Goal: Task Accomplishment & Management: Complete application form

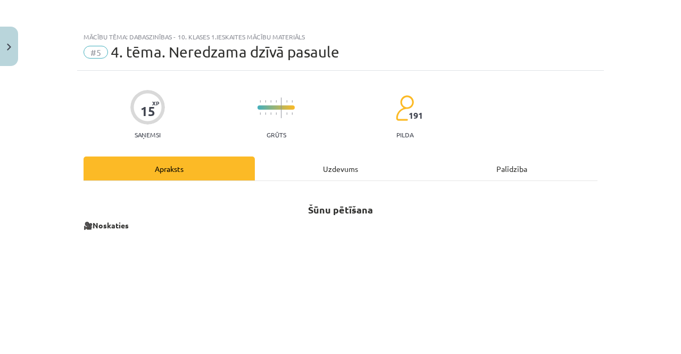
scroll to position [373, 0]
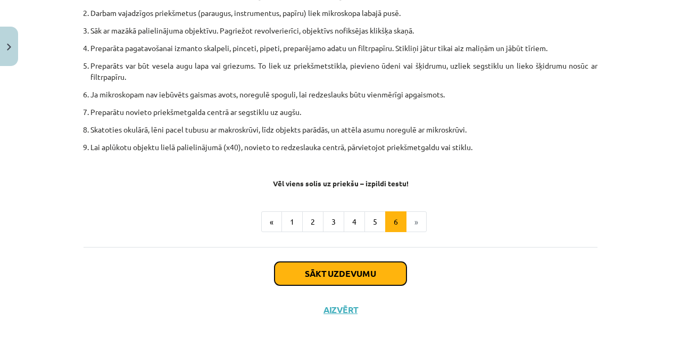
click at [374, 271] on button "Sākt uzdevumu" at bounding box center [341, 273] width 132 height 23
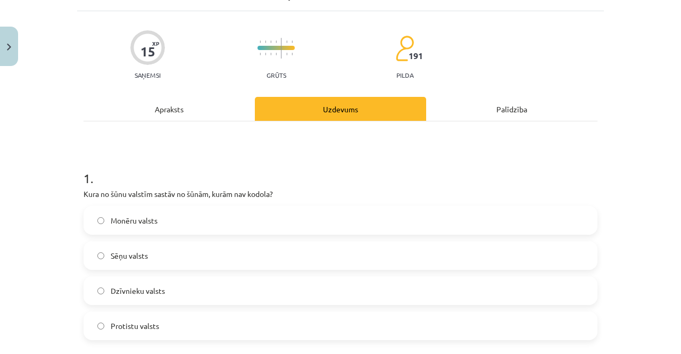
scroll to position [27, 0]
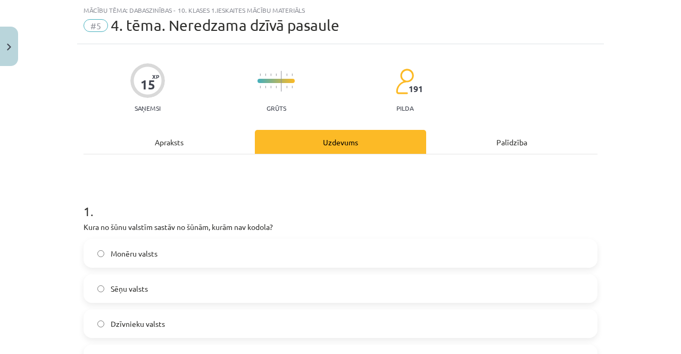
click at [186, 142] on div "Apraksts" at bounding box center [169, 142] width 171 height 24
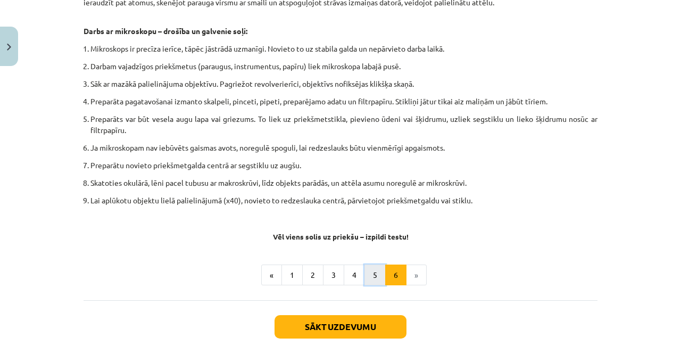
click at [369, 269] on button "5" at bounding box center [375, 275] width 21 height 21
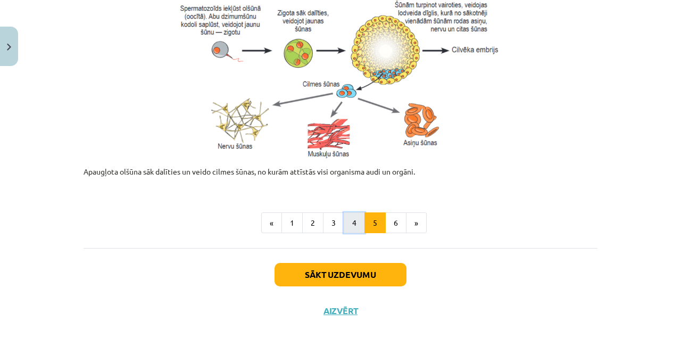
click at [344, 224] on button "4" at bounding box center [354, 222] width 21 height 21
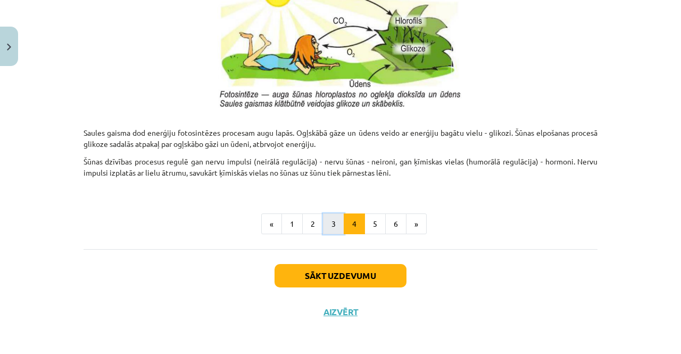
click at [328, 222] on button "3" at bounding box center [333, 223] width 21 height 21
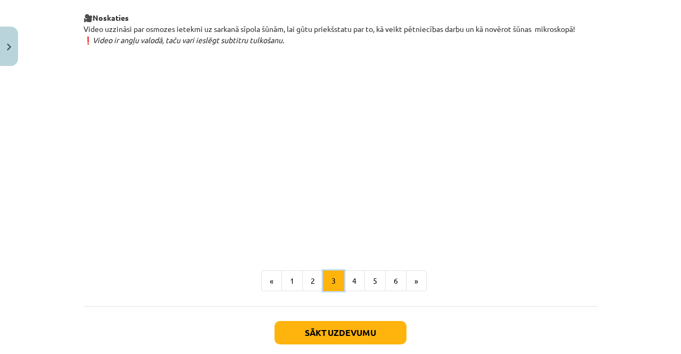
scroll to position [1282, 0]
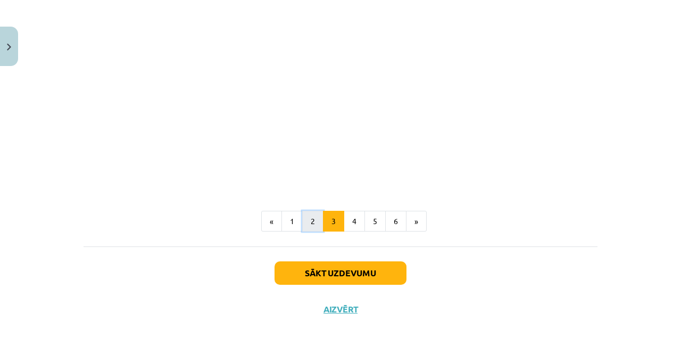
click at [316, 220] on button "2" at bounding box center [312, 221] width 21 height 21
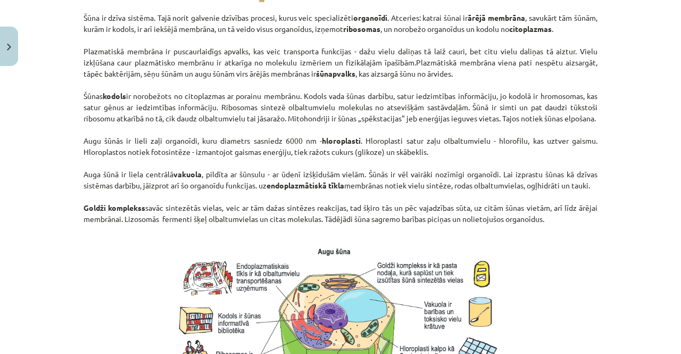
scroll to position [830, 0]
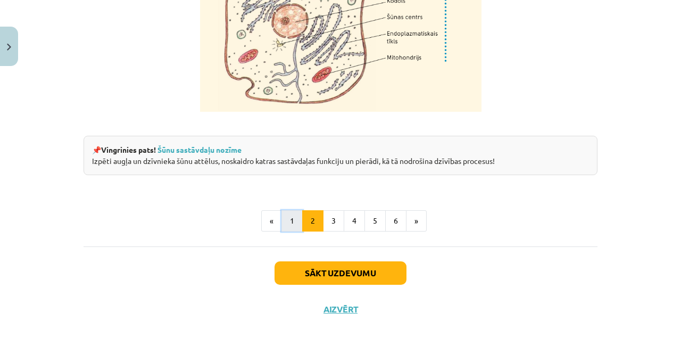
click at [297, 219] on button "1" at bounding box center [292, 220] width 21 height 21
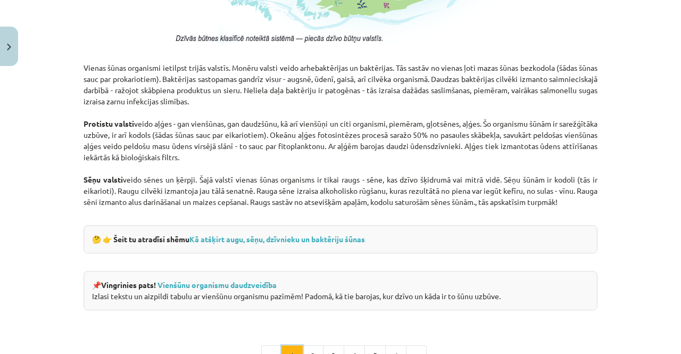
scroll to position [848, 0]
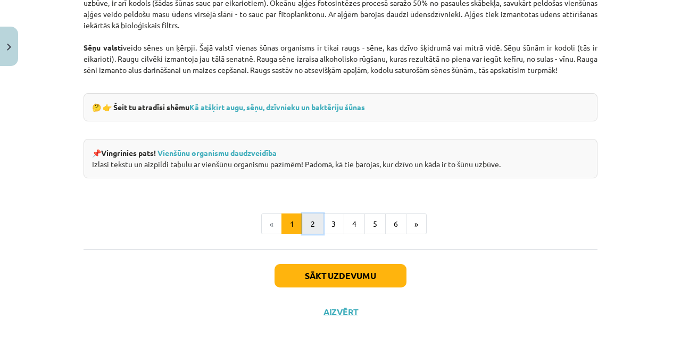
click at [313, 219] on button "2" at bounding box center [312, 223] width 21 height 21
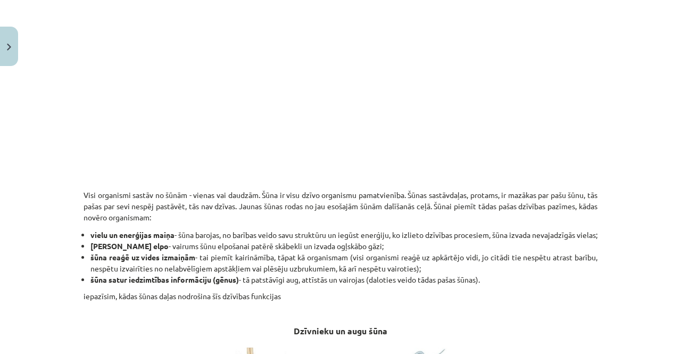
scroll to position [137, 0]
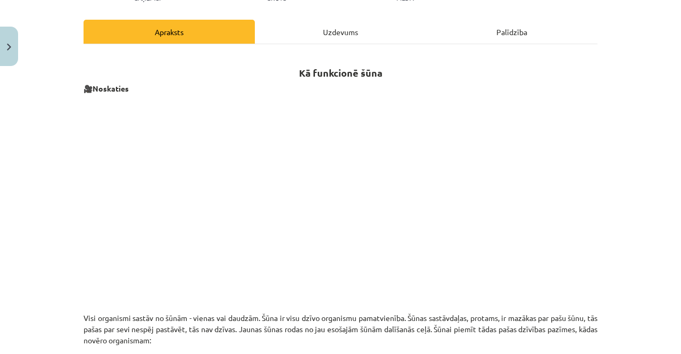
click at [327, 29] on div "Uzdevums" at bounding box center [340, 32] width 171 height 24
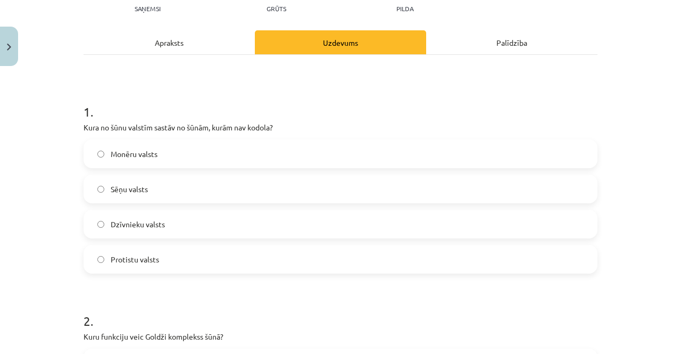
scroll to position [133, 0]
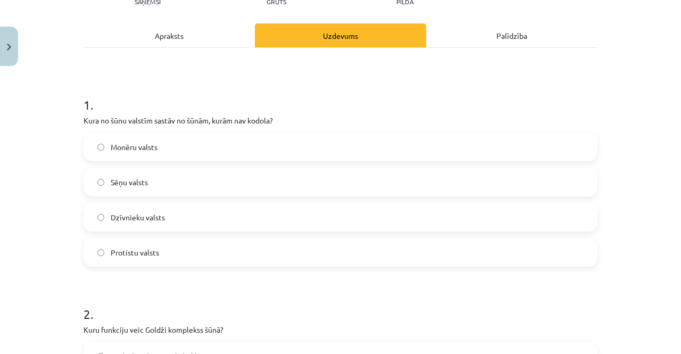
click at [182, 253] on label "Protistu valsts" at bounding box center [341, 252] width 512 height 27
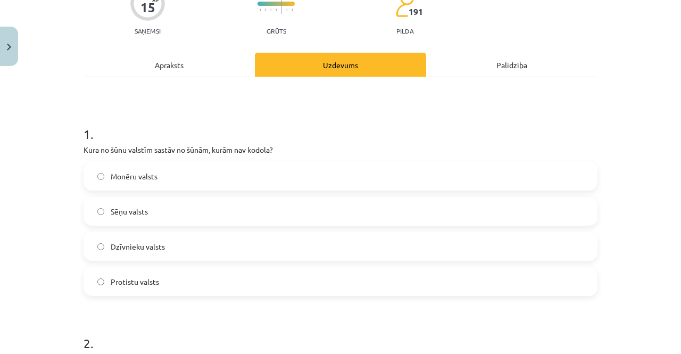
scroll to position [80, 0]
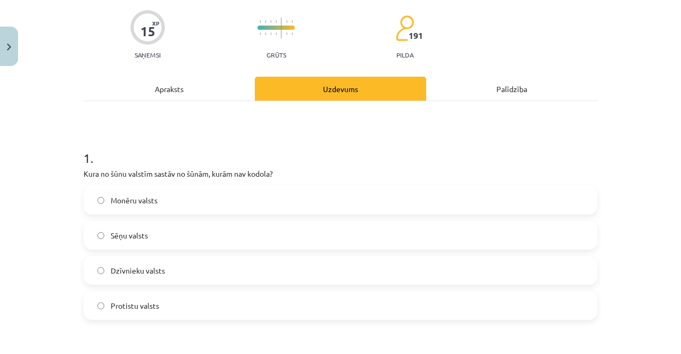
click at [144, 206] on label "Monēru valsts" at bounding box center [341, 200] width 512 height 27
click at [168, 94] on div "Apraksts" at bounding box center [169, 89] width 171 height 24
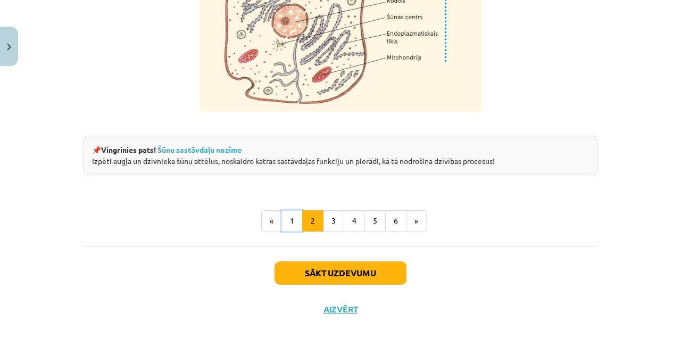
click at [291, 216] on button "1" at bounding box center [292, 220] width 21 height 21
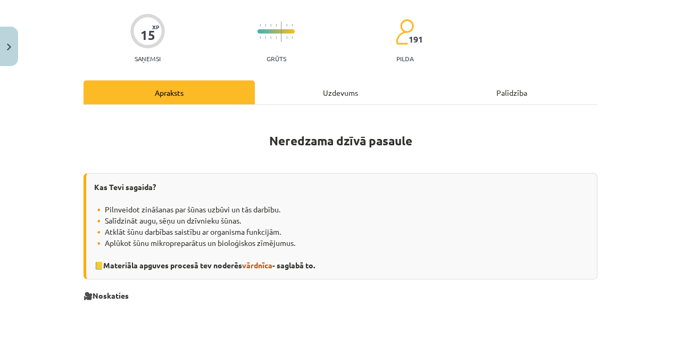
scroll to position [0, 0]
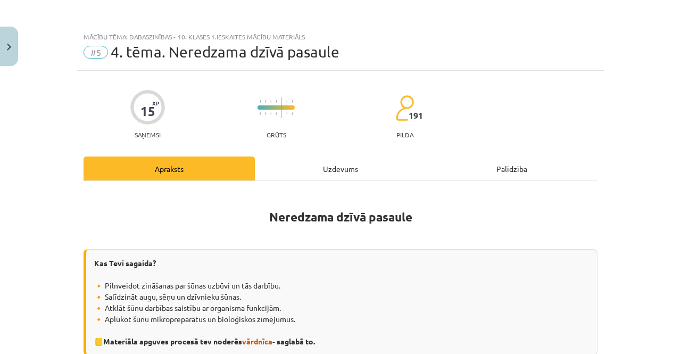
click at [325, 160] on div "Uzdevums" at bounding box center [340, 168] width 171 height 24
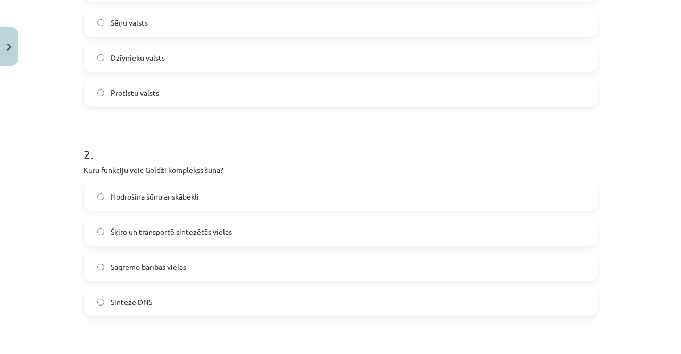
scroll to position [346, 0]
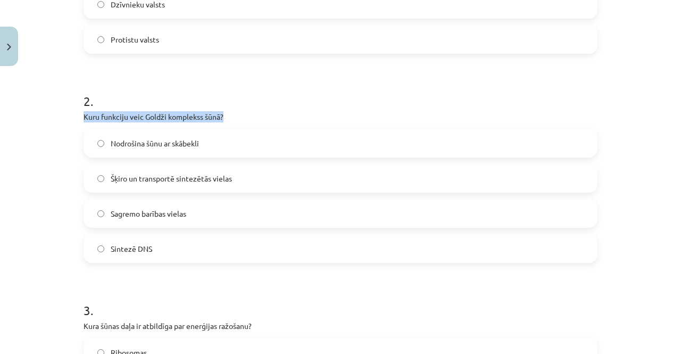
drag, startPoint x: 80, startPoint y: 117, endPoint x: 229, endPoint y: 115, distance: 149.0
click at [229, 115] on p "Kuru funkciju veic Goldži komplekss šūnā?" at bounding box center [341, 116] width 514 height 11
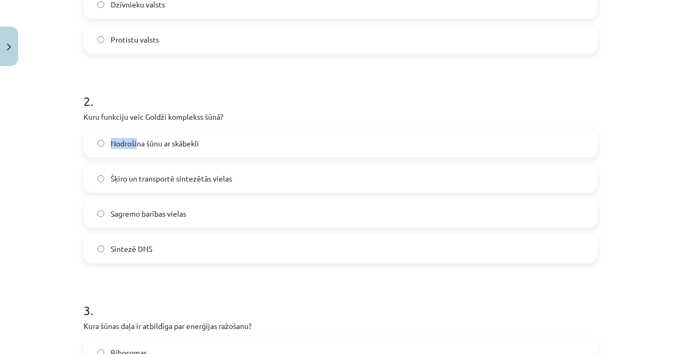
drag, startPoint x: 85, startPoint y: 130, endPoint x: 134, endPoint y: 154, distance: 54.3
click at [134, 154] on label "Nodrošina šūnu ar skābekli" at bounding box center [341, 143] width 512 height 27
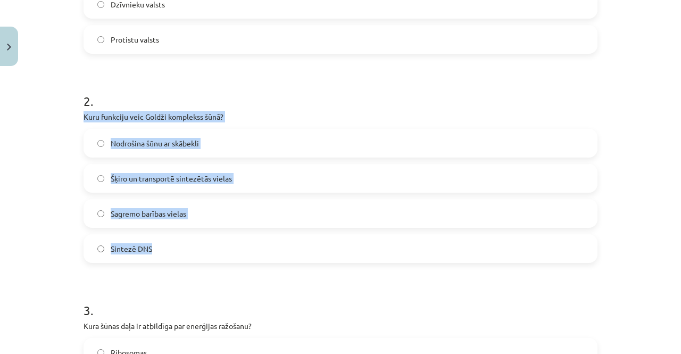
drag, startPoint x: 80, startPoint y: 109, endPoint x: 216, endPoint y: 256, distance: 200.4
click at [216, 256] on div "2 . Kuru funkciju veic Goldži komplekss šūnā? Nodrošina šūnu ar skābekli Šķiro …" at bounding box center [341, 169] width 514 height 188
click at [227, 186] on label "Šķiro un transportē sintezētās vielas" at bounding box center [341, 178] width 512 height 27
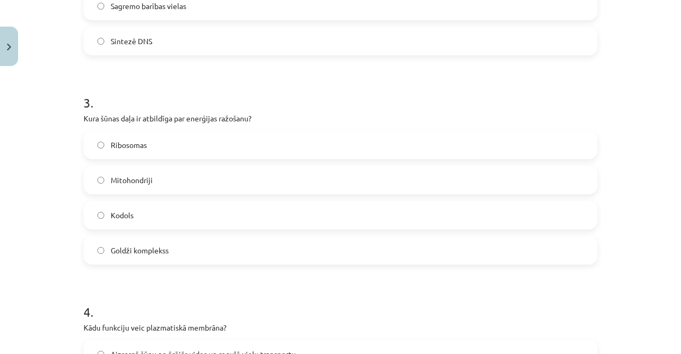
scroll to position [612, 0]
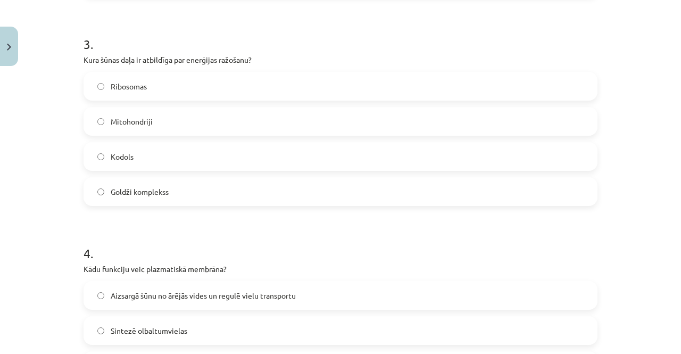
click at [145, 120] on span "Mitohondriji" at bounding box center [132, 121] width 42 height 11
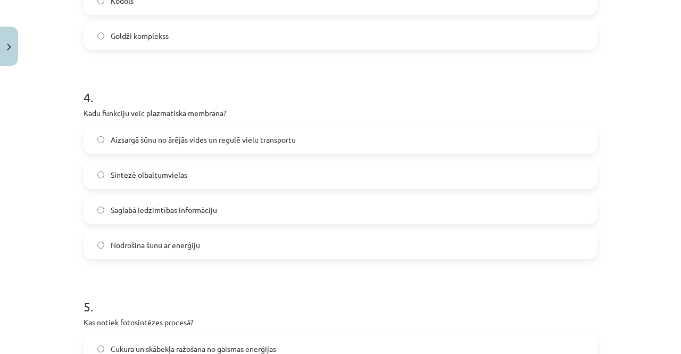
scroll to position [772, 0]
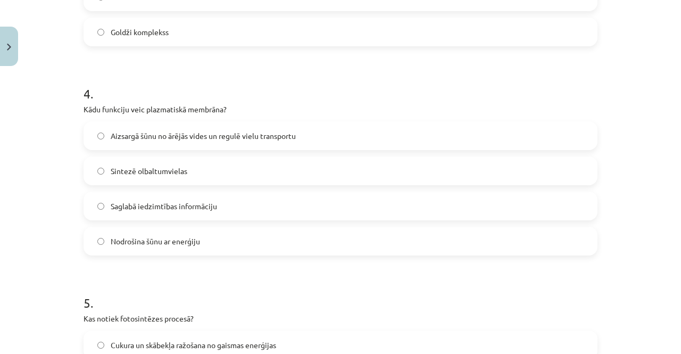
click at [290, 142] on label "Aizsargā šūnu no ārējās vides un regulē vielu transportu" at bounding box center [341, 135] width 512 height 27
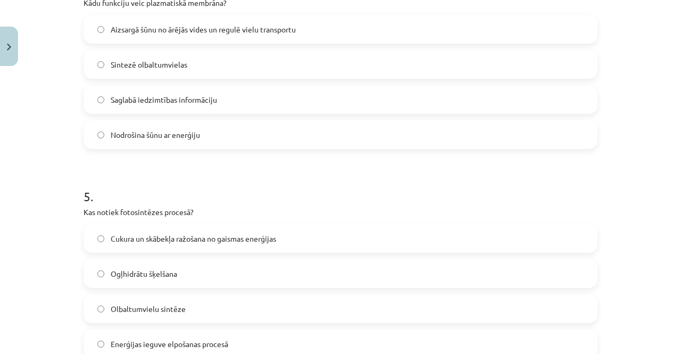
scroll to position [931, 0]
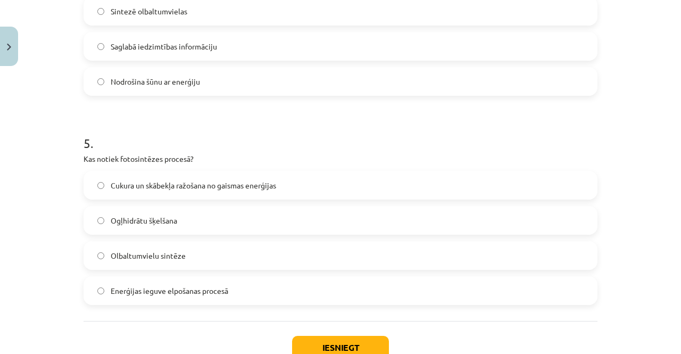
click at [262, 192] on label "Cukura un skābekļa ražošana no gaismas enerģijas" at bounding box center [341, 185] width 512 height 27
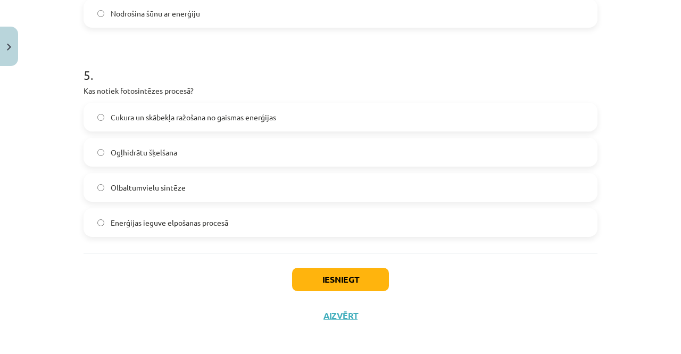
scroll to position [1005, 0]
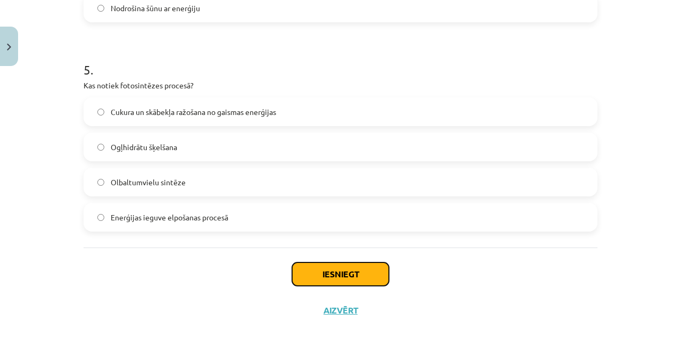
click at [343, 268] on button "Iesniegt" at bounding box center [340, 273] width 97 height 23
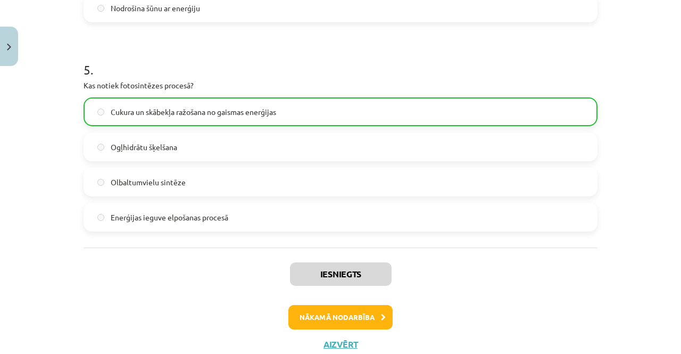
scroll to position [1038, 0]
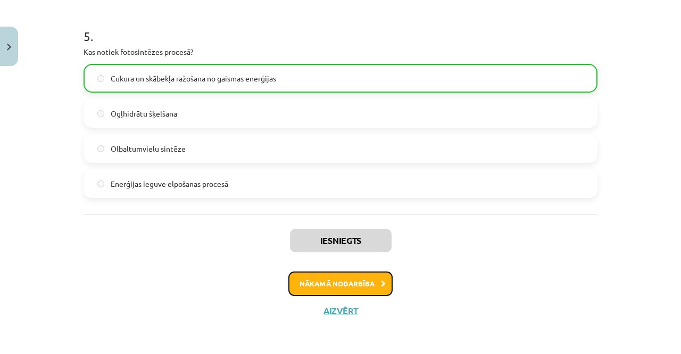
click at [347, 283] on button "Nākamā nodarbība" at bounding box center [340, 283] width 104 height 24
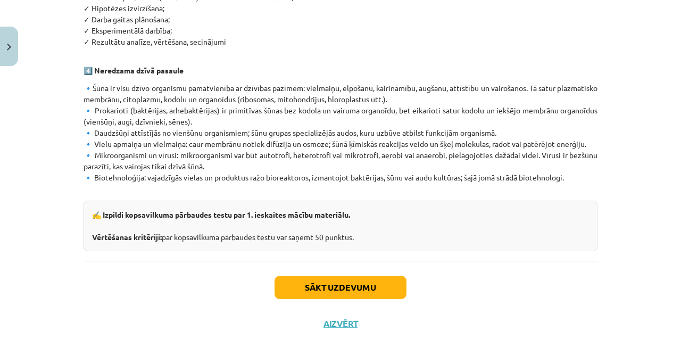
scroll to position [668, 0]
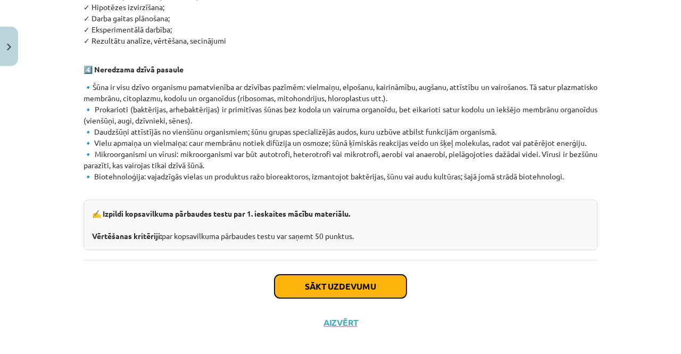
click at [337, 275] on button "Sākt uzdevumu" at bounding box center [341, 286] width 132 height 23
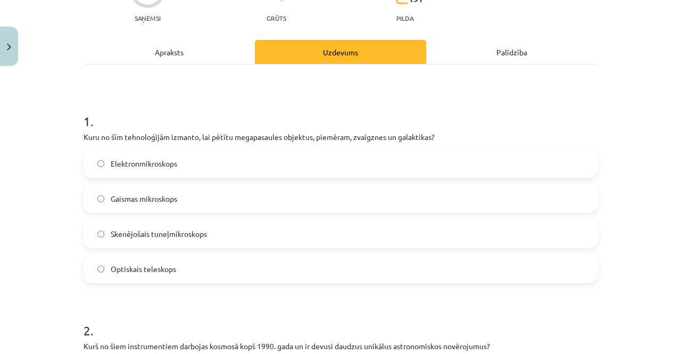
scroll to position [133, 0]
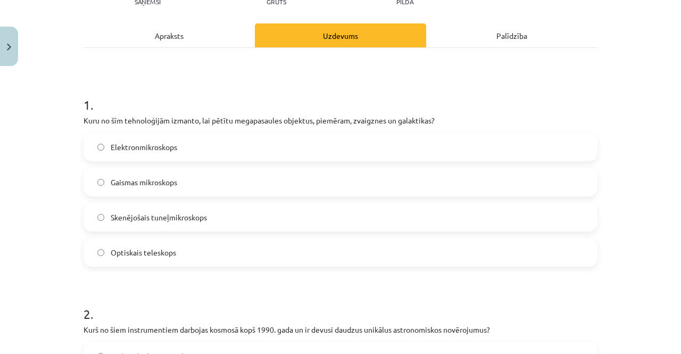
click at [192, 251] on label "Optiskais teleskops" at bounding box center [341, 252] width 512 height 27
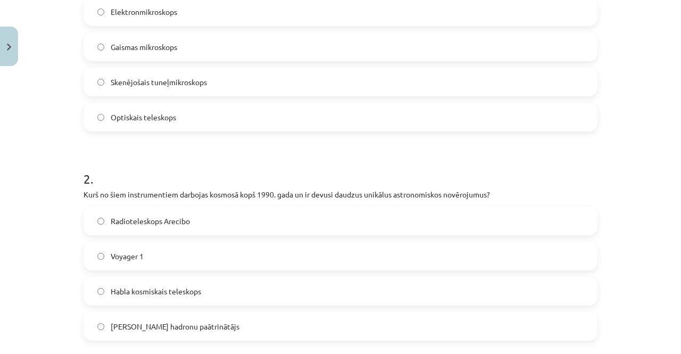
scroll to position [293, 0]
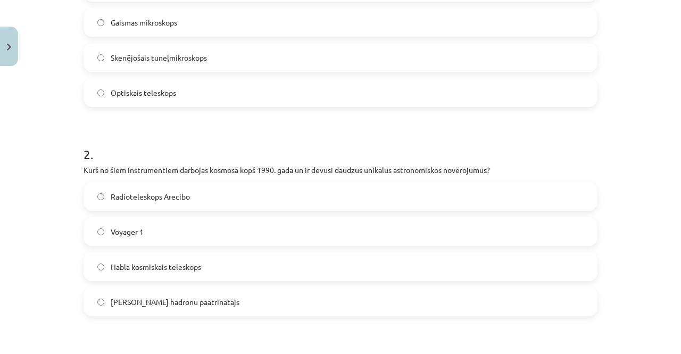
click at [171, 262] on span "Habla kosmiskais teleskops" at bounding box center [156, 266] width 90 height 11
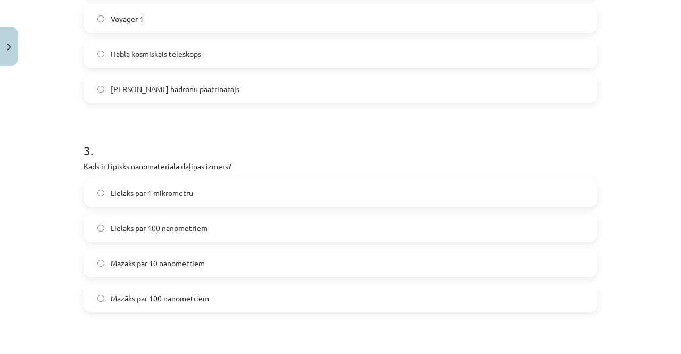
scroll to position [559, 0]
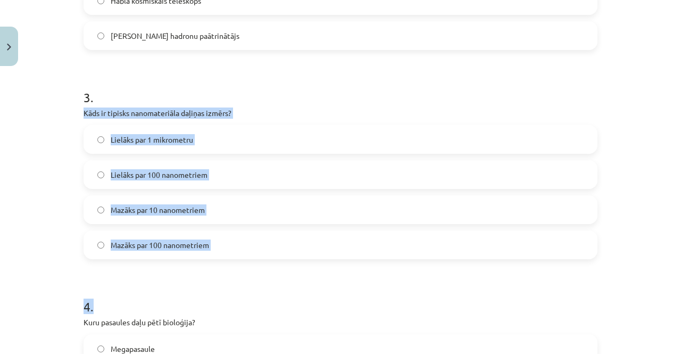
drag, startPoint x: 71, startPoint y: 110, endPoint x: 260, endPoint y: 272, distance: 248.7
click at [260, 272] on div "Mācību tēma: Dabaszinības - 10. klases 1.ieskaites mācību materiāls #6 Kopsavil…" at bounding box center [340, 177] width 681 height 354
click at [246, 187] on label "Lielāks par 100 nanometriem" at bounding box center [341, 174] width 512 height 27
click at [44, 134] on div "Mācību tēma: Dabaszinības - 10. klases 1.ieskaites mācību materiāls #6 Kopsavil…" at bounding box center [340, 177] width 681 height 354
drag, startPoint x: 77, startPoint y: 109, endPoint x: 232, endPoint y: 241, distance: 203.9
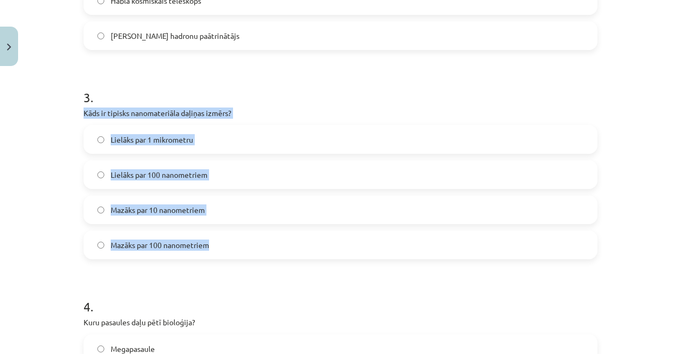
click at [123, 241] on span "Mazāks par 100 nanometriem" at bounding box center [160, 244] width 98 height 11
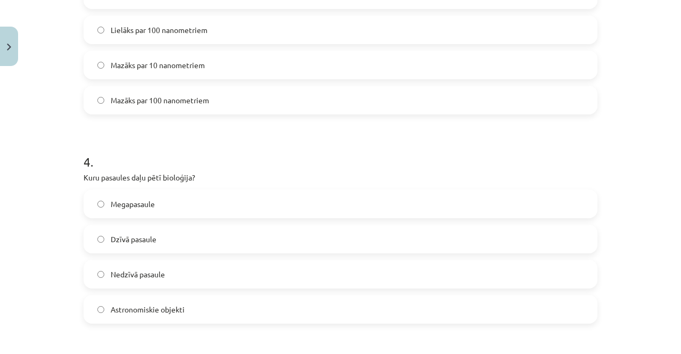
scroll to position [718, 0]
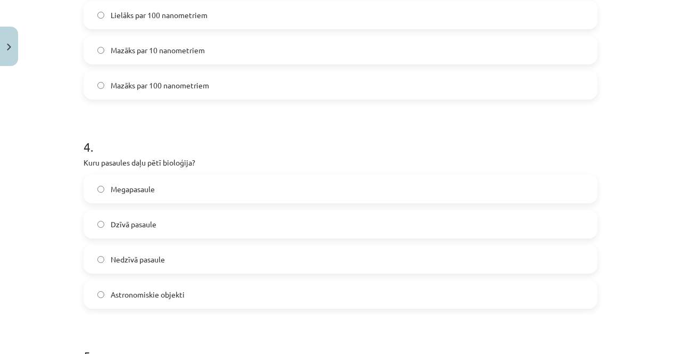
click at [161, 219] on label "Dzīvā pasaule" at bounding box center [341, 224] width 512 height 27
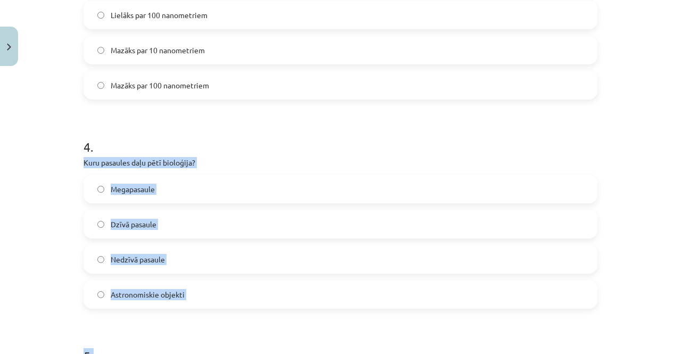
drag, startPoint x: 70, startPoint y: 157, endPoint x: 233, endPoint y: 319, distance: 230.3
click at [233, 319] on div "Mācību tēma: Dabaszinības - 10. klases 1.ieskaites mācību materiāls #6 Kopsavil…" at bounding box center [340, 177] width 681 height 354
click at [62, 173] on div "Mācību tēma: Dabaszinības - 10. klases 1.ieskaites mācību materiāls #6 Kopsavil…" at bounding box center [340, 177] width 681 height 354
drag, startPoint x: 73, startPoint y: 161, endPoint x: 182, endPoint y: 287, distance: 166.4
click at [182, 287] on div "Mācību tēma: Dabaszinības - 10. klases 1.ieskaites mācību materiāls #6 Kopsavil…" at bounding box center [340, 177] width 681 height 354
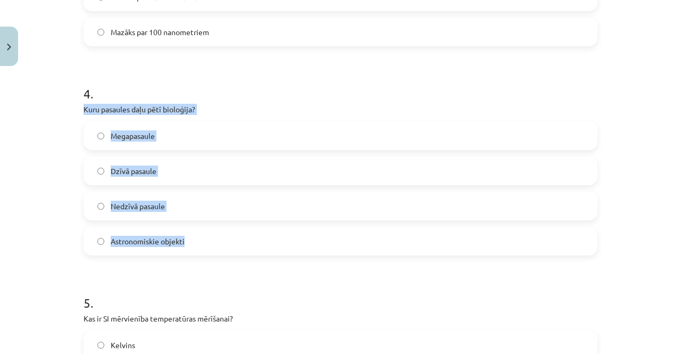
click at [277, 147] on label "Megapasaule" at bounding box center [341, 135] width 512 height 27
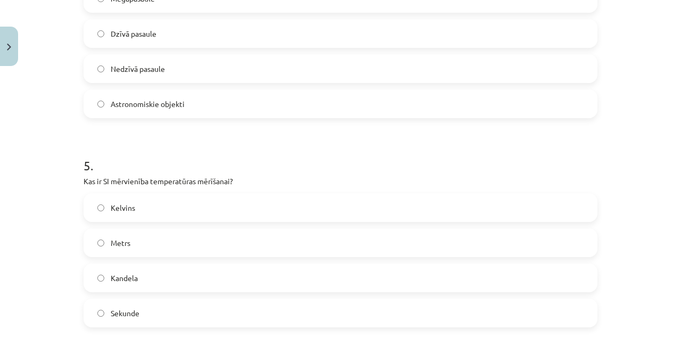
scroll to position [931, 0]
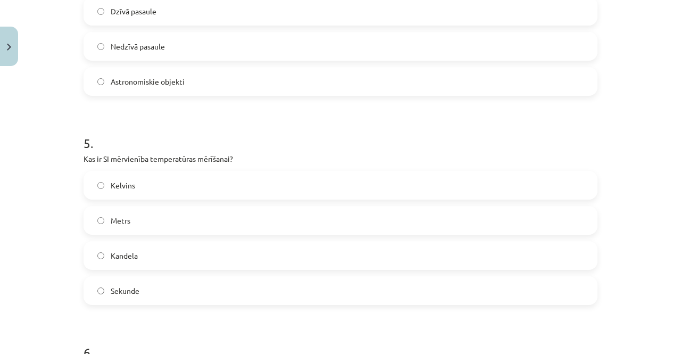
click at [145, 192] on label "Kelvins" at bounding box center [341, 185] width 512 height 27
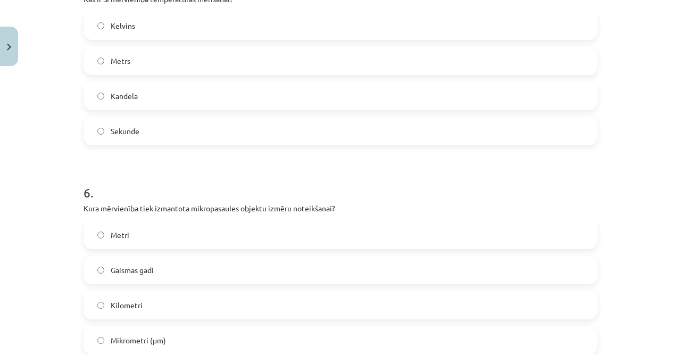
scroll to position [1144, 0]
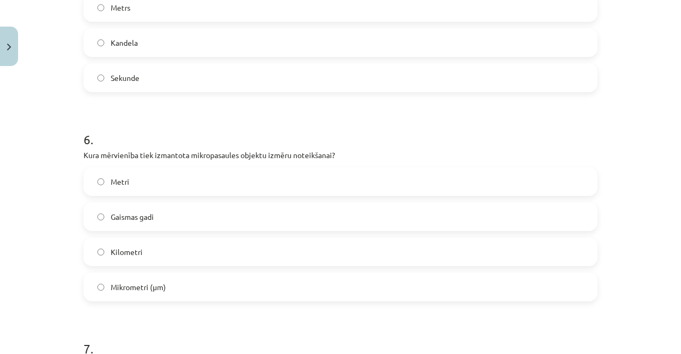
click at [161, 290] on span "Mikrometri (μm)" at bounding box center [138, 287] width 55 height 11
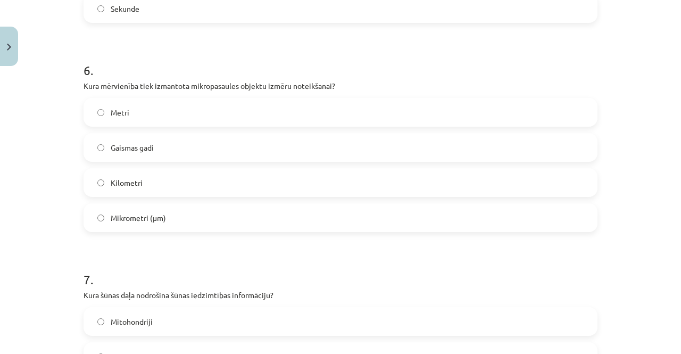
scroll to position [1197, 0]
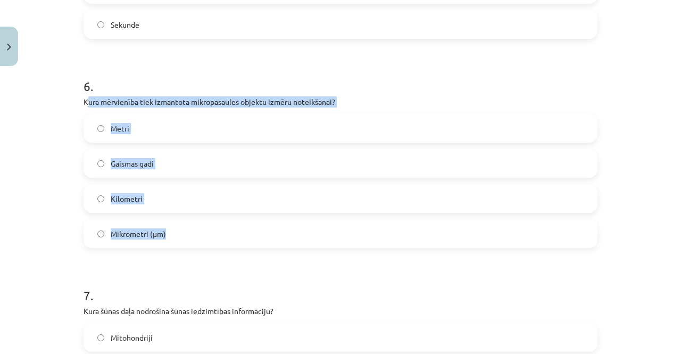
drag, startPoint x: 82, startPoint y: 101, endPoint x: 390, endPoint y: 222, distance: 330.2
click at [390, 222] on div "6 . Kura mērvienība tiek izmantota mikropasaules objektu izmēru noteikšanai? Me…" at bounding box center [341, 154] width 514 height 188
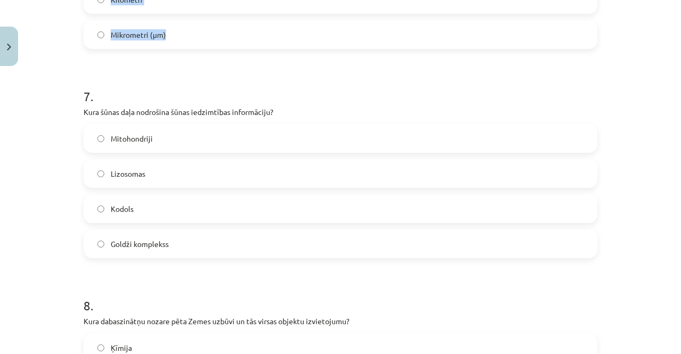
scroll to position [1410, 0]
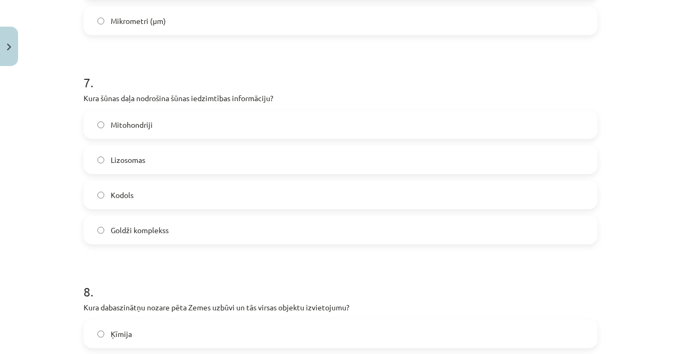
click at [130, 194] on label "Kodols" at bounding box center [341, 194] width 512 height 27
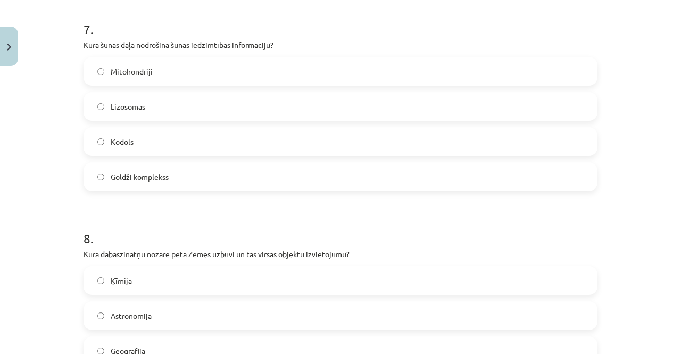
scroll to position [1517, 0]
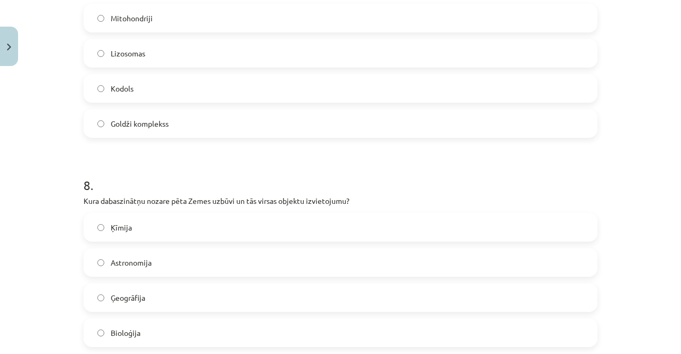
click at [150, 294] on label "Ģeogrāfija" at bounding box center [341, 297] width 512 height 27
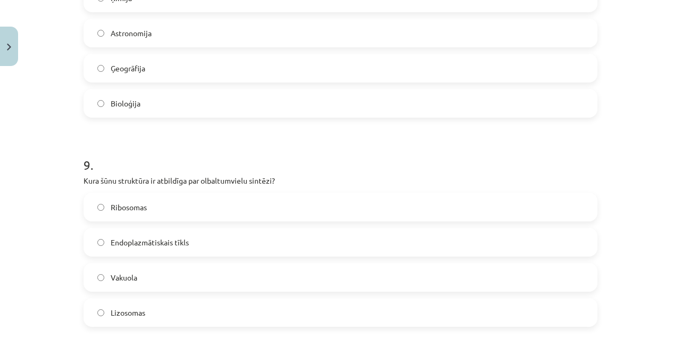
scroll to position [1783, 0]
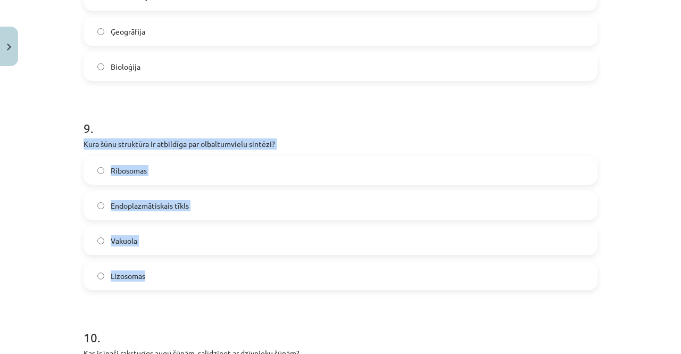
drag, startPoint x: 81, startPoint y: 145, endPoint x: 203, endPoint y: 280, distance: 182.4
click at [203, 280] on div "9 . Kura šūnu struktūra ir atbildīga par olbaltumvielu sintēzi? Ribosomas Endop…" at bounding box center [341, 196] width 514 height 188
click at [116, 171] on span "Ribosomas" at bounding box center [129, 170] width 36 height 11
click at [438, 194] on label "Endoplazmātiskais tīkls" at bounding box center [341, 205] width 512 height 27
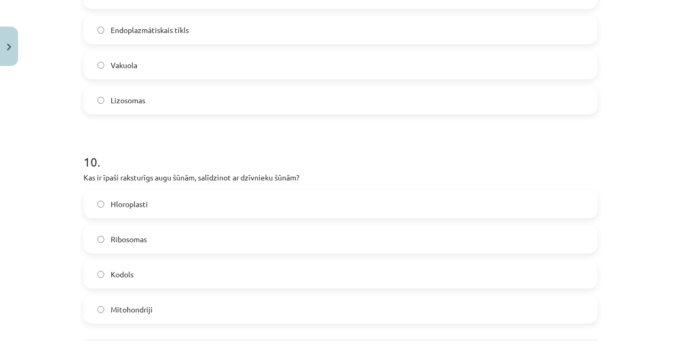
scroll to position [1996, 0]
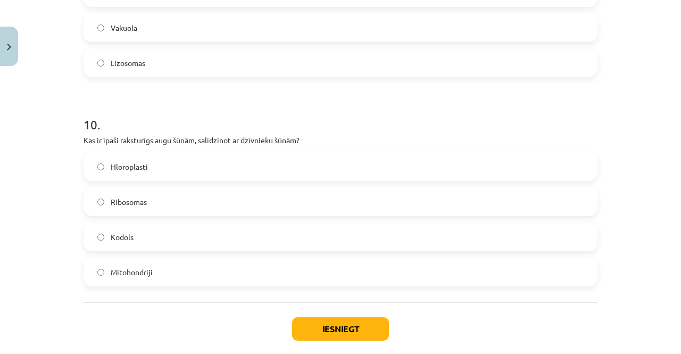
click at [136, 170] on span "Hloroplasti" at bounding box center [129, 166] width 37 height 11
click at [364, 329] on button "Iesniegt" at bounding box center [340, 328] width 97 height 23
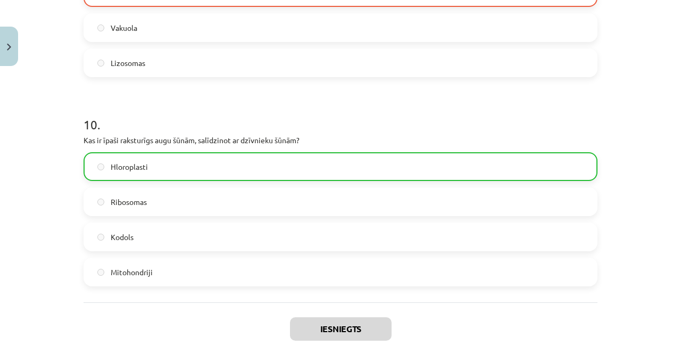
click at [136, 240] on label "Kodols" at bounding box center [341, 237] width 512 height 27
click at [137, 240] on label "Kodols" at bounding box center [341, 237] width 512 height 27
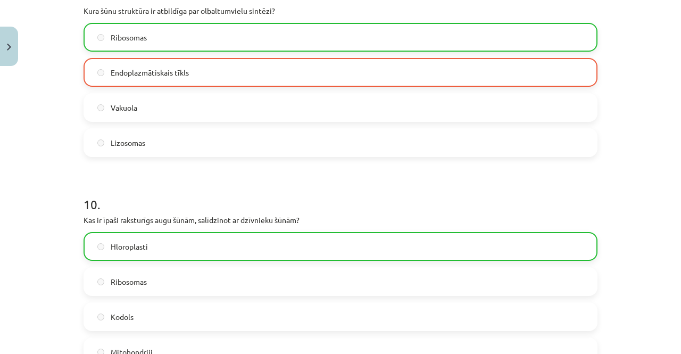
scroll to position [2084, 0]
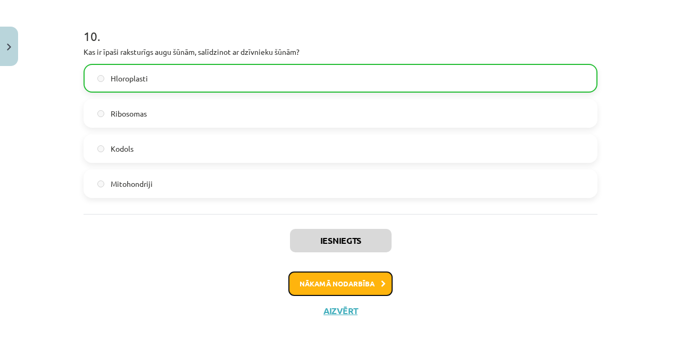
click at [362, 283] on button "Nākamā nodarbība" at bounding box center [340, 283] width 104 height 24
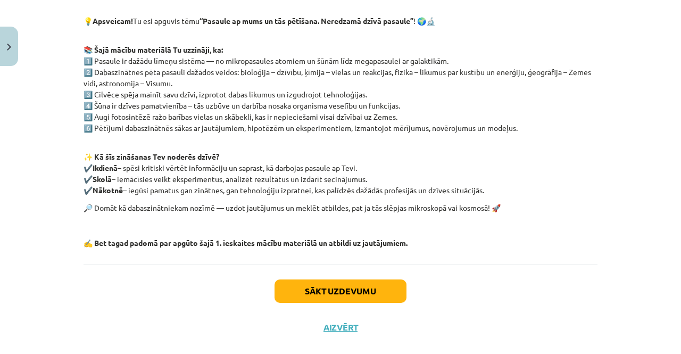
scroll to position [203, 0]
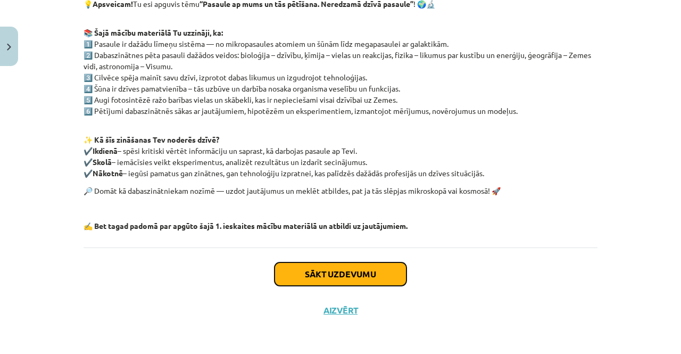
click at [353, 271] on button "Sākt uzdevumu" at bounding box center [341, 273] width 132 height 23
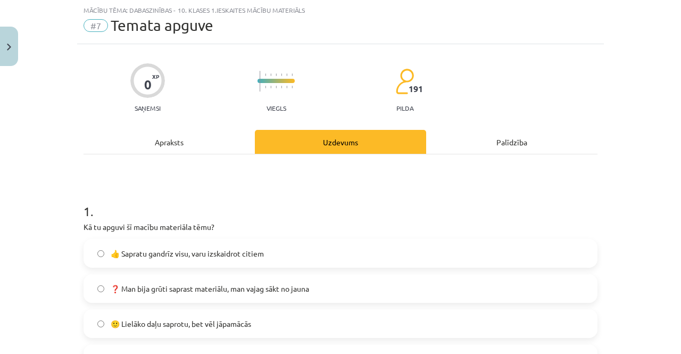
scroll to position [80, 0]
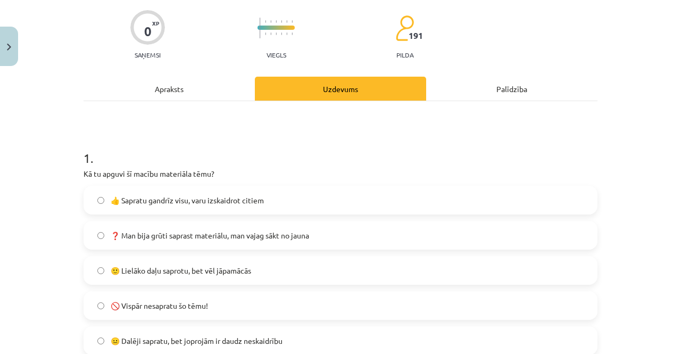
click at [242, 193] on label "👍 Sapratu gandrīz visu, varu izskaidrot citiem" at bounding box center [341, 200] width 512 height 27
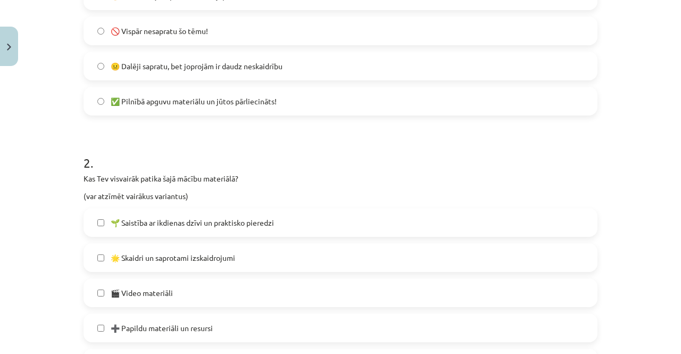
scroll to position [399, 0]
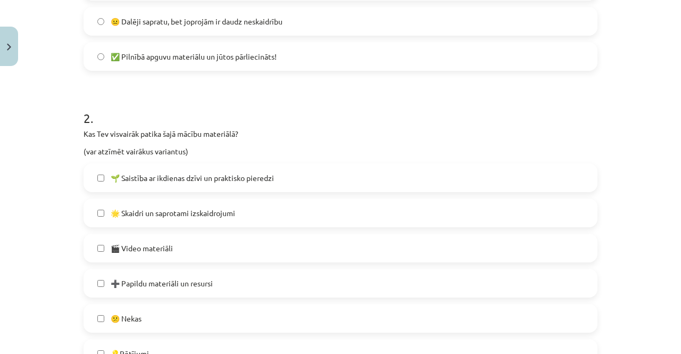
click at [227, 209] on span "🌟 Skaidri un saprotami izskaidrojumi" at bounding box center [173, 213] width 125 height 11
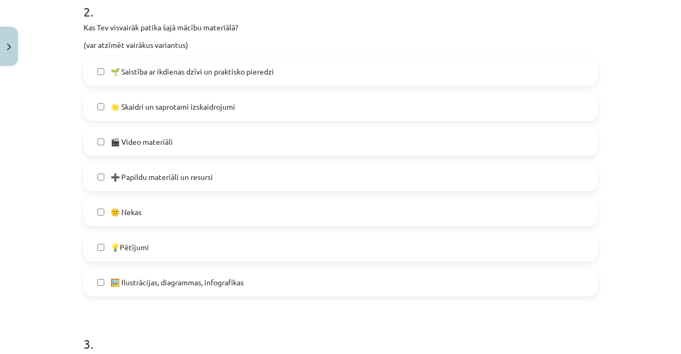
scroll to position [559, 0]
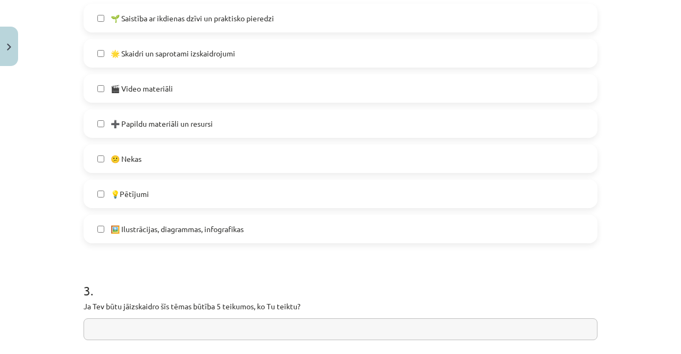
click at [224, 232] on span "🖼️ Ilustrācijas, diagrammas, infografikas" at bounding box center [177, 229] width 133 height 11
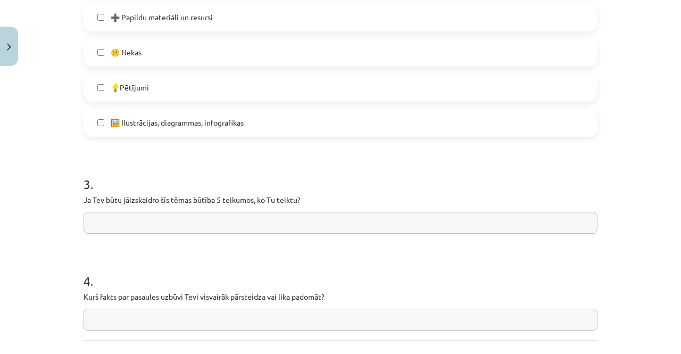
click at [193, 220] on input "text" at bounding box center [341, 223] width 514 height 22
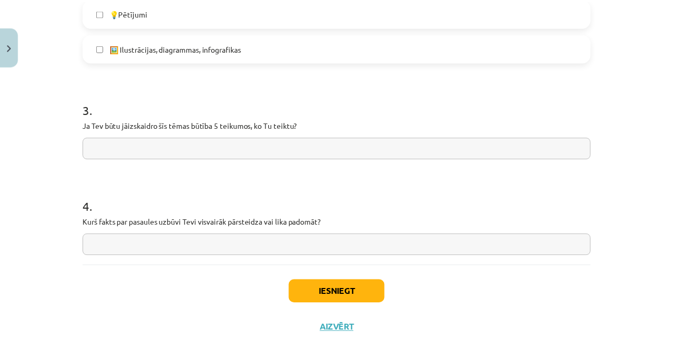
scroll to position [758, 0]
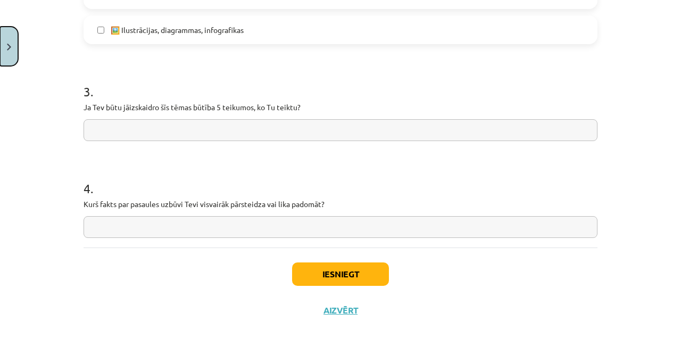
click at [10, 61] on button "Close" at bounding box center [9, 46] width 18 height 39
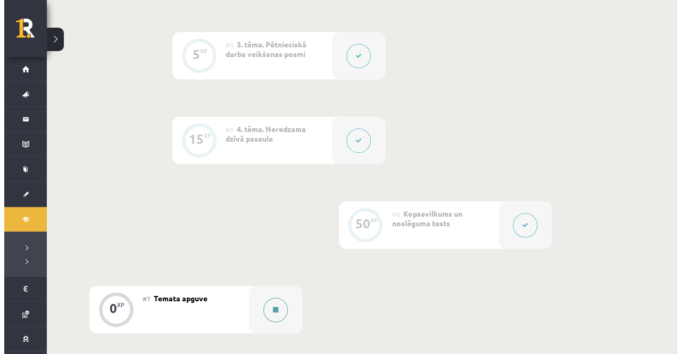
scroll to position [532, 0]
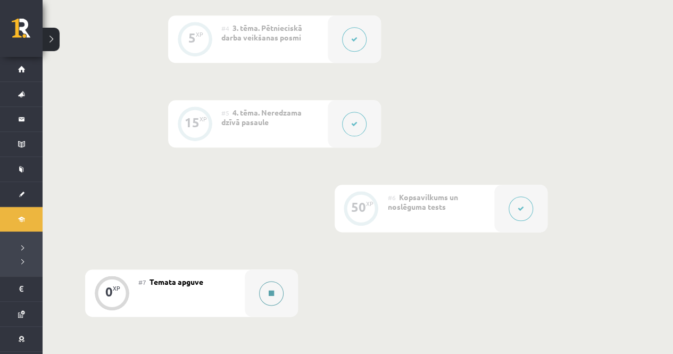
click at [273, 297] on button at bounding box center [271, 293] width 24 height 24
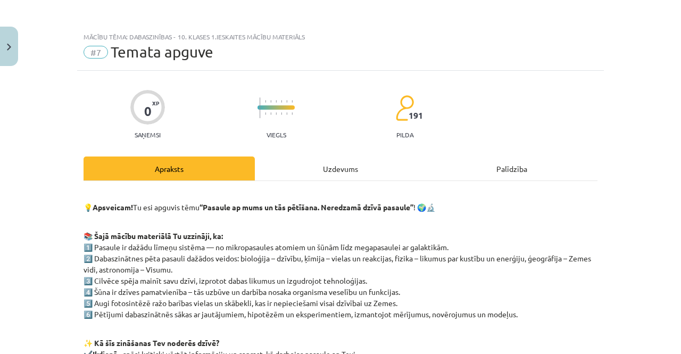
click at [354, 171] on div "Uzdevums" at bounding box center [340, 168] width 171 height 24
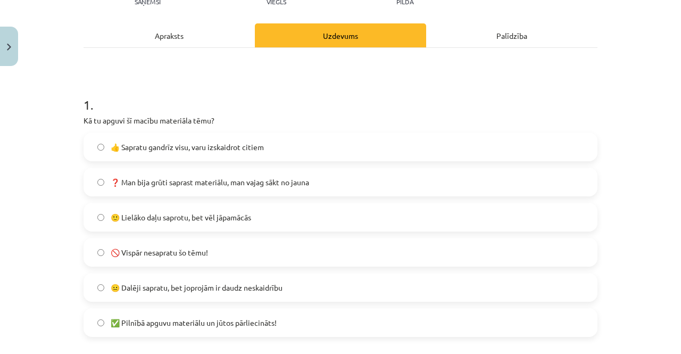
click at [250, 152] on span "👍 Sapratu gandrīz visu, varu izskaidrot citiem" at bounding box center [187, 147] width 153 height 11
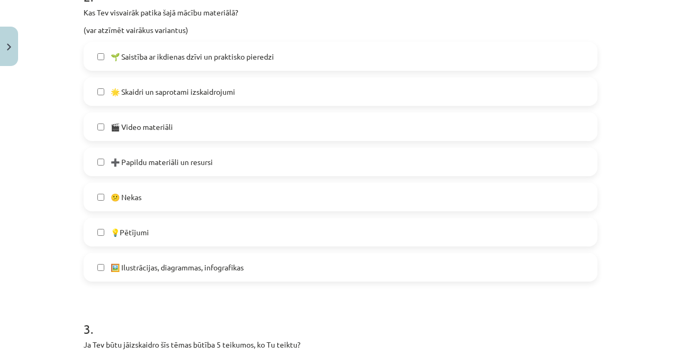
scroll to position [559, 0]
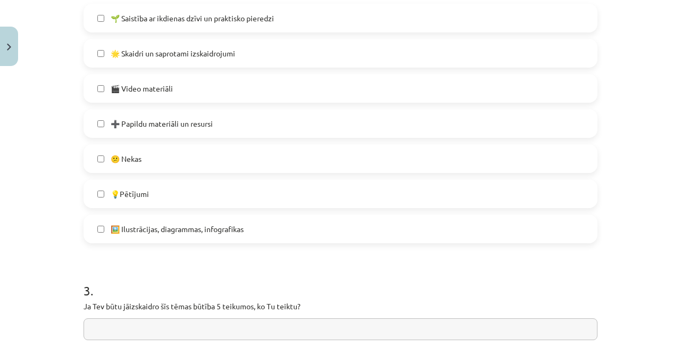
click at [169, 230] on span "🖼️ Ilustrācijas, diagrammas, infografikas" at bounding box center [177, 229] width 133 height 11
click at [221, 57] on span "🌟 Skaidri un saprotami izskaidrojumi" at bounding box center [173, 53] width 125 height 11
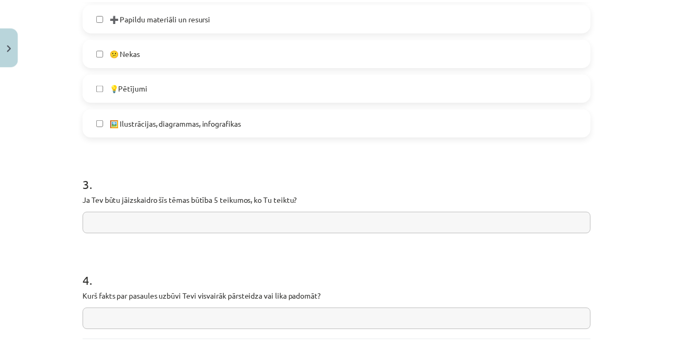
scroll to position [758, 0]
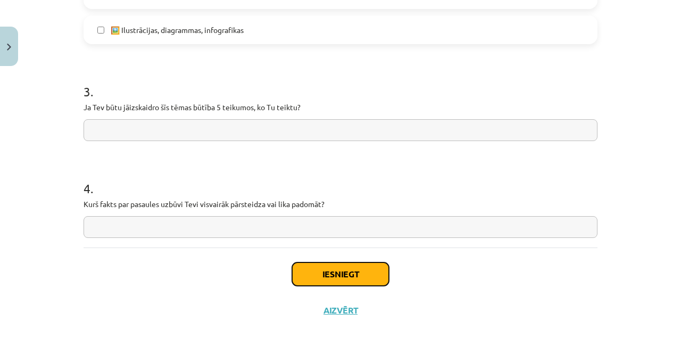
click at [352, 266] on button "Iesniegt" at bounding box center [340, 273] width 97 height 23
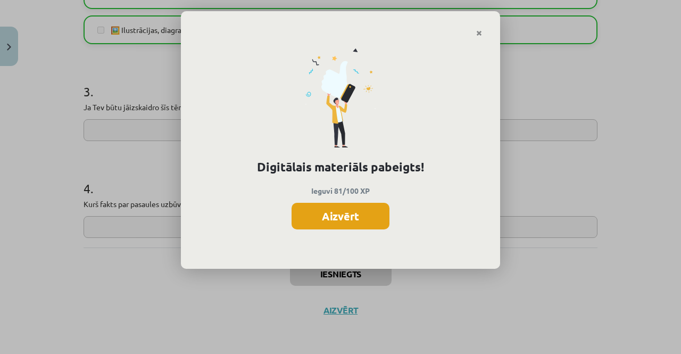
click at [363, 218] on button "Aizvērt" at bounding box center [341, 216] width 98 height 27
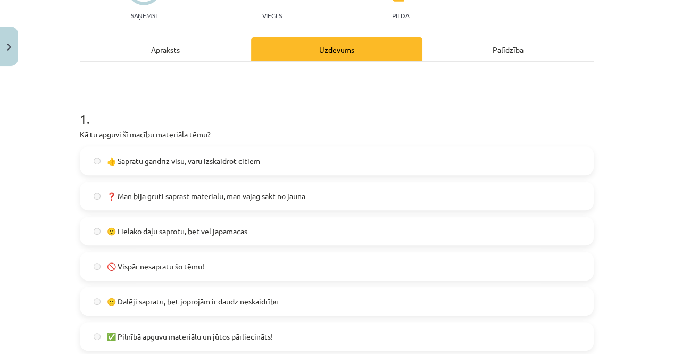
scroll to position [0, 0]
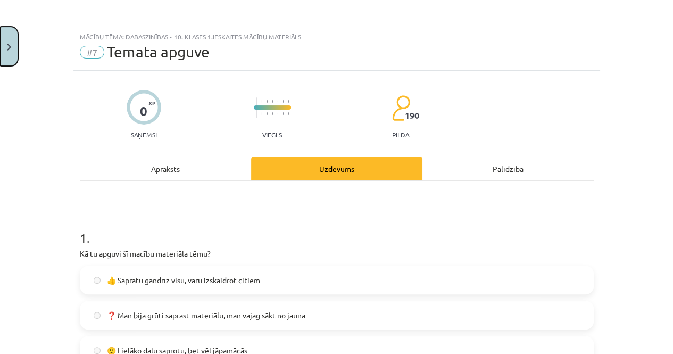
click at [10, 52] on button "Close" at bounding box center [9, 46] width 18 height 39
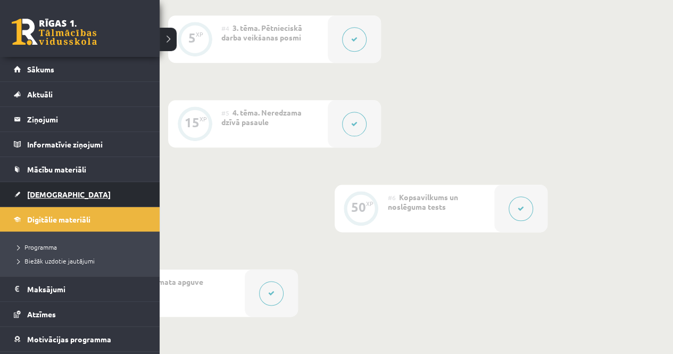
click at [28, 190] on span "[DEMOGRAPHIC_DATA]" at bounding box center [69, 194] width 84 height 10
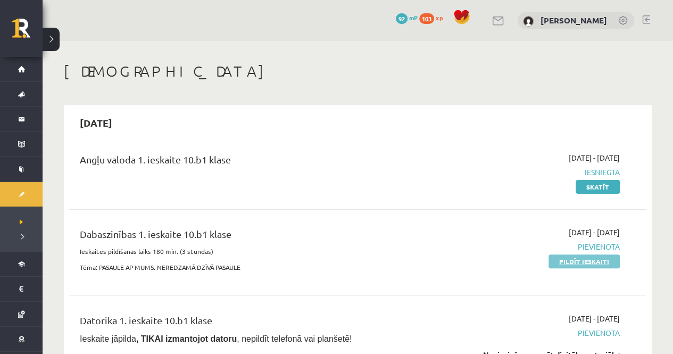
click at [568, 257] on link "Pildīt ieskaiti" at bounding box center [584, 261] width 71 height 14
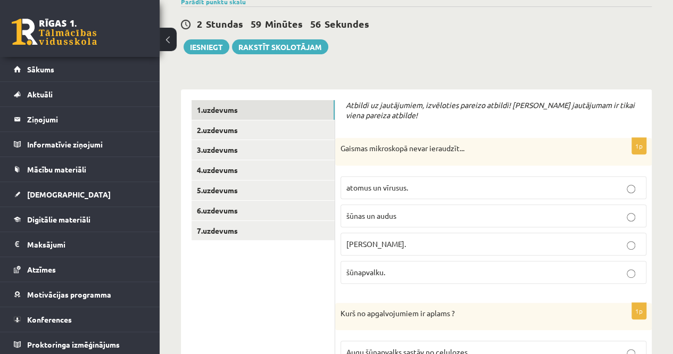
scroll to position [106, 0]
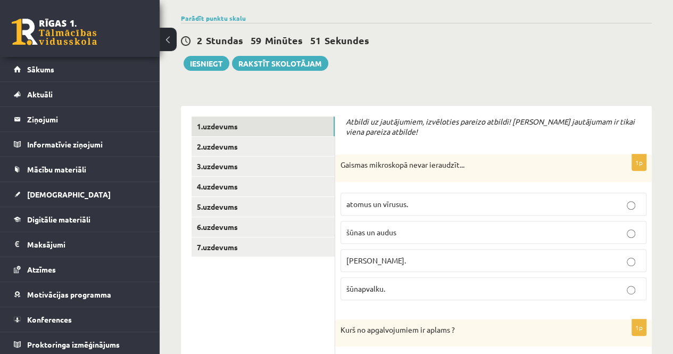
click at [456, 203] on p "atomus un vīrusus." at bounding box center [493, 204] width 294 height 11
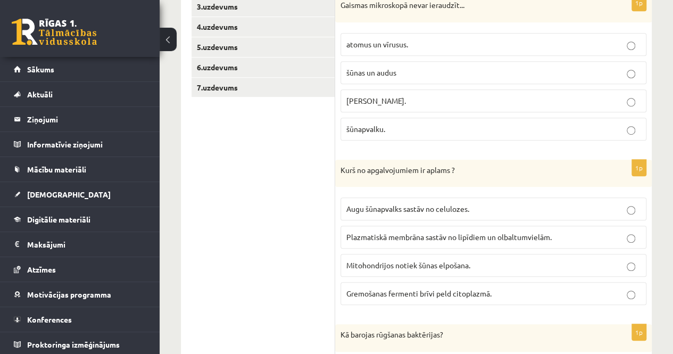
scroll to position [319, 0]
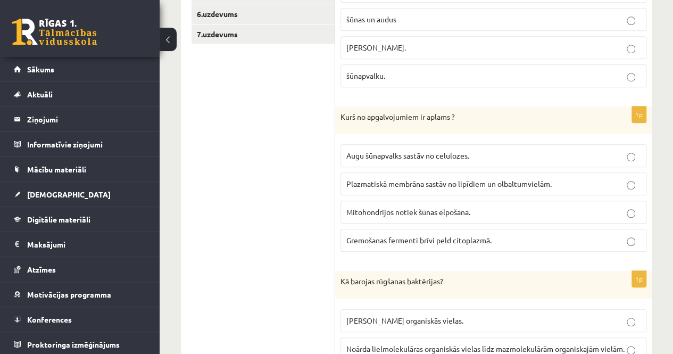
click at [514, 208] on p "Mitohondrijos notiek šūnas elpošana." at bounding box center [493, 211] width 294 height 11
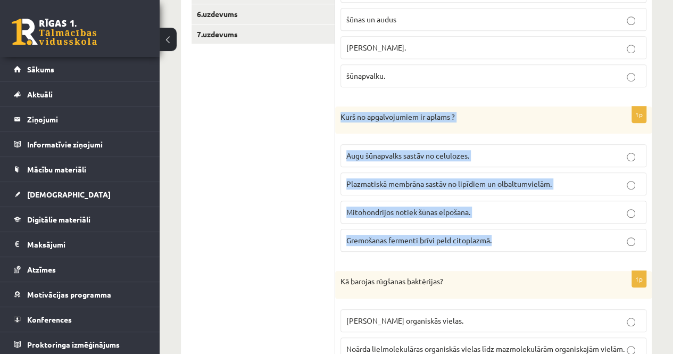
drag, startPoint x: 340, startPoint y: 111, endPoint x: 495, endPoint y: 239, distance: 200.7
click at [495, 239] on div "1p Kurš no apgalvojumiem ir aplams ? Augu šūnapvalks sastāv no celulozes. Plazm…" at bounding box center [493, 183] width 317 height 154
click at [434, 244] on label "Gremošanas fermenti brīvi peld citoplazmā." at bounding box center [494, 240] width 306 height 23
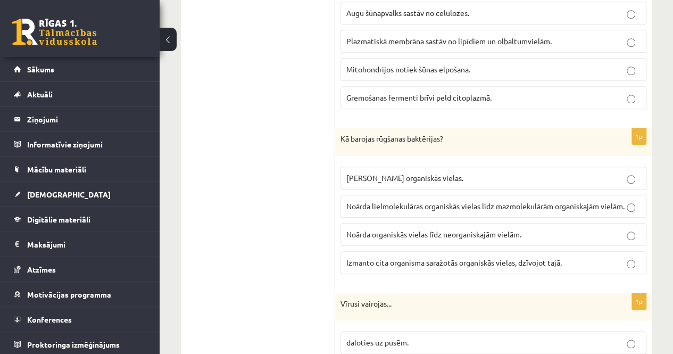
scroll to position [479, 0]
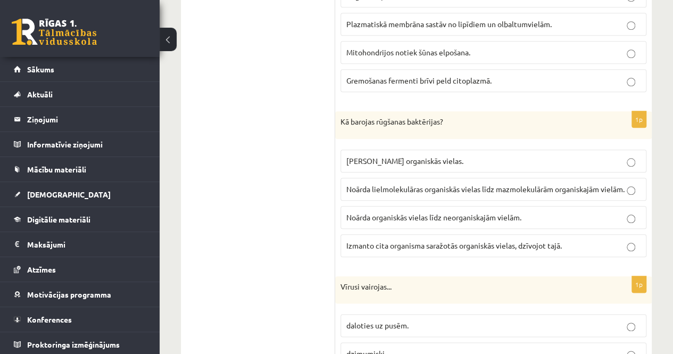
click at [376, 201] on label "Noārda lielmolekulāras organiskās vielas līdz mazmolekulārām organiskajām vielā…" at bounding box center [494, 189] width 306 height 23
click at [447, 248] on span "Izmanto cita organisma saražotās organiskās vielas, dzīvojot tajā." at bounding box center [454, 246] width 216 height 10
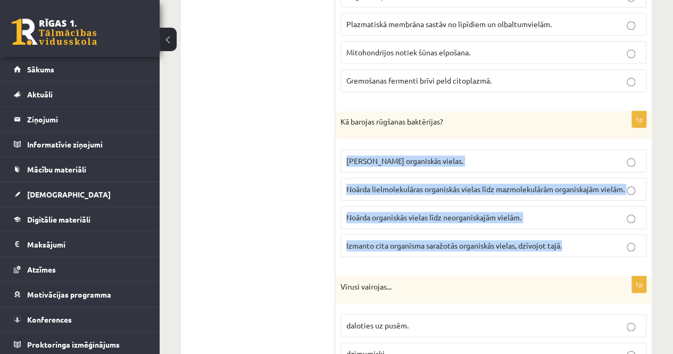
drag, startPoint x: 342, startPoint y: 156, endPoint x: 572, endPoint y: 253, distance: 249.7
click at [572, 253] on fieldset "[PERSON_NAME] organiskās vielas. Noārda lielmolekulāras organiskās vielas līdz …" at bounding box center [494, 202] width 306 height 116
drag, startPoint x: 342, startPoint y: 115, endPoint x: 534, endPoint y: 197, distance: 209.6
click at [579, 250] on div "1p Kā barojas rūgšanas baktērijas? Pašas saražo organiskās vielas. Noārda lielm…" at bounding box center [493, 188] width 317 height 154
click at [470, 186] on span "Noārda lielmolekulāras organiskās vielas līdz mazmolekulārām organiskajām vielā…" at bounding box center [485, 189] width 278 height 10
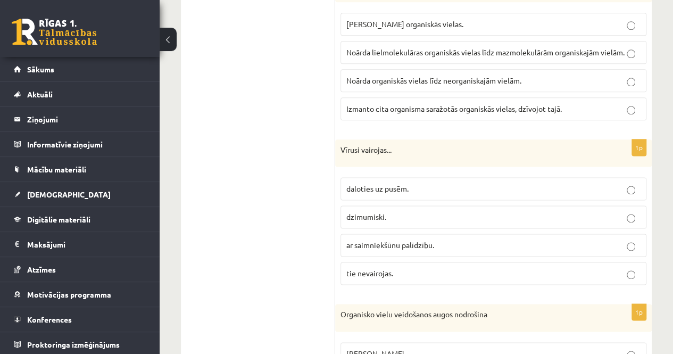
scroll to position [639, 0]
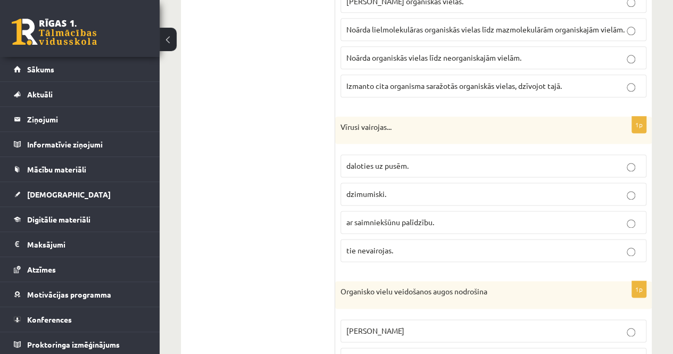
click at [416, 227] on span "ar saimniekšūnu palīdzību." at bounding box center [390, 222] width 88 height 10
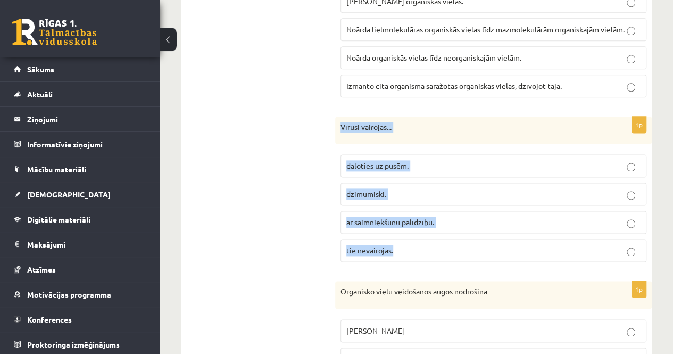
drag, startPoint x: 339, startPoint y: 130, endPoint x: 435, endPoint y: 254, distance: 156.3
click at [435, 254] on div "1p Vīrusi vairojas... daloties uz pusēm. dzimumiski. ar saimniekšūnu palīdzību.…" at bounding box center [493, 194] width 317 height 154
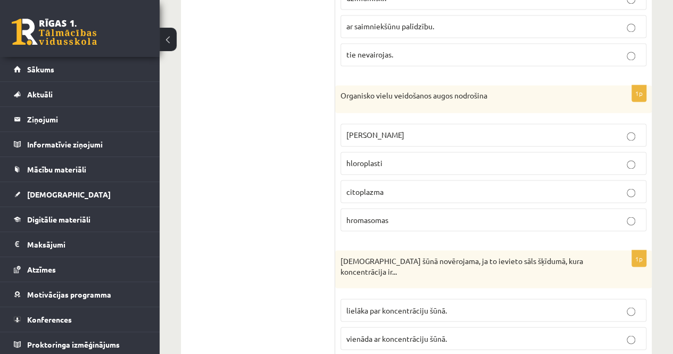
scroll to position [852, 0]
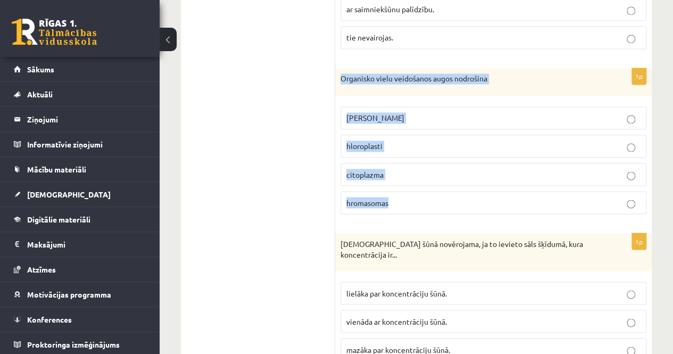
drag, startPoint x: 342, startPoint y: 86, endPoint x: 428, endPoint y: 205, distance: 146.8
click at [428, 205] on div "1p Organisko vielu veidošanos augos nodrošina šūnas kodols hloroplasti citoplaz…" at bounding box center [493, 145] width 317 height 154
click at [384, 152] on p "hloroplasti" at bounding box center [493, 146] width 294 height 11
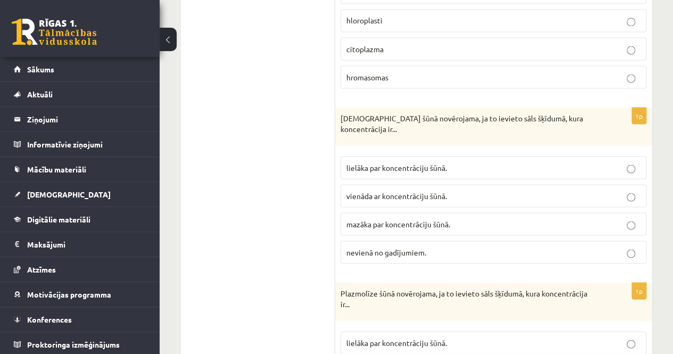
scroll to position [1011, 0]
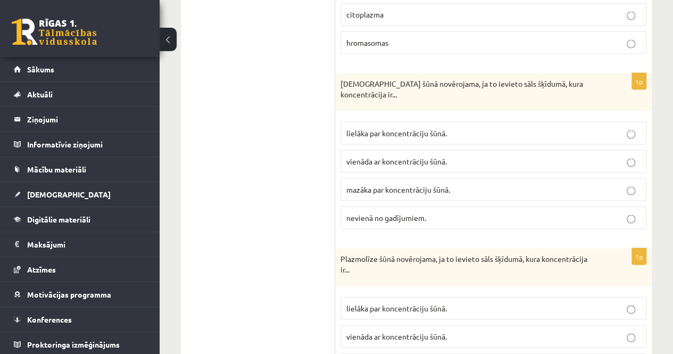
click at [461, 139] on p "lielāka par koncentrāciju šūnā." at bounding box center [493, 133] width 294 height 11
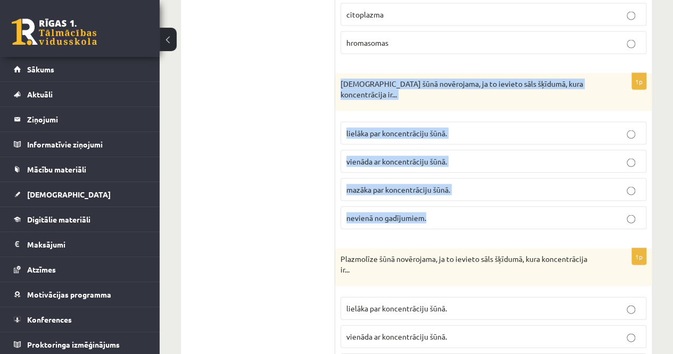
drag, startPoint x: 342, startPoint y: 86, endPoint x: 449, endPoint y: 214, distance: 167.8
click at [449, 214] on div "1p Deplazmolīze šūnā novērojama, ja to ievieto sāls šķīdumā, kura koncentrācija…" at bounding box center [493, 155] width 317 height 164
click at [426, 194] on span "mazāka par koncentrāciju šūnā." at bounding box center [398, 190] width 104 height 10
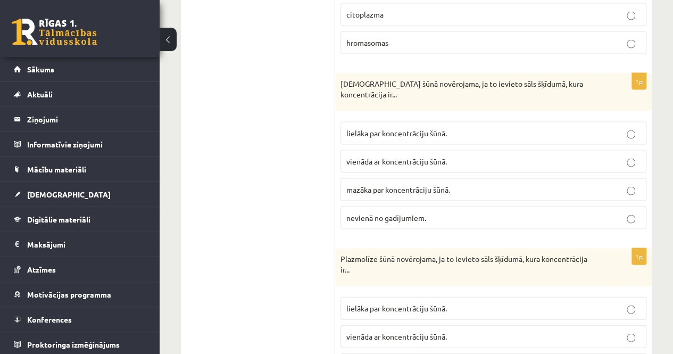
scroll to position [1171, 0]
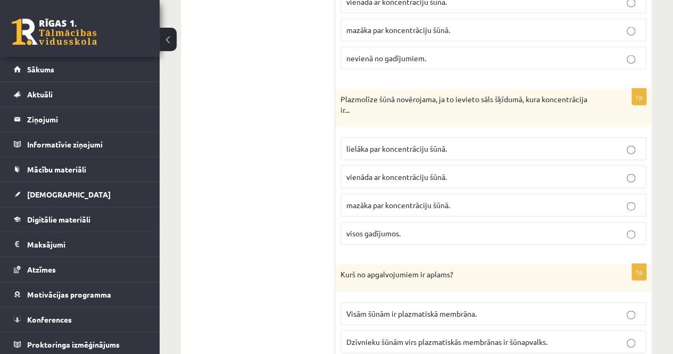
click at [395, 153] on span "lielāka par koncentrāciju šūnā." at bounding box center [396, 149] width 101 height 10
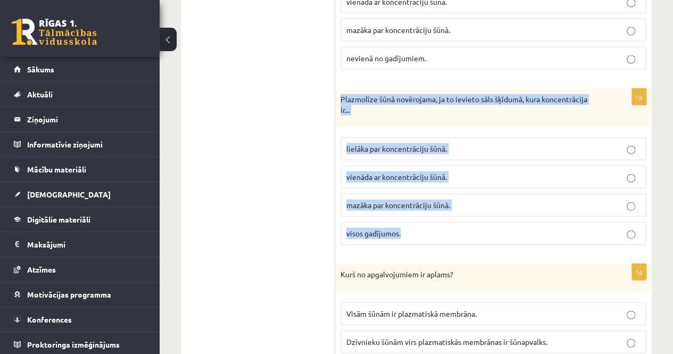
drag, startPoint x: 340, startPoint y: 101, endPoint x: 455, endPoint y: 235, distance: 176.6
click at [455, 235] on div "1p Plazmolīze šūnā novērojama, ja to ievieto sāls šķīdumā, kura koncentrācija i…" at bounding box center [493, 171] width 317 height 164
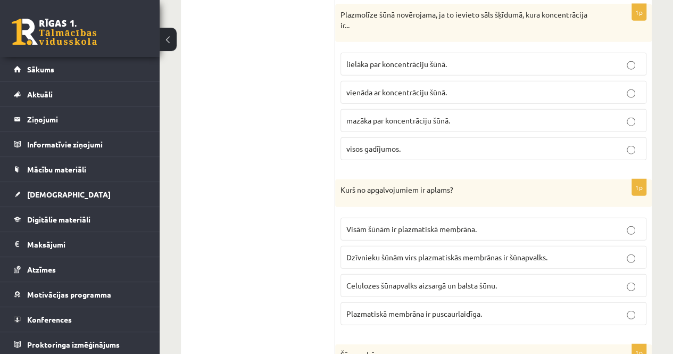
scroll to position [1277, 0]
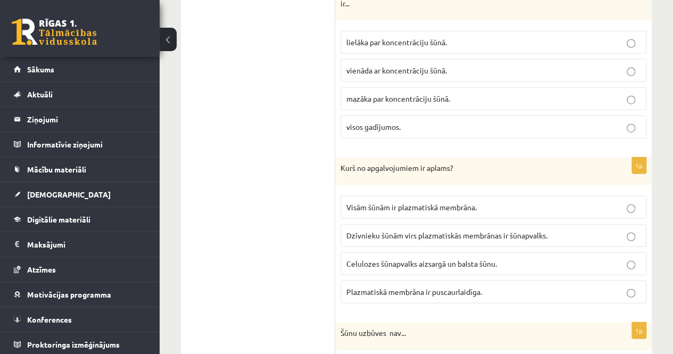
click at [445, 237] on span "Dzīvnieku šūnām virs plazmatiskās membrānas ir šūnapvalks." at bounding box center [446, 235] width 201 height 10
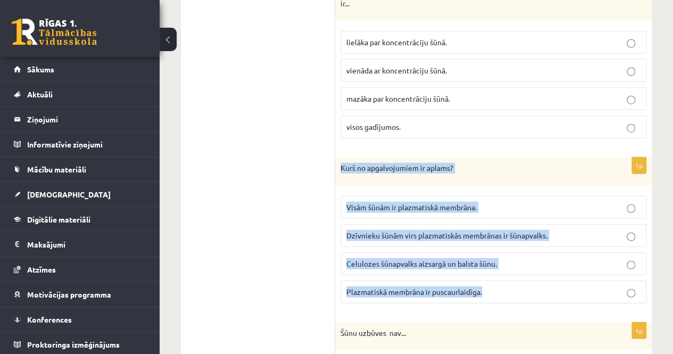
drag, startPoint x: 339, startPoint y: 167, endPoint x: 502, endPoint y: 301, distance: 211.0
click at [502, 301] on div "1p Kurš no apgalvojumiem ir aplams? Visām šūnām ir plazmatiskā membrāna. Dzīvni…" at bounding box center [493, 235] width 317 height 154
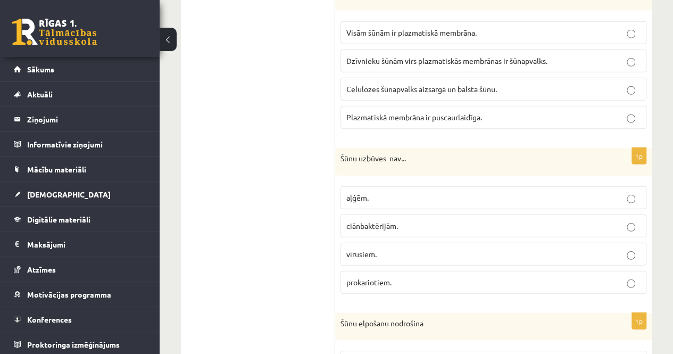
scroll to position [1490, 0]
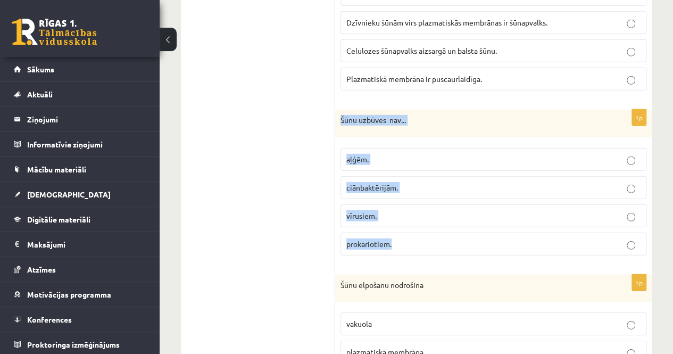
drag, startPoint x: 336, startPoint y: 118, endPoint x: 418, endPoint y: 233, distance: 141.2
click at [418, 233] on div "1p Šūnu uzbūves nav... aļģēm. ciānbaktērijām. vīrusiem. prokariotiem." at bounding box center [493, 187] width 317 height 154
click at [402, 210] on p "vīrusiem." at bounding box center [493, 215] width 294 height 11
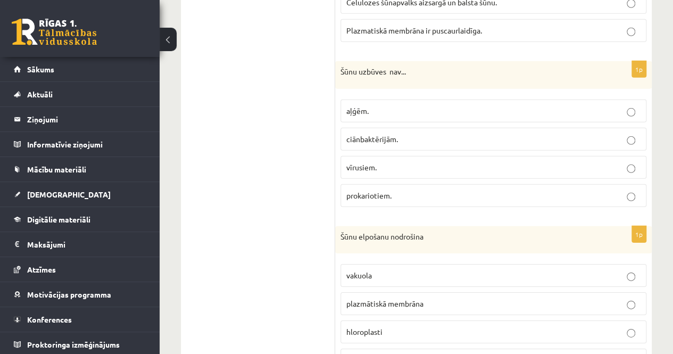
scroll to position [1597, 0]
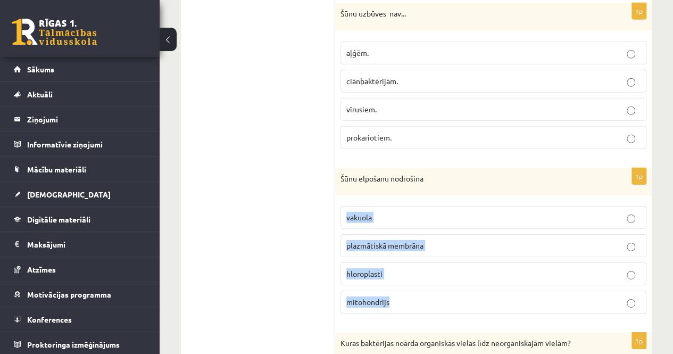
drag, startPoint x: 348, startPoint y: 211, endPoint x: 420, endPoint y: 307, distance: 120.1
click at [420, 307] on fieldset "vakuola plazmātiskā membrāna hloroplasti mitohondrijs" at bounding box center [494, 259] width 306 height 116
drag, startPoint x: 338, startPoint y: 174, endPoint x: 420, endPoint y: 293, distance: 144.7
click at [423, 303] on div "1p Šūnu elpošanu nodrošina [GEOGRAPHIC_DATA] plazmātiskā membrāna hloroplasti m…" at bounding box center [493, 245] width 317 height 154
click at [390, 296] on p "mitohondrijs" at bounding box center [493, 301] width 294 height 11
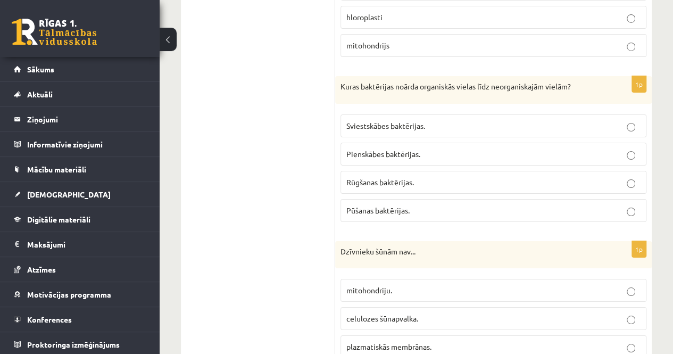
scroll to position [1863, 0]
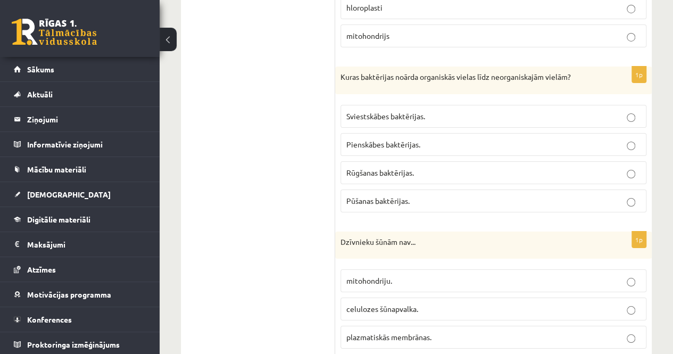
click at [438, 195] on p "Pūšanas baktērijas." at bounding box center [493, 200] width 294 height 11
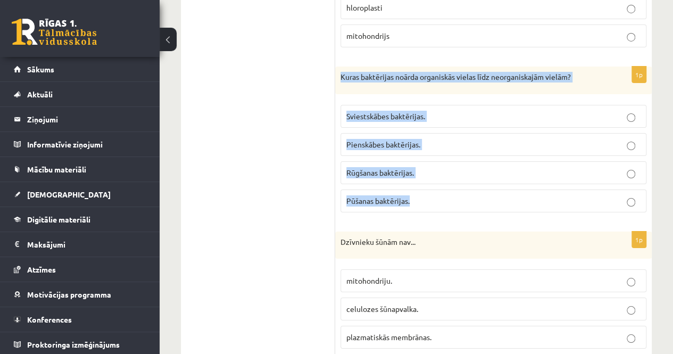
drag, startPoint x: 342, startPoint y: 75, endPoint x: 456, endPoint y: 199, distance: 168.4
click at [456, 199] on div "1p Kuras baktērijas noārda organiskās vielas līdz neorganiskajām vielām? Sviest…" at bounding box center [493, 144] width 317 height 154
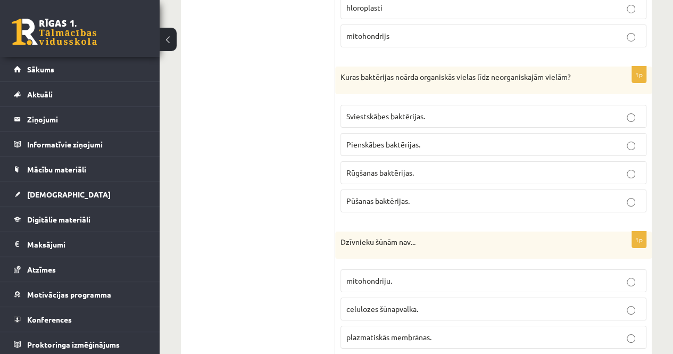
click at [278, 150] on ul "1.uzdevums 2.uzdevums 3.uzdevums 4.uzdevums 5.uzdevums 6.uzdevums 7.uzdevums" at bounding box center [264, 47] width 144 height 3375
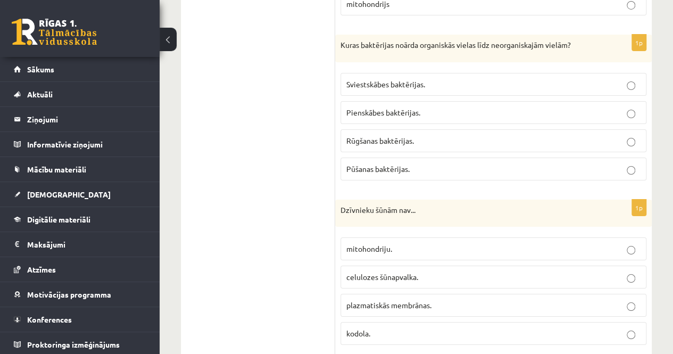
scroll to position [1916, 0]
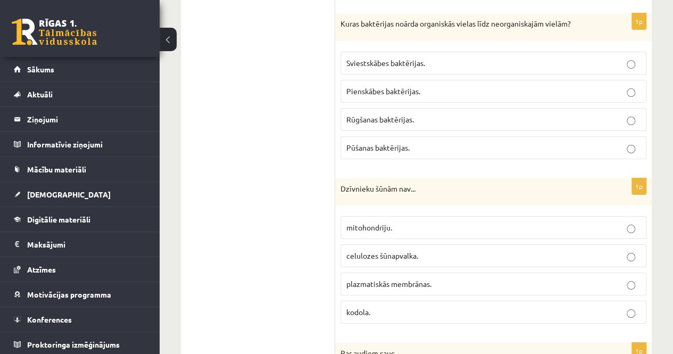
click at [402, 253] on span "celulozes šūnapvalka." at bounding box center [382, 256] width 72 height 10
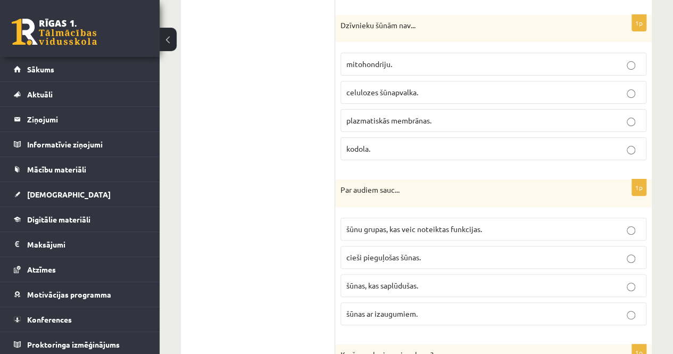
scroll to position [2129, 0]
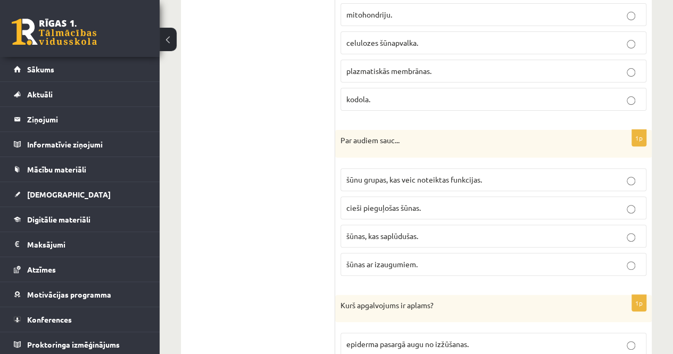
drag, startPoint x: 543, startPoint y: 249, endPoint x: 235, endPoint y: 247, distance: 308.7
drag, startPoint x: 391, startPoint y: 148, endPoint x: 214, endPoint y: 199, distance: 183.6
drag, startPoint x: 214, startPoint y: 199, endPoint x: 535, endPoint y: 143, distance: 326.3
click at [559, 143] on div "Par audiem sauc..." at bounding box center [493, 144] width 317 height 28
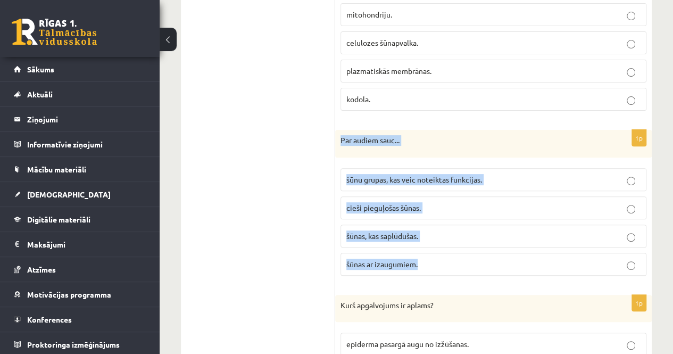
drag, startPoint x: 339, startPoint y: 134, endPoint x: 450, endPoint y: 261, distance: 169.4
click at [450, 261] on div "1p Par audiem sauc... šūnu grupas, kas veic noteiktas funkcijas. cieši pieguļoš…" at bounding box center [493, 207] width 317 height 154
click at [391, 175] on span "šūnu grupas, kas veic noteiktas funkcijas." at bounding box center [414, 180] width 136 height 10
drag, startPoint x: 336, startPoint y: 125, endPoint x: 428, endPoint y: 262, distance: 165.0
click at [428, 262] on div "1p Par audiem sauc... šūnu grupas, kas veic noteiktas funkcijas. cieši pieguļoš…" at bounding box center [493, 207] width 317 height 154
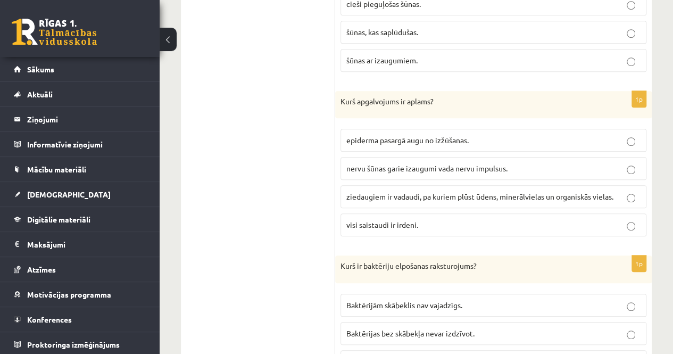
scroll to position [2342, 0]
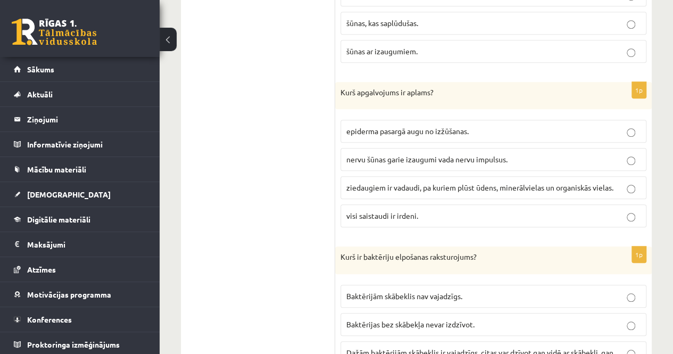
click at [382, 213] on label "visi saistaudi ir irdeni." at bounding box center [494, 215] width 306 height 23
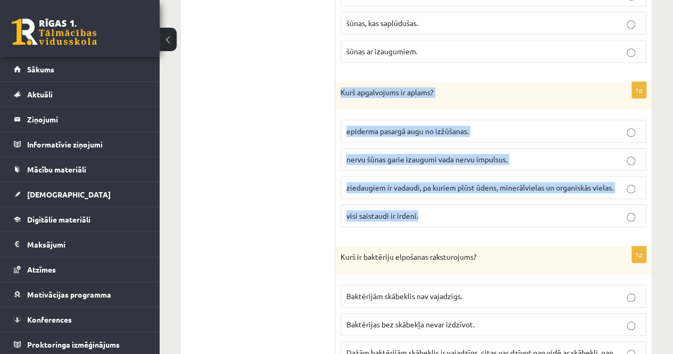
drag, startPoint x: 337, startPoint y: 77, endPoint x: 430, endPoint y: 200, distance: 154.2
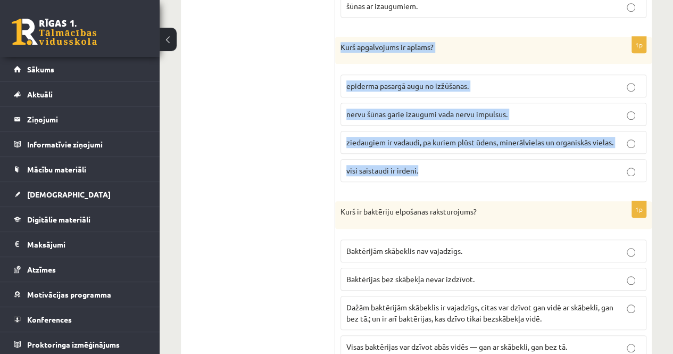
scroll to position [2448, 0]
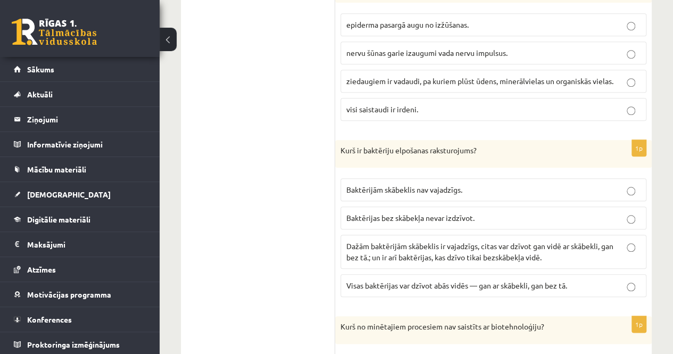
click at [369, 185] on span "Baktērijām skābeklis nav vajadzīgs." at bounding box center [404, 190] width 116 height 10
click at [456, 246] on span "Dažām baktērijām skābeklis ir vajadzīgs, citas var dzīvot gan vidē ar skābekli,…" at bounding box center [479, 251] width 267 height 21
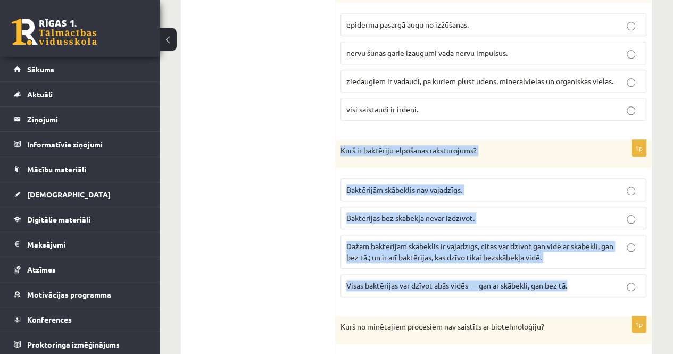
drag, startPoint x: 339, startPoint y: 140, endPoint x: 579, endPoint y: 278, distance: 277.1
click at [579, 278] on div "1p Kurš ir baktēriju elpošanas raksturojums? Baktērijām skābeklis nav vajadzīgs…" at bounding box center [493, 223] width 317 height 166
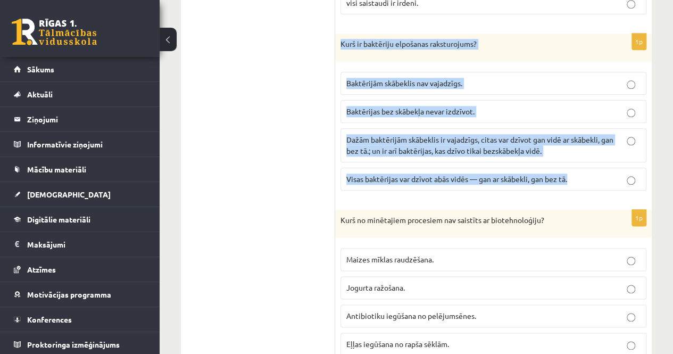
scroll to position [2608, 0]
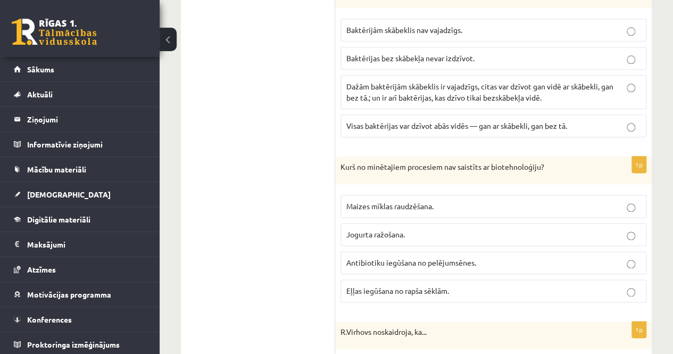
click at [387, 286] on span "Eļļas iegūšana no rapša sēklām." at bounding box center [397, 291] width 103 height 10
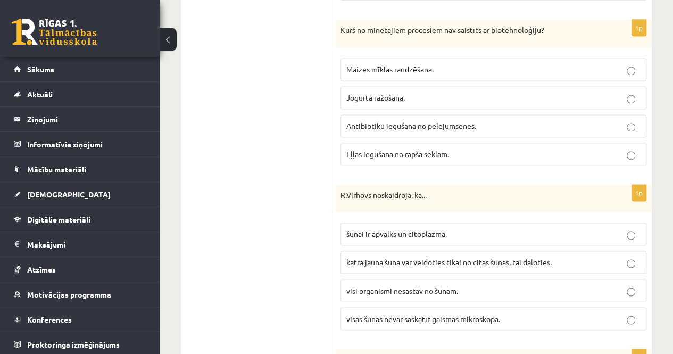
scroll to position [2767, 0]
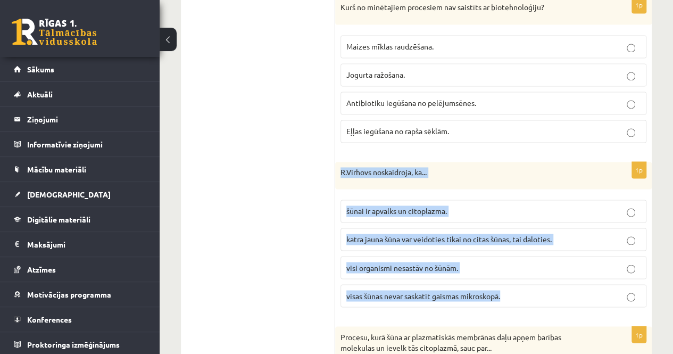
drag, startPoint x: 342, startPoint y: 156, endPoint x: 524, endPoint y: 276, distance: 217.4
click at [524, 276] on div "1p [PERSON_NAME] noskaidroja, ka... šūnai ir apvalks un citoplazma. katra jauna…" at bounding box center [493, 239] width 317 height 154
click at [403, 234] on p "katra jauna šūna var veidoties tikai no citas šūnas, tai daloties." at bounding box center [493, 239] width 294 height 11
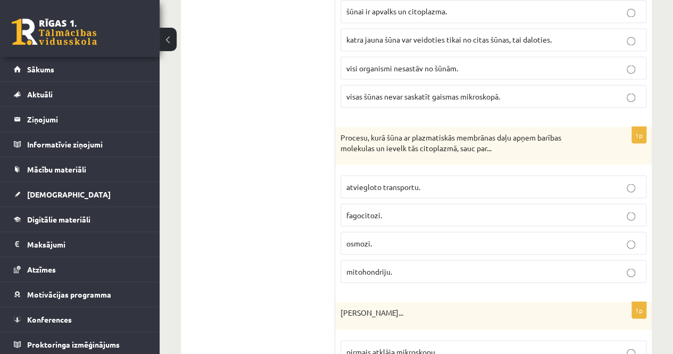
scroll to position [2980, 0]
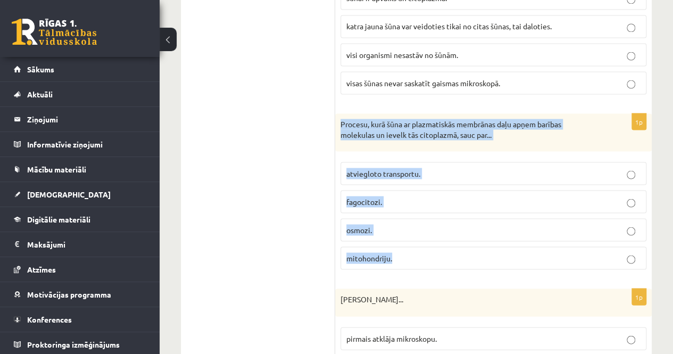
drag, startPoint x: 340, startPoint y: 109, endPoint x: 560, endPoint y: 251, distance: 261.7
click at [560, 251] on div "1p Procesu, kurā šūna ar plazmatiskās membrānas daļu apņem barības molekulas un…" at bounding box center [493, 195] width 317 height 164
click at [386, 196] on p "fagocitozi." at bounding box center [493, 201] width 294 height 11
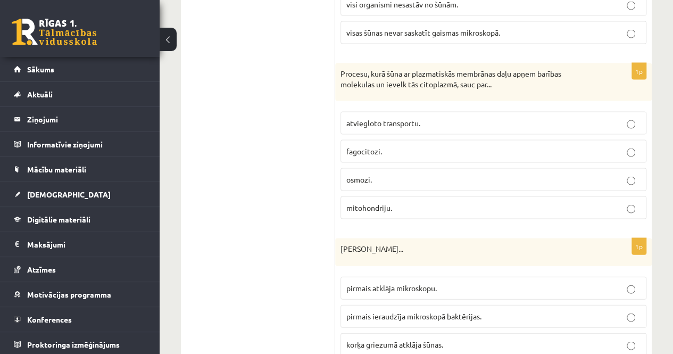
scroll to position [3087, 0]
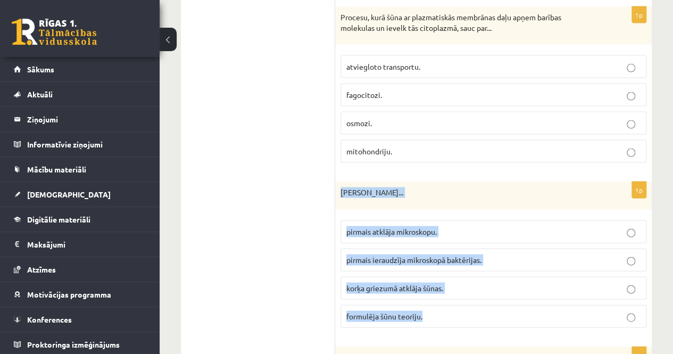
drag, startPoint x: 343, startPoint y: 176, endPoint x: 460, endPoint y: 296, distance: 168.2
click at [459, 296] on div "1p [PERSON_NAME]... pirmais atklāja mikroskopu. pirmais ieraudzīja mikroskopā b…" at bounding box center [493, 259] width 317 height 154
click at [391, 283] on span "korķa griezumā atklāja šūnas." at bounding box center [394, 288] width 97 height 10
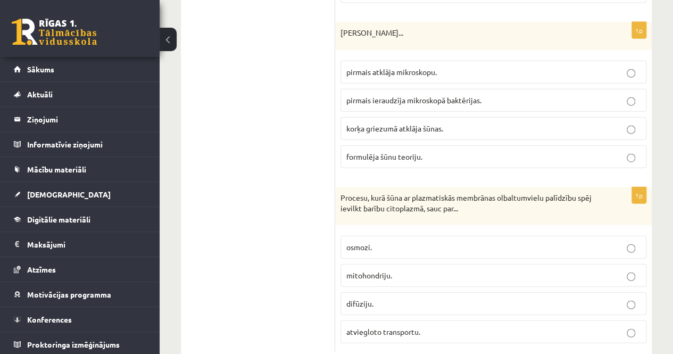
scroll to position [3259, 0]
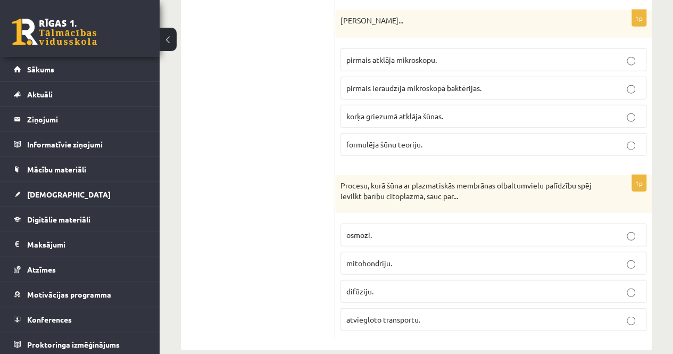
click at [410, 286] on p "difūziju." at bounding box center [493, 291] width 294 height 11
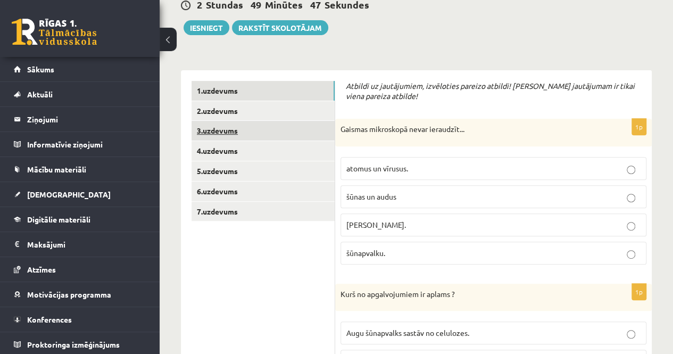
scroll to position [65, 0]
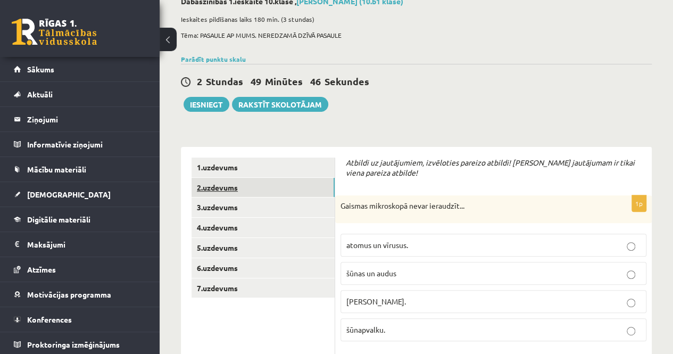
click at [215, 182] on link "2.uzdevums" at bounding box center [263, 188] width 143 height 20
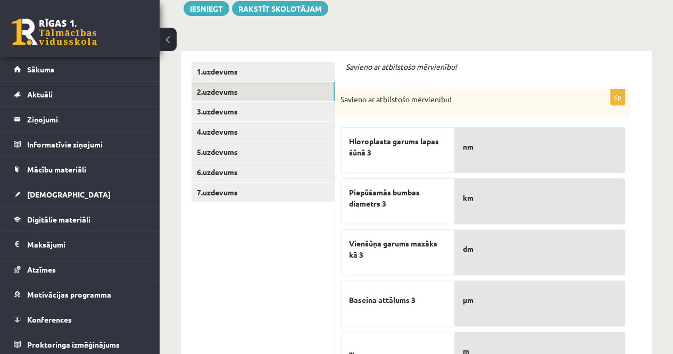
scroll to position [268, 0]
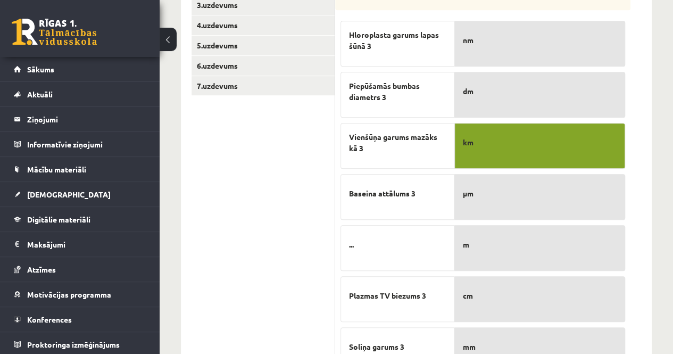
click at [489, 52] on p "nm" at bounding box center [540, 40] width 154 height 22
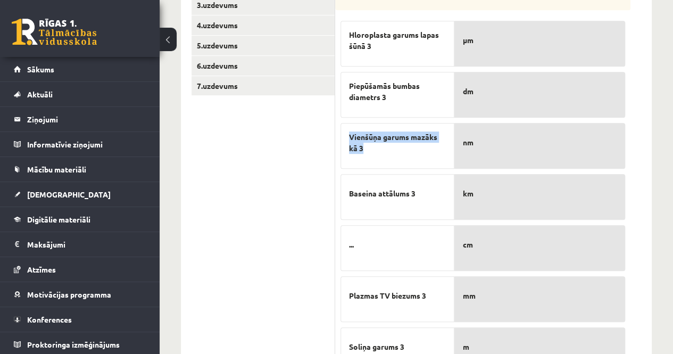
drag, startPoint x: 348, startPoint y: 135, endPoint x: 366, endPoint y: 149, distance: 22.8
click at [366, 149] on div "Vienšūņa garums mazāks kā 3" at bounding box center [398, 146] width 114 height 46
click at [363, 238] on p "..." at bounding box center [397, 245] width 97 height 22
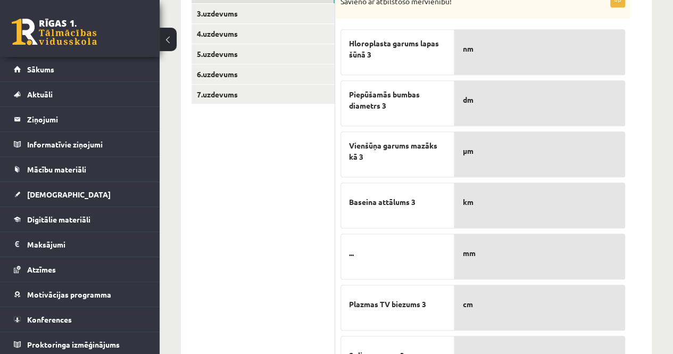
scroll to position [214, 0]
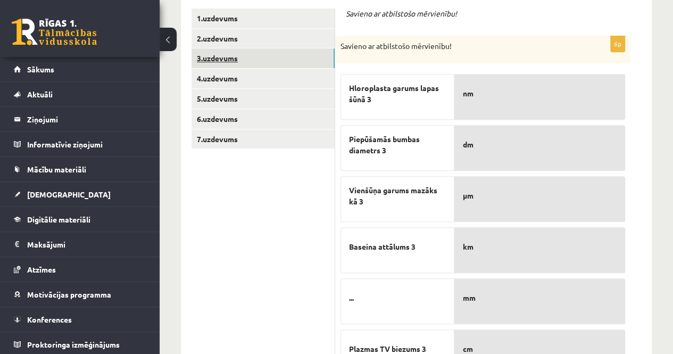
click at [247, 61] on link "3.uzdevums" at bounding box center [263, 58] width 143 height 20
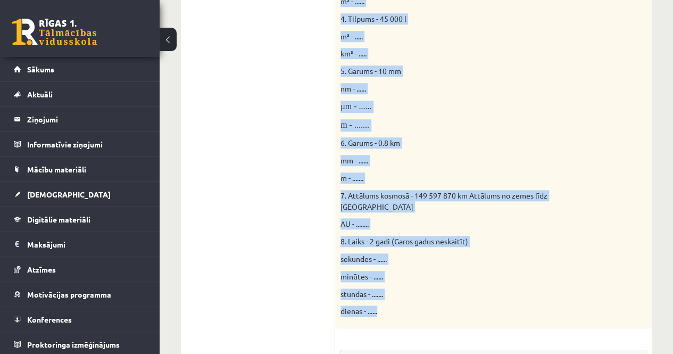
scroll to position [481, 0]
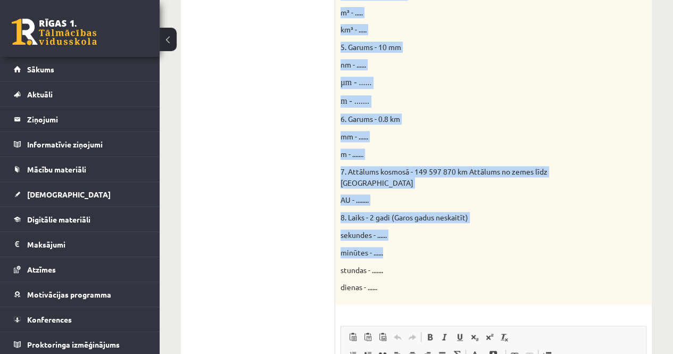
drag, startPoint x: 338, startPoint y: 153, endPoint x: 513, endPoint y: 236, distance: 193.3
click at [513, 236] on div "Doti fizikālie lielumi un to mērvienības. Pārveido mērvienības citās norādītajā…" at bounding box center [493, 37] width 317 height 535
click at [513, 247] on p "minūtes - ......" at bounding box center [467, 252] width 253 height 11
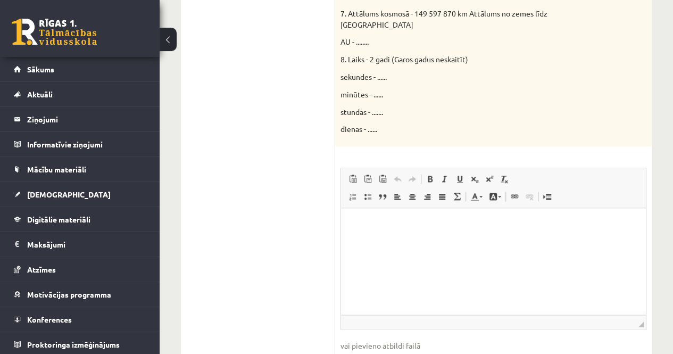
scroll to position [693, 0]
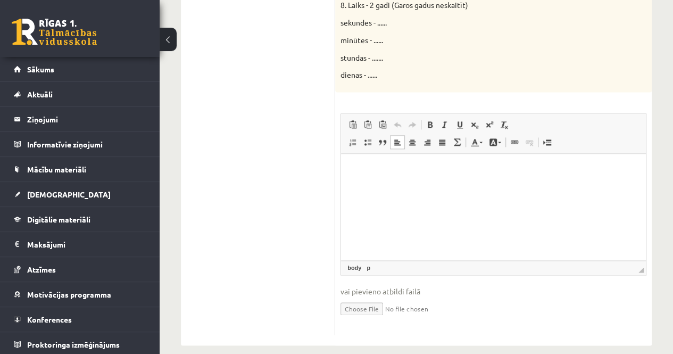
click at [393, 186] on html at bounding box center [493, 170] width 305 height 32
click at [408, 186] on html at bounding box center [493, 170] width 305 height 32
click at [428, 186] on html at bounding box center [493, 170] width 305 height 32
click at [439, 186] on html at bounding box center [493, 170] width 305 height 32
click at [447, 186] on html at bounding box center [493, 170] width 305 height 32
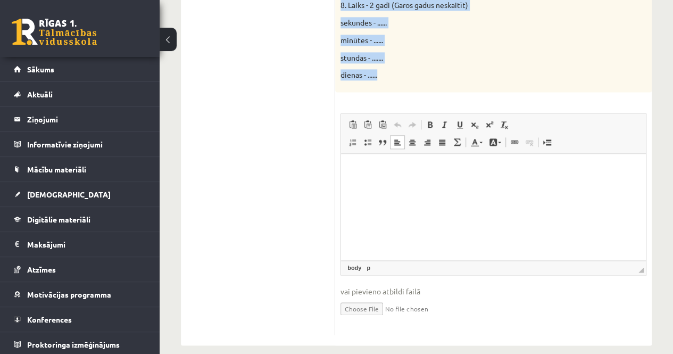
drag, startPoint x: 340, startPoint y: 101, endPoint x: 409, endPoint y: 64, distance: 78.1
copy div "1. Masa - 3 kg mg - ...... g - ....... 2. Masa - 7000 g kg - ....... t - ......…"
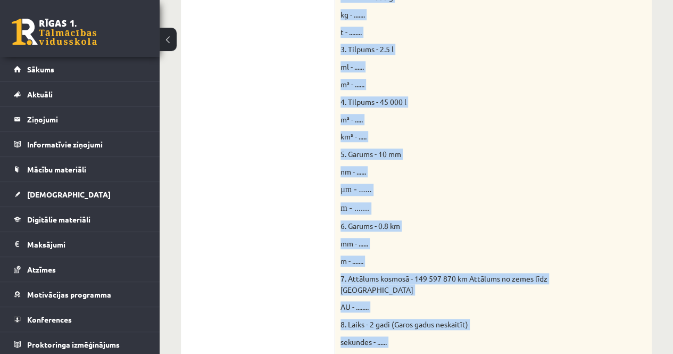
scroll to position [108, 0]
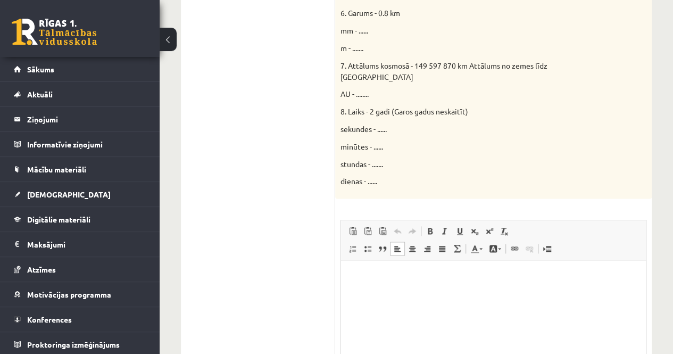
scroll to position [693, 0]
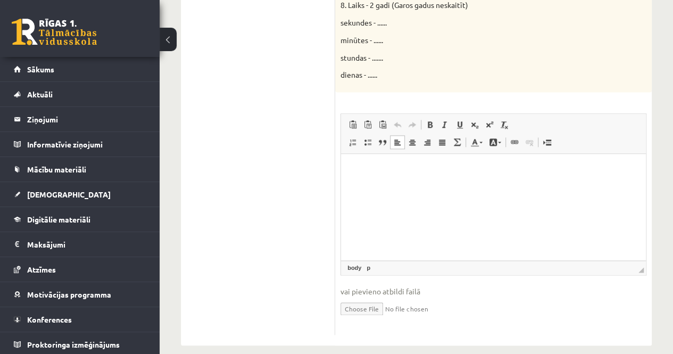
click at [367, 299] on input "file" at bounding box center [494, 308] width 306 height 22
click at [363, 299] on input "file" at bounding box center [494, 308] width 306 height 22
click at [365, 297] on input "file" at bounding box center [494, 308] width 306 height 22
type input "**********"
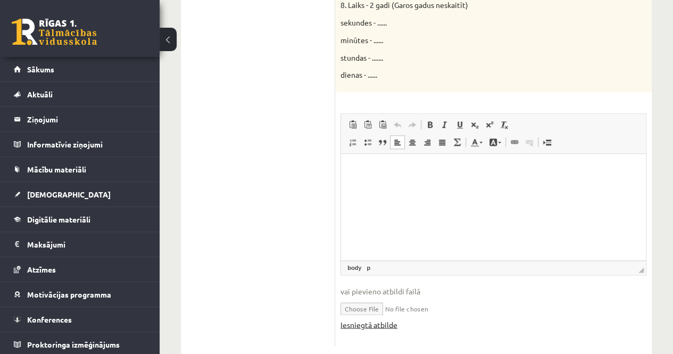
click at [385, 319] on link "Iesniegtā atbilde" at bounding box center [369, 324] width 57 height 11
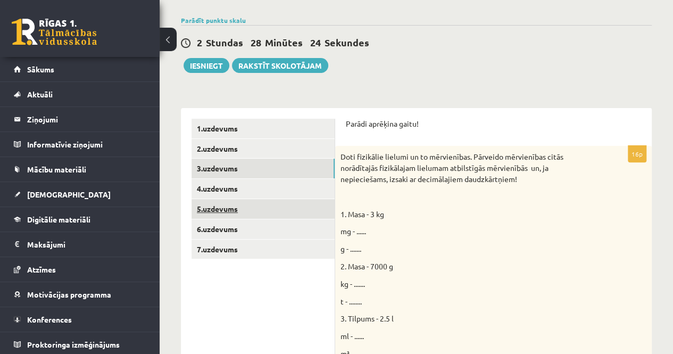
scroll to position [108, 0]
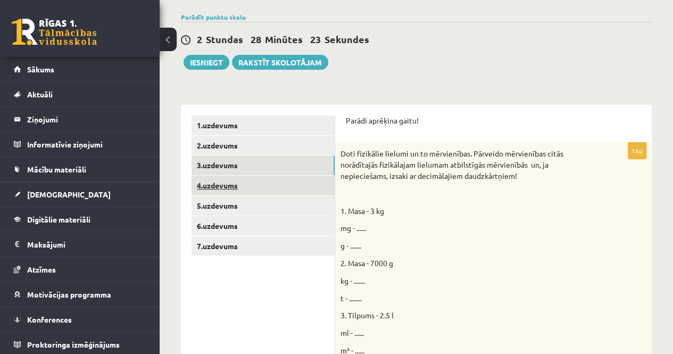
click at [225, 181] on link "4.uzdevums" at bounding box center [263, 186] width 143 height 20
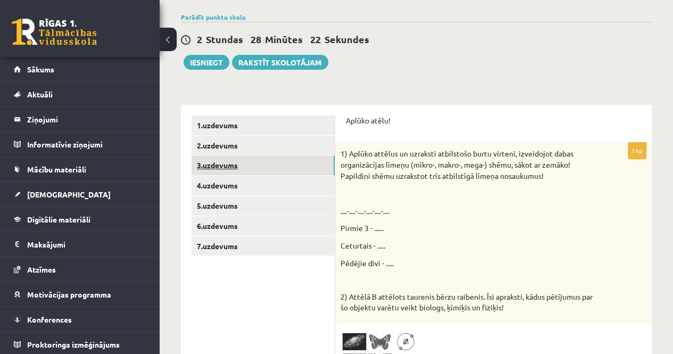
click at [248, 160] on link "3.uzdevums" at bounding box center [263, 165] width 143 height 20
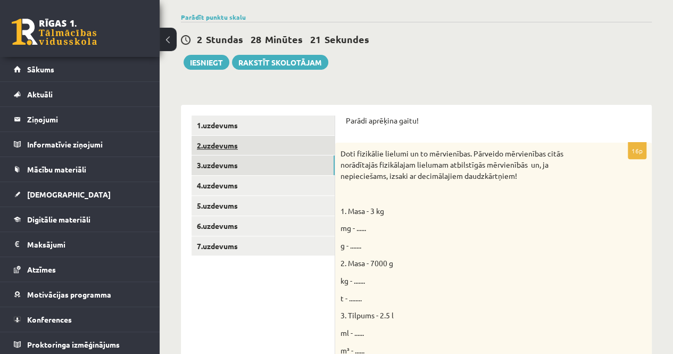
click at [246, 145] on link "2.uzdevums" at bounding box center [263, 146] width 143 height 20
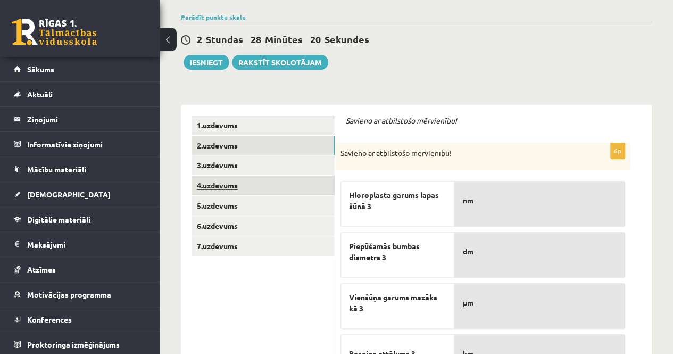
click at [251, 178] on link "4.uzdevums" at bounding box center [263, 186] width 143 height 20
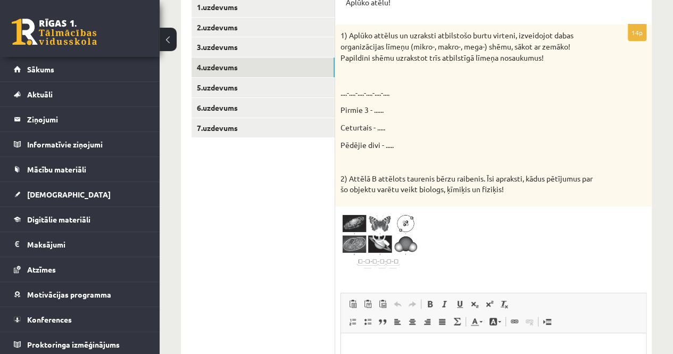
scroll to position [258, 0]
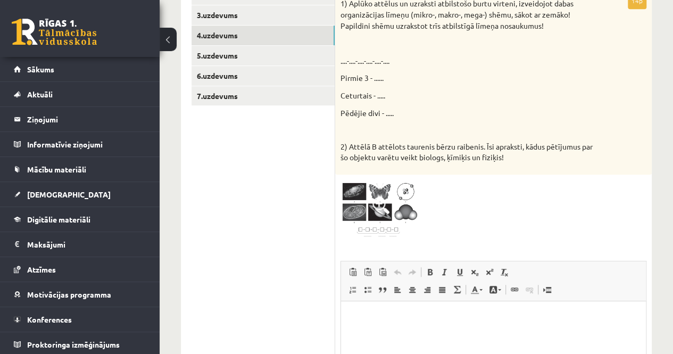
click at [376, 202] on span at bounding box center [381, 205] width 17 height 17
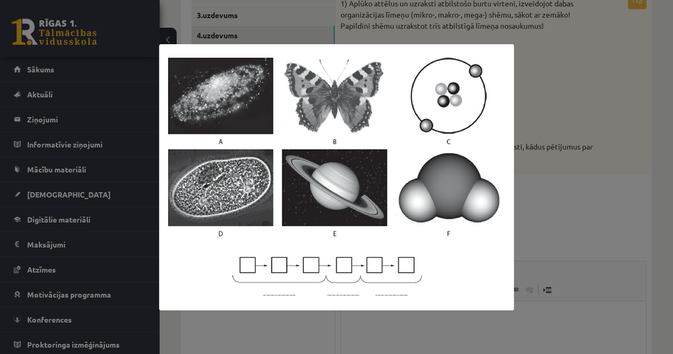
click at [575, 183] on div at bounding box center [336, 177] width 673 height 354
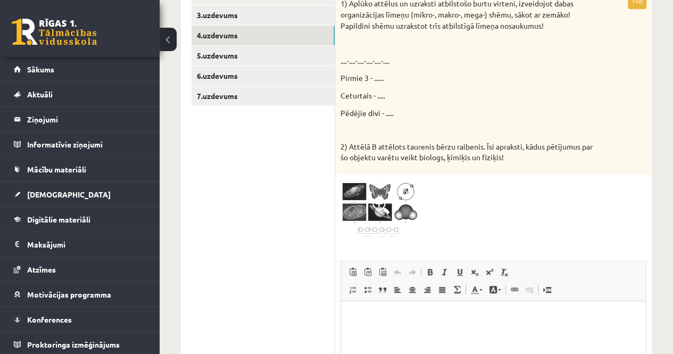
drag, startPoint x: 379, startPoint y: 199, endPoint x: 357, endPoint y: 211, distance: 25.5
click at [357, 211] on img at bounding box center [381, 210] width 80 height 60
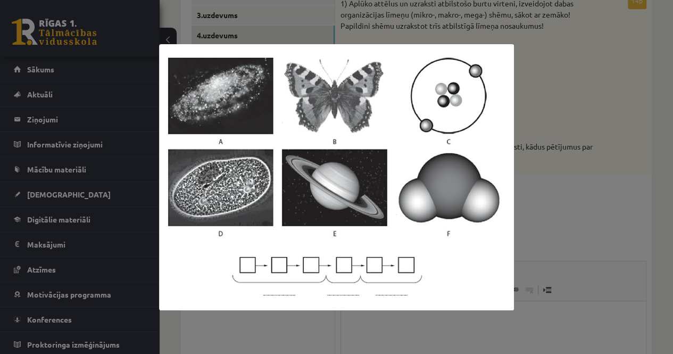
click at [555, 156] on div at bounding box center [336, 177] width 673 height 354
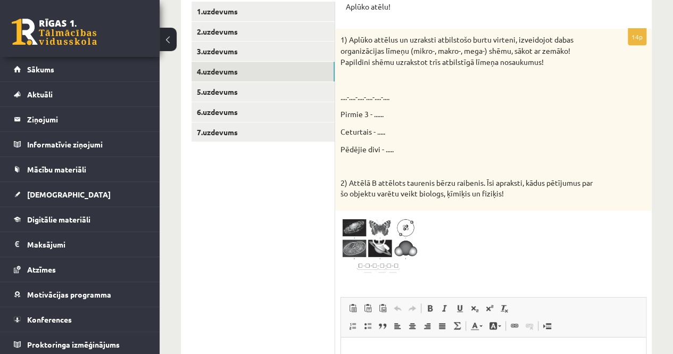
scroll to position [204, 0]
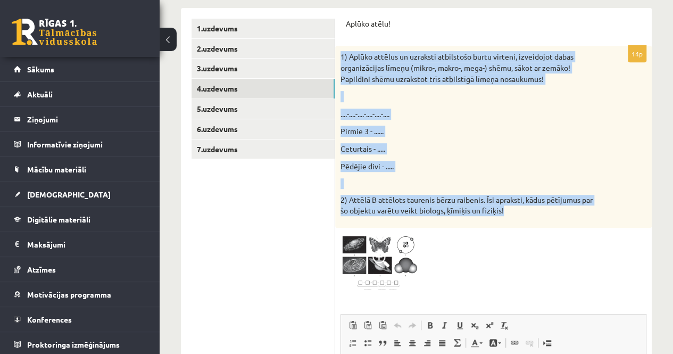
drag, startPoint x: 338, startPoint y: 53, endPoint x: 528, endPoint y: 223, distance: 254.8
click at [528, 223] on div "1) Aplūko attēlus un uzraksti atbilstošo burtu virteni, izveidojot dabas organi…" at bounding box center [493, 136] width 317 height 181
copy div "1) Aplūko attēlus un uzraksti atbilstošo burtu virteni, izveidojot dabas organi…"
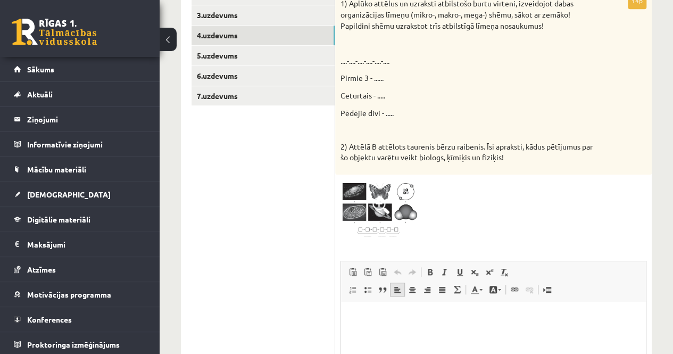
scroll to position [417, 0]
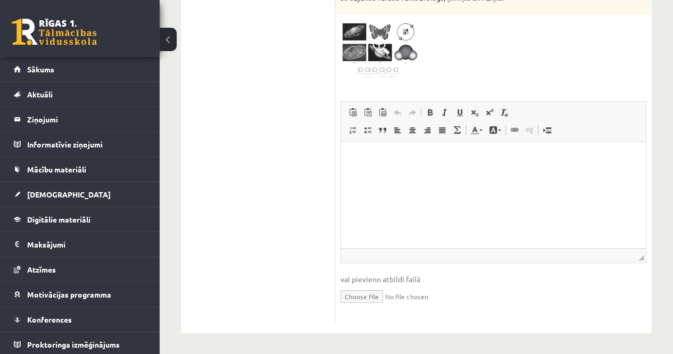
click at [369, 298] on input "file" at bounding box center [494, 296] width 306 height 22
type input "**********"
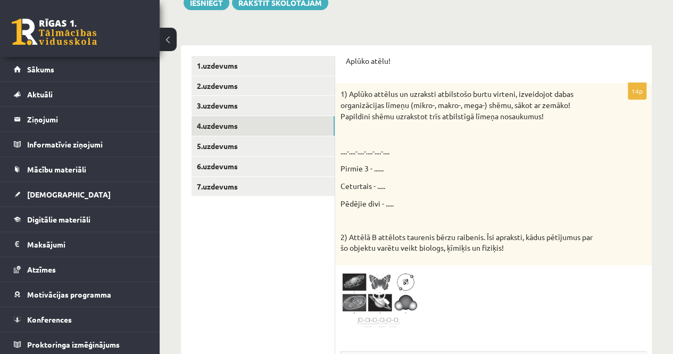
scroll to position [151, 0]
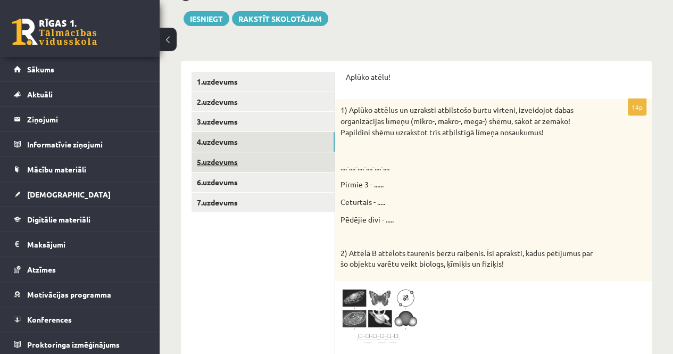
click at [233, 160] on link "5.uzdevums" at bounding box center [263, 162] width 143 height 20
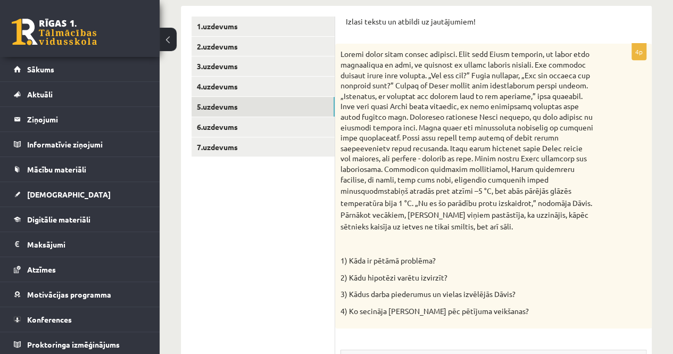
scroll to position [191, 0]
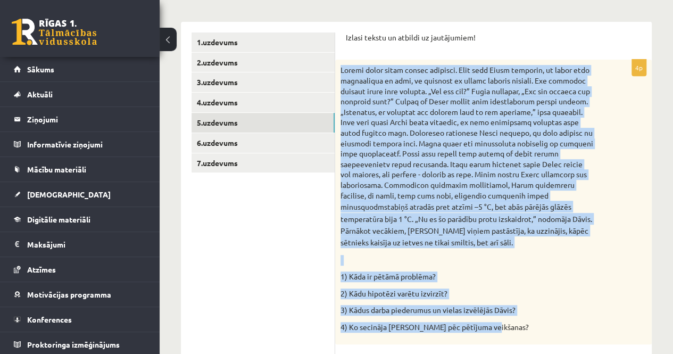
drag, startPoint x: 340, startPoint y: 69, endPoint x: 490, endPoint y: 327, distance: 298.6
click at [490, 327] on div "stabiņš atradās pret atzīmi –5 °C, bet abās pārējās glāzēs temperatūra bija 1 °…" at bounding box center [493, 202] width 317 height 284
click at [531, 261] on p at bounding box center [467, 260] width 253 height 11
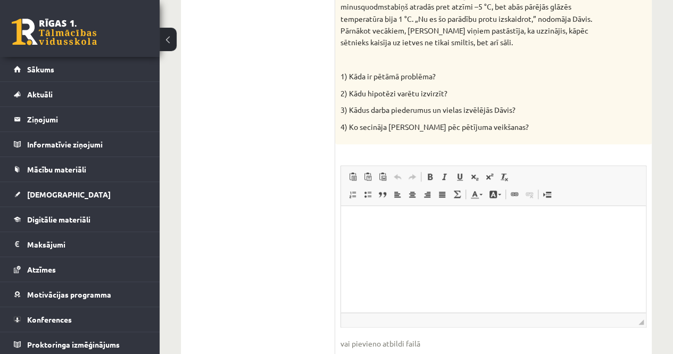
scroll to position [403, 0]
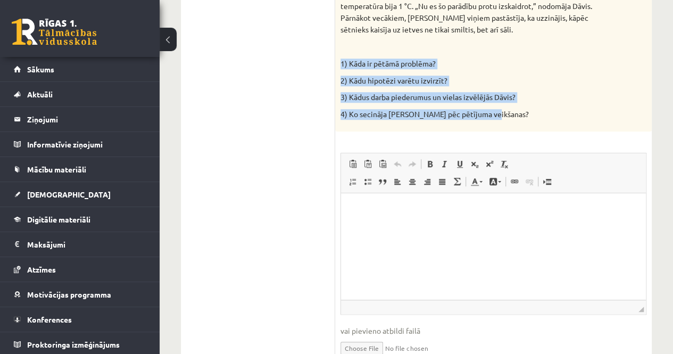
drag, startPoint x: 341, startPoint y: 63, endPoint x: 497, endPoint y: 122, distance: 166.8
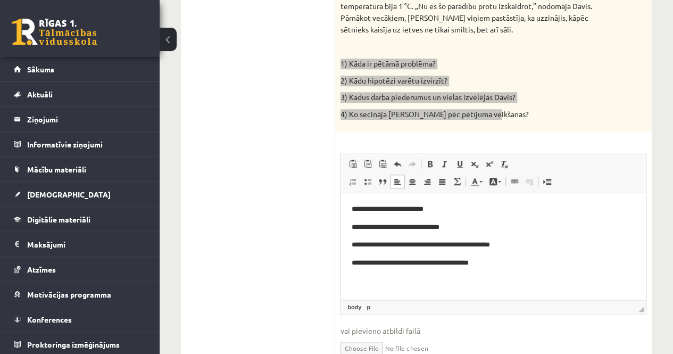
click at [462, 214] on body "**********" at bounding box center [494, 235] width 284 height 65
click at [458, 208] on p "**********" at bounding box center [494, 208] width 284 height 11
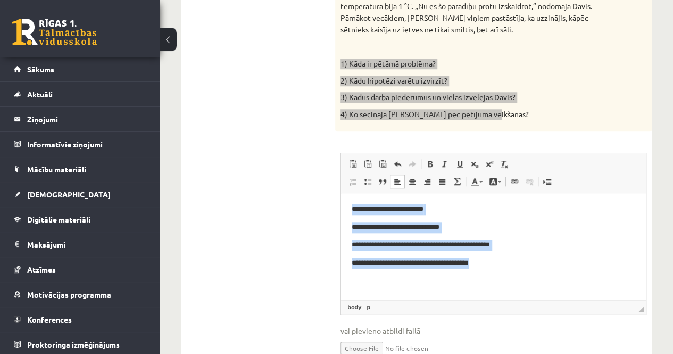
drag, startPoint x: 525, startPoint y: 258, endPoint x: 339, endPoint y: 191, distance: 198.2
click at [341, 193] on html "**********" at bounding box center [493, 236] width 305 height 86
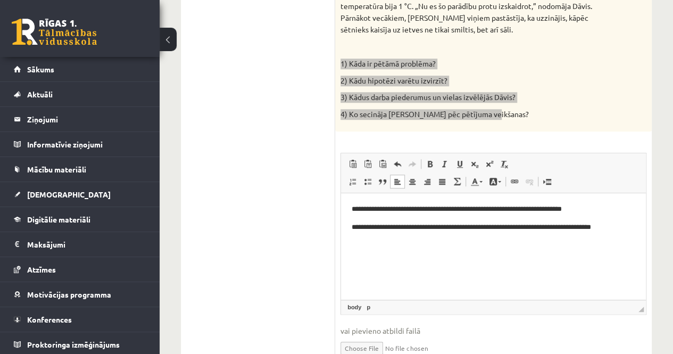
drag, startPoint x: 618, startPoint y: 225, endPoint x: 610, endPoint y: 228, distance: 8.8
click at [611, 228] on p "**********" at bounding box center [494, 226] width 284 height 11
drag, startPoint x: 615, startPoint y: 225, endPoint x: 510, endPoint y: 229, distance: 105.4
click at [510, 229] on p "**********" at bounding box center [494, 226] width 284 height 11
click at [502, 233] on html "**********" at bounding box center [493, 218] width 305 height 50
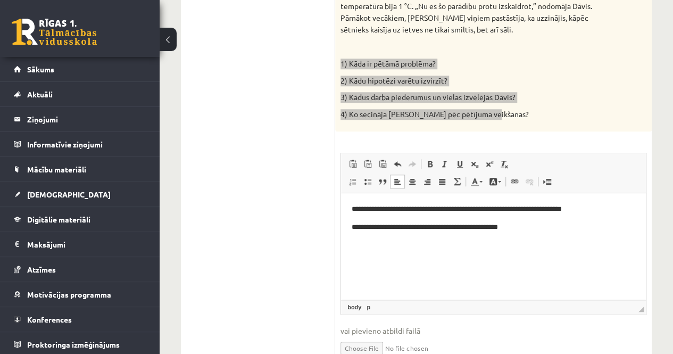
click at [518, 220] on body "**********" at bounding box center [494, 217] width 284 height 29
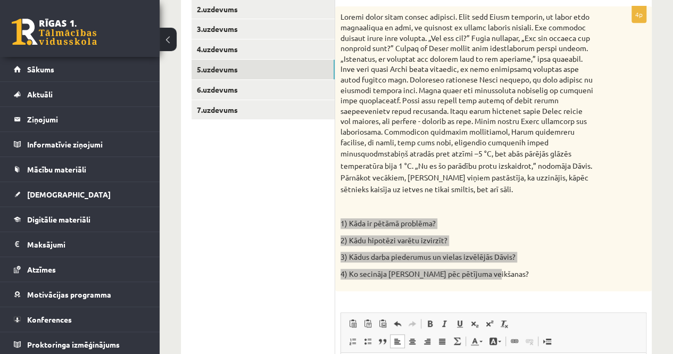
scroll to position [84, 0]
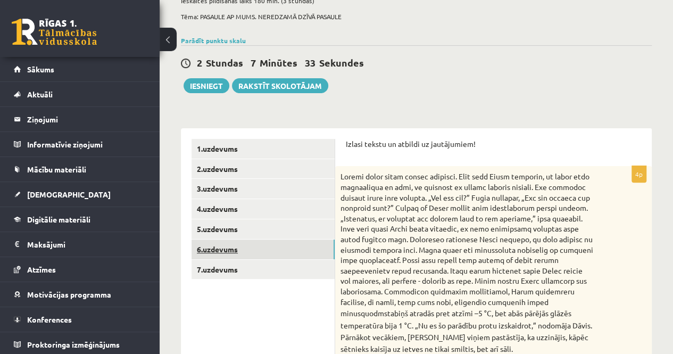
click at [262, 250] on link "6.uzdevums" at bounding box center [263, 249] width 143 height 20
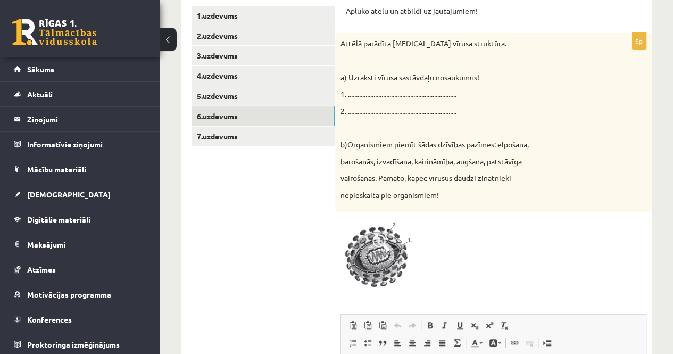
scroll to position [270, 0]
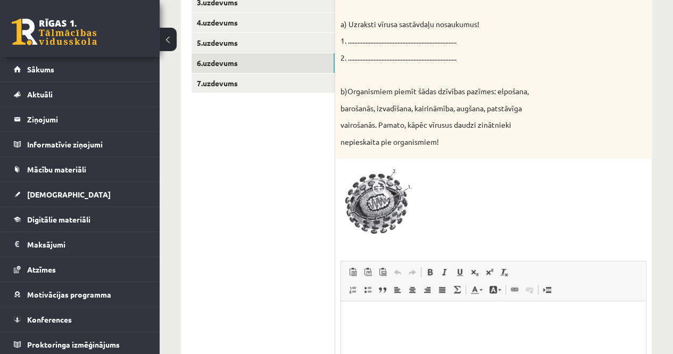
click at [381, 192] on span at bounding box center [381, 189] width 17 height 17
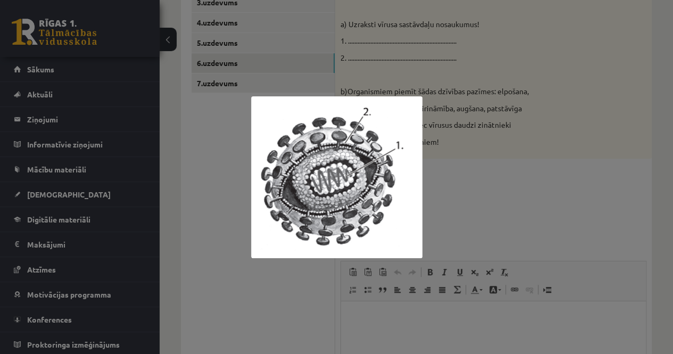
click at [479, 220] on div at bounding box center [336, 177] width 673 height 354
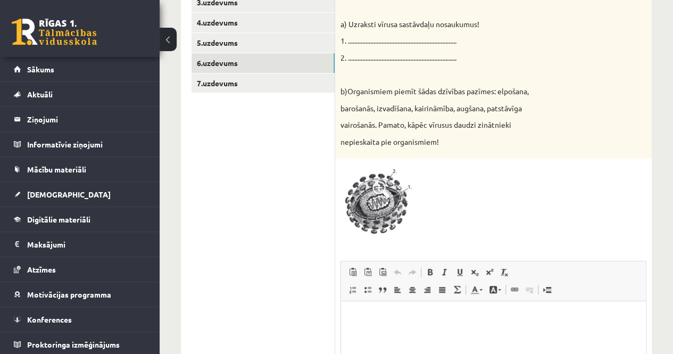
click at [370, 211] on img at bounding box center [381, 202] width 80 height 76
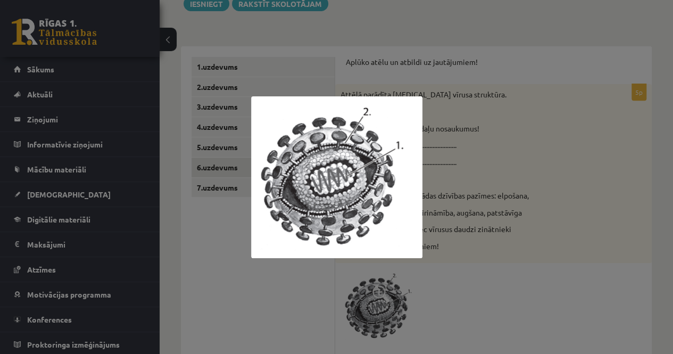
scroll to position [164, 0]
click at [591, 221] on div at bounding box center [336, 177] width 673 height 354
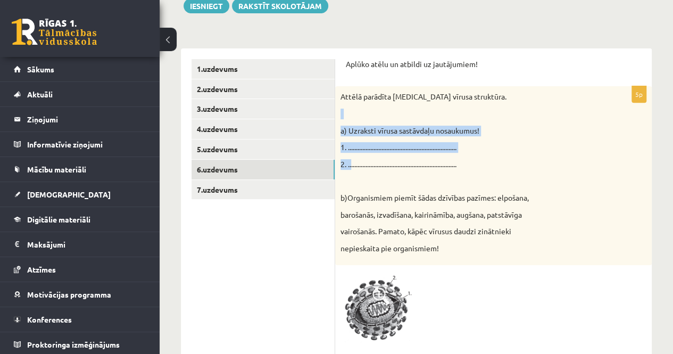
drag, startPoint x: 337, startPoint y: 119, endPoint x: 351, endPoint y: 163, distance: 46.8
click at [351, 163] on div "Attēlā parādīta [MEDICAL_DATA] vīrusa struktūra. a) Uzraksti vīrusa sastāvdaļu …" at bounding box center [493, 175] width 317 height 179
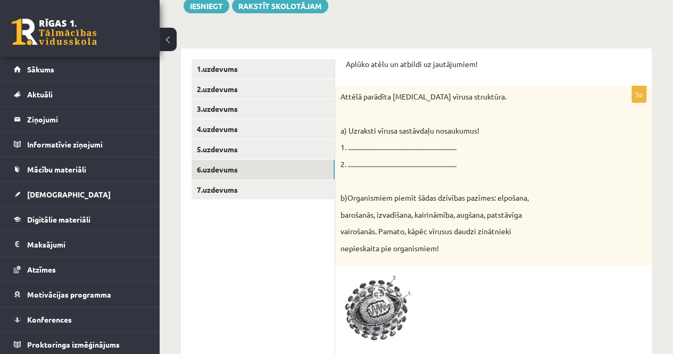
click at [497, 162] on p "2. ...................................................................." at bounding box center [467, 164] width 253 height 11
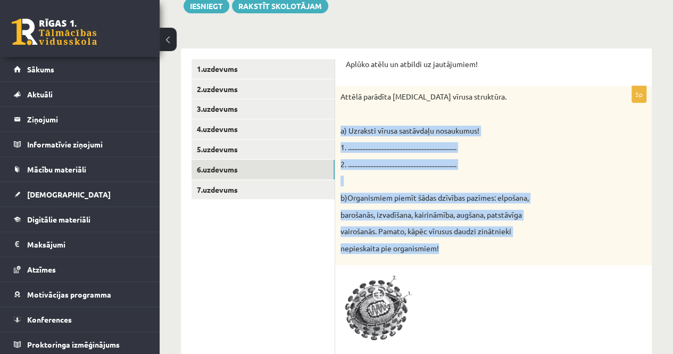
drag, startPoint x: 340, startPoint y: 128, endPoint x: 448, endPoint y: 244, distance: 158.1
click at [448, 244] on div "Attēlā parādīta [MEDICAL_DATA] vīrusa struktūra. a) Uzraksti vīrusa sastāvdaļu …" at bounding box center [493, 175] width 317 height 179
copy div "a) Uzraksti vīrusa sastāvdaļu nosaukumus! 1. ..................................…"
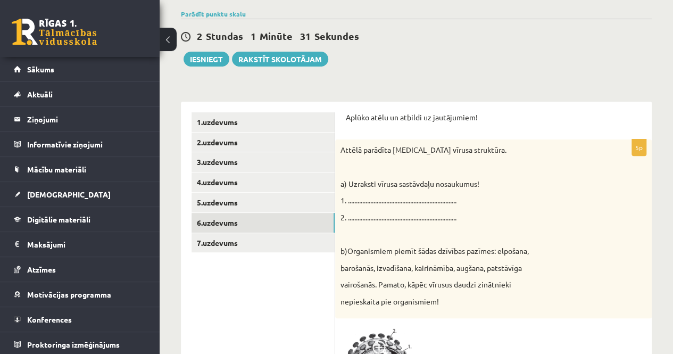
click at [561, 156] on div "Attēlā parādīta [MEDICAL_DATA] vīrusa struktūra. a) Uzraksti vīrusa sastāvdaļu …" at bounding box center [493, 228] width 317 height 179
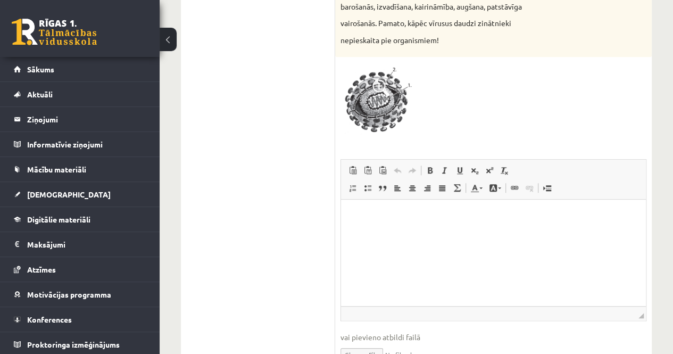
scroll to position [430, 0]
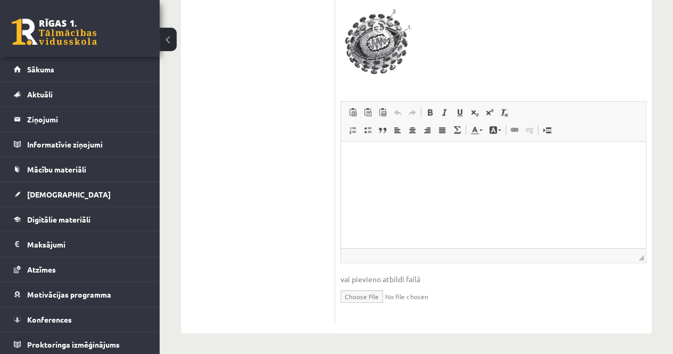
click at [354, 299] on input "file" at bounding box center [494, 296] width 306 height 22
type input "**********"
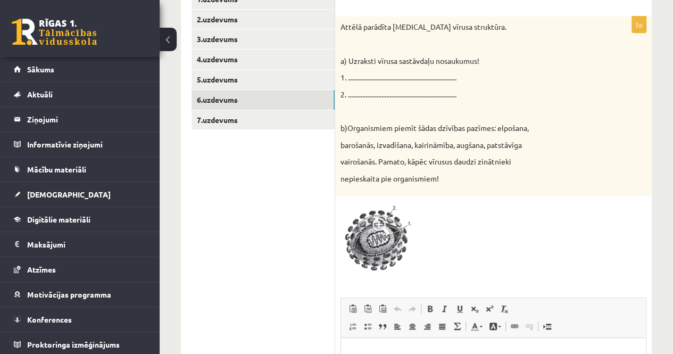
scroll to position [217, 0]
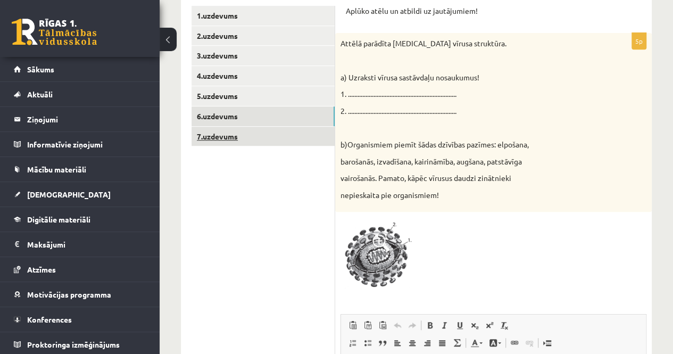
click at [218, 134] on link "7.uzdevums" at bounding box center [263, 137] width 143 height 20
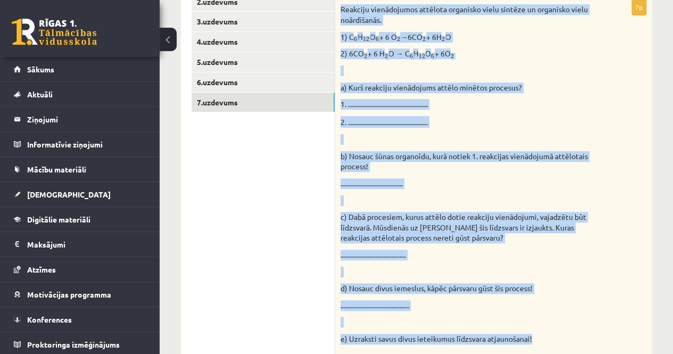
scroll to position [314, 0]
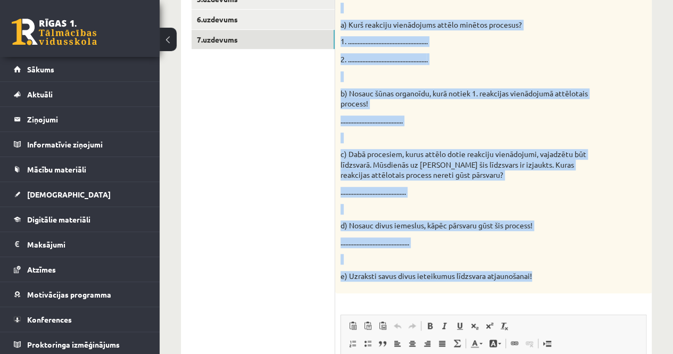
drag, startPoint x: 340, startPoint y: 52, endPoint x: 577, endPoint y: 282, distance: 330.8
click at [577, 282] on div "Reakciju vienādojumos attēlota organisko vielu sintēze un organisko vielu noārd…" at bounding box center [493, 114] width 317 height 357
copy div "Reakciju vienādojumos attēlota organisko vielu sintēze un organisko vielu noārd…"
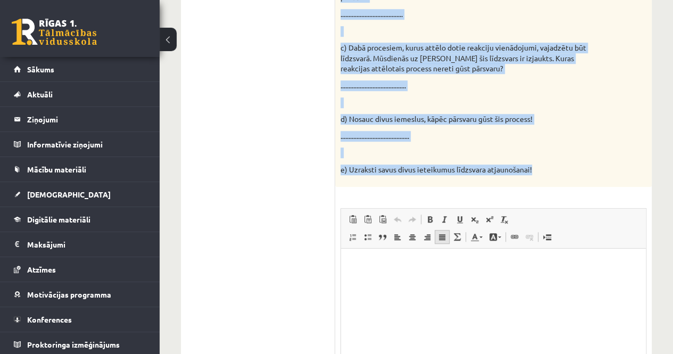
scroll to position [527, 0]
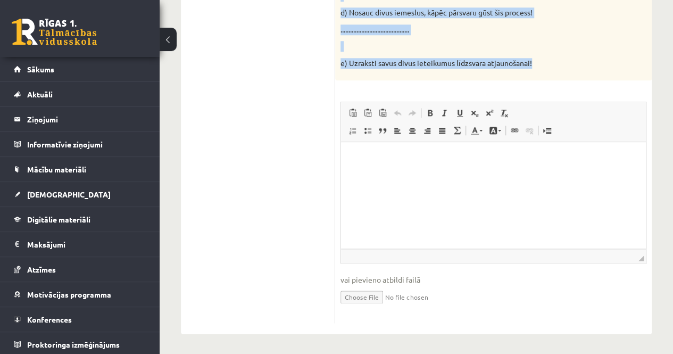
click at [427, 252] on span "◢ Elementa ceļš" at bounding box center [493, 256] width 305 height 14
click at [362, 303] on input "file" at bounding box center [494, 296] width 306 height 22
type input "**********"
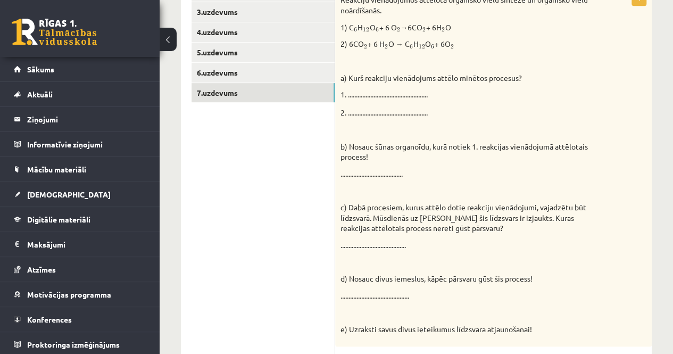
click at [245, 247] on ul "1.uzdevums 2.uzdevums 3.uzdevums 4.uzdevums 5.uzdevums 6.uzdevums 7.uzdevums" at bounding box center [264, 281] width 144 height 638
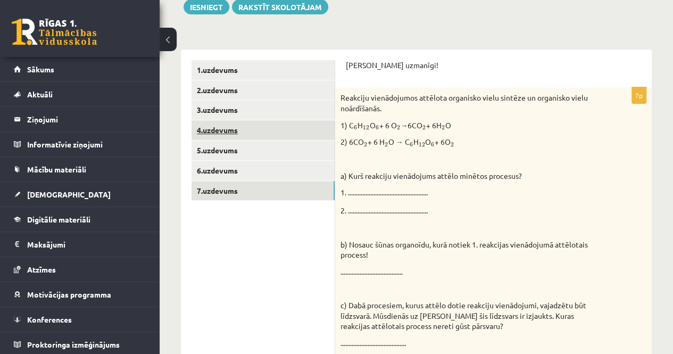
scroll to position [48, 0]
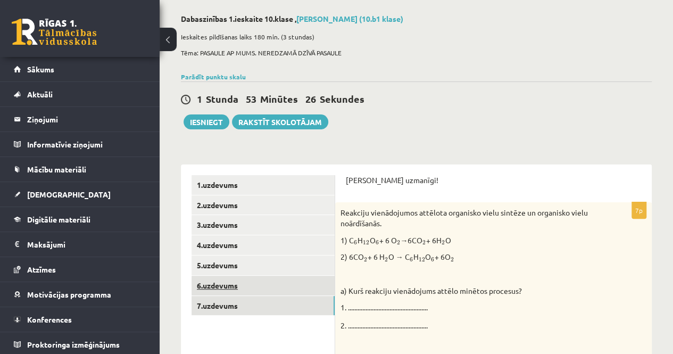
click at [224, 285] on link "6.uzdevums" at bounding box center [263, 286] width 143 height 20
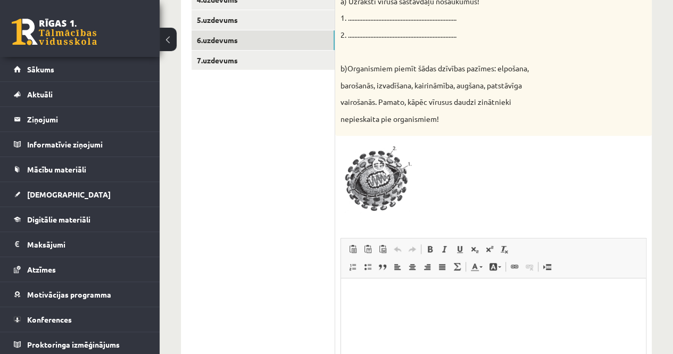
scroll to position [175, 0]
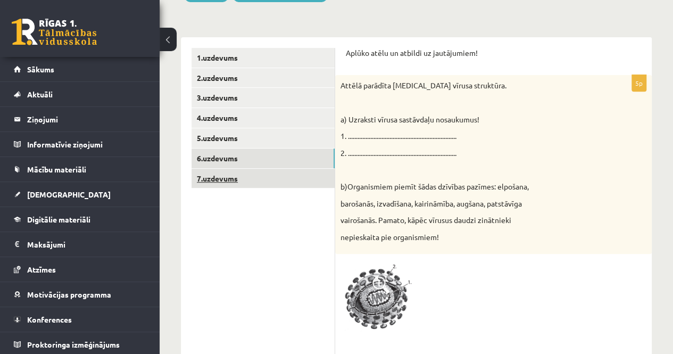
click at [251, 176] on link "7.uzdevums" at bounding box center [263, 179] width 143 height 20
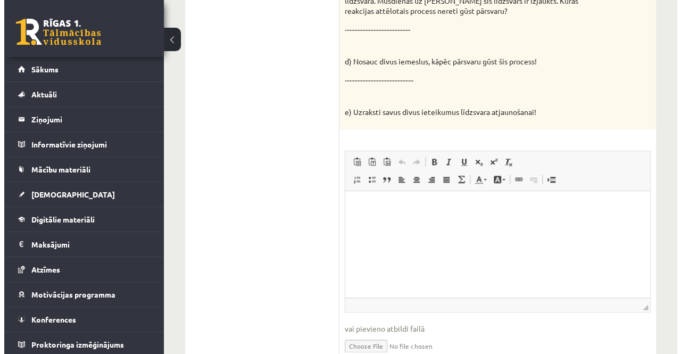
scroll to position [539, 0]
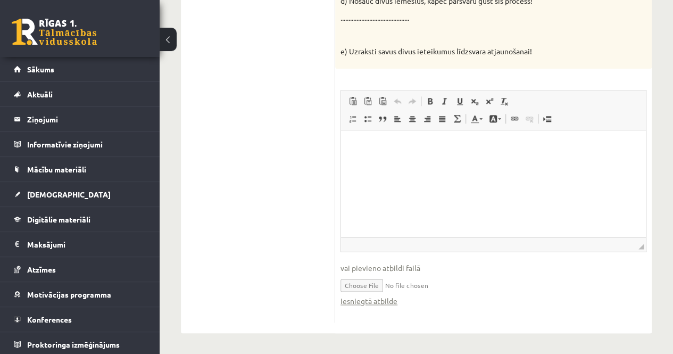
click at [351, 284] on input "file" at bounding box center [494, 285] width 306 height 22
type input "**********"
click at [363, 301] on link "Iesniegtā atbilde" at bounding box center [369, 300] width 57 height 11
click at [377, 162] on html at bounding box center [493, 146] width 305 height 32
click at [510, 119] on span at bounding box center [514, 118] width 9 height 9
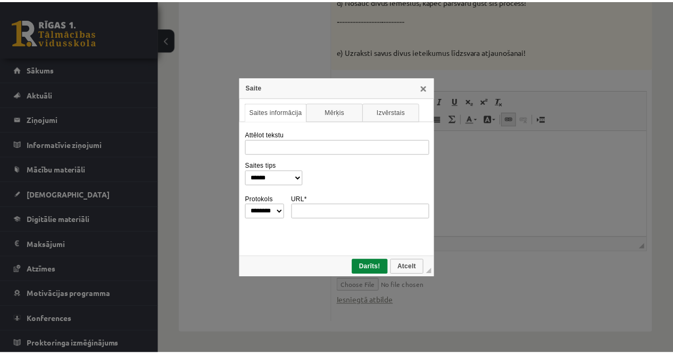
scroll to position [0, 0]
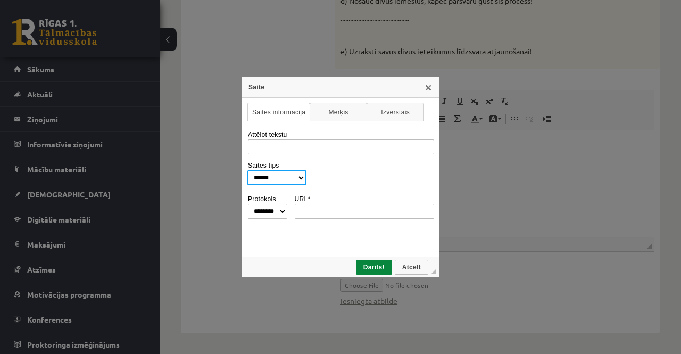
click at [303, 179] on select "**********" at bounding box center [276, 177] width 59 height 15
click at [300, 179] on select "**********" at bounding box center [276, 177] width 59 height 15
drag, startPoint x: 341, startPoint y: 107, endPoint x: 352, endPoint y: 109, distance: 11.4
click at [341, 107] on link "Mērķis" at bounding box center [338, 112] width 57 height 19
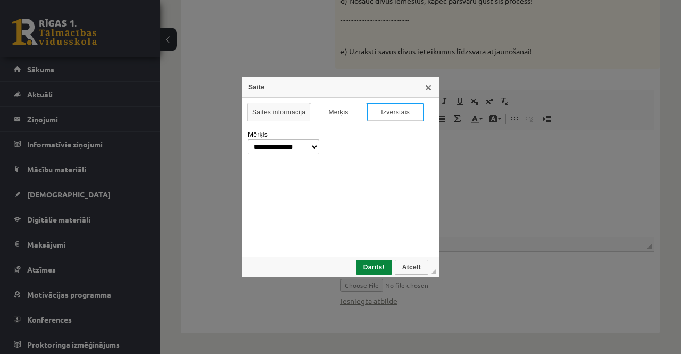
click at [400, 111] on link "Izvērstais" at bounding box center [395, 112] width 57 height 19
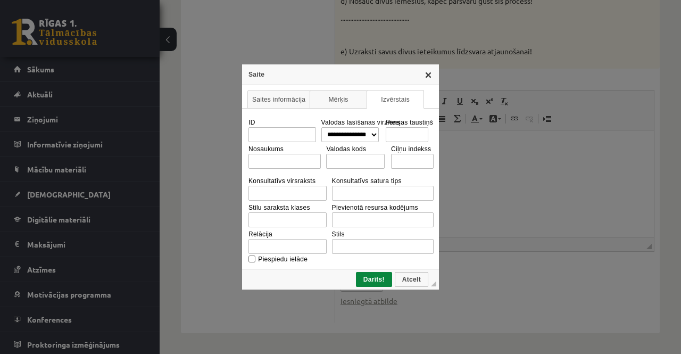
click at [427, 72] on link "X" at bounding box center [428, 74] width 9 height 9
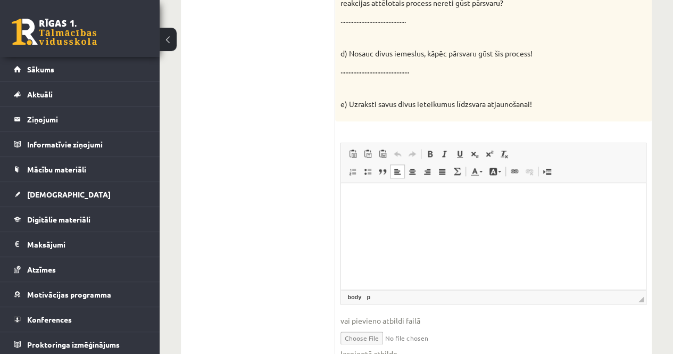
scroll to position [485, 0]
click at [381, 150] on span at bounding box center [382, 154] width 9 height 9
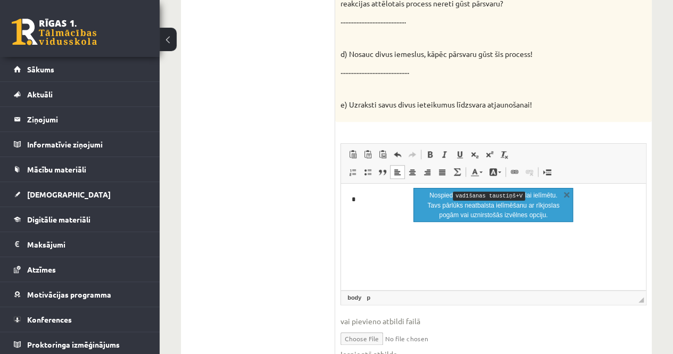
click at [367, 197] on p "*" at bounding box center [494, 199] width 284 height 11
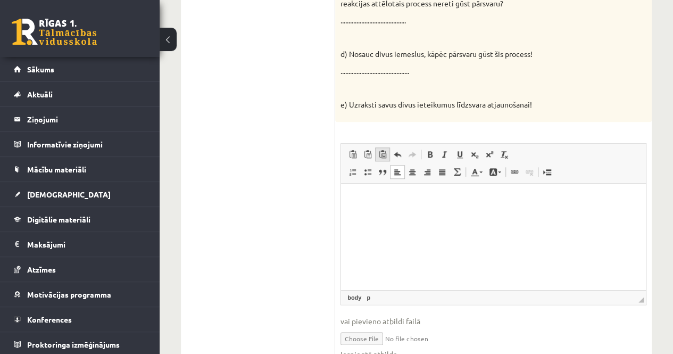
click at [384, 154] on span at bounding box center [382, 154] width 9 height 9
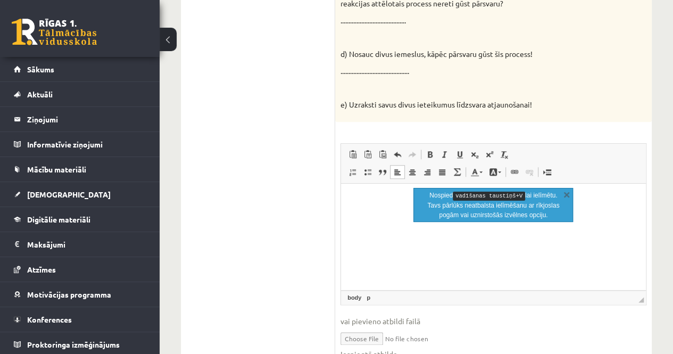
click at [435, 216] on html at bounding box center [493, 199] width 305 height 32
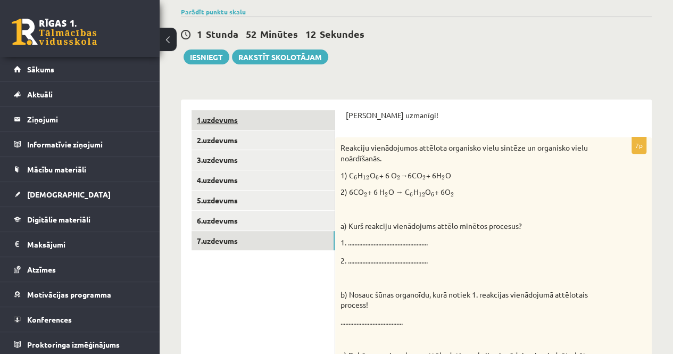
click at [251, 119] on link "1.uzdevums" at bounding box center [263, 120] width 143 height 20
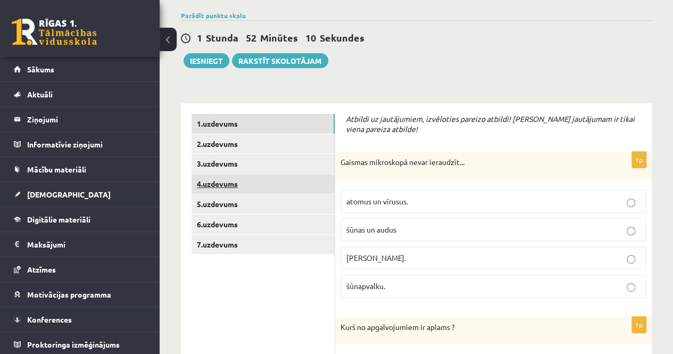
scroll to position [6, 0]
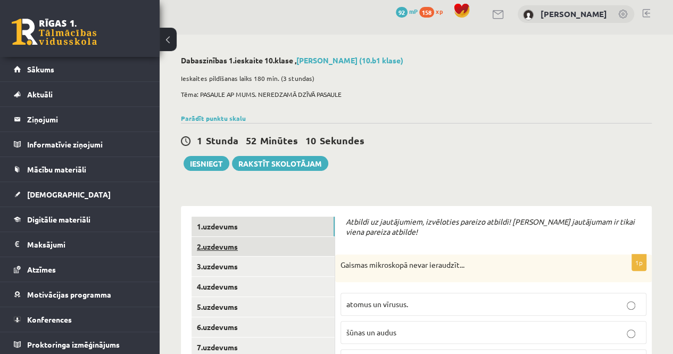
click at [230, 239] on link "2.uzdevums" at bounding box center [263, 247] width 143 height 20
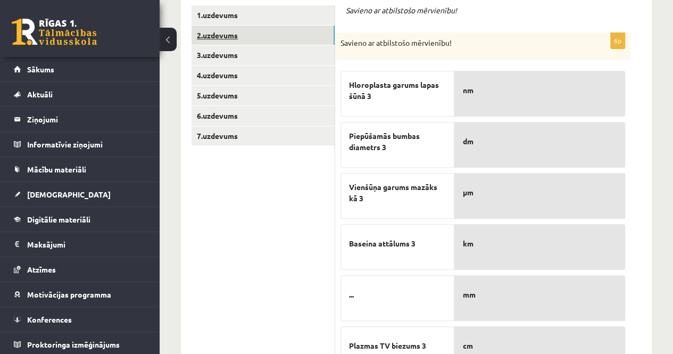
scroll to position [55, 0]
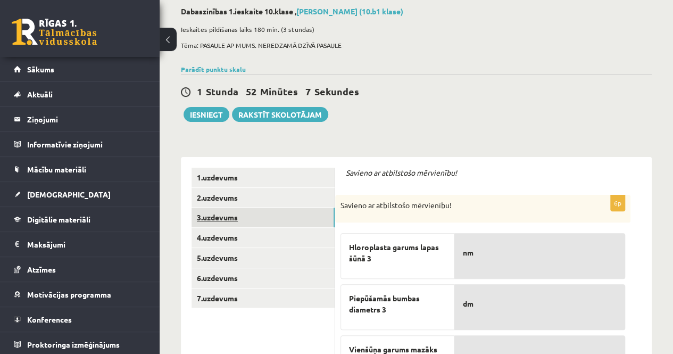
click at [212, 220] on link "3.uzdevums" at bounding box center [263, 218] width 143 height 20
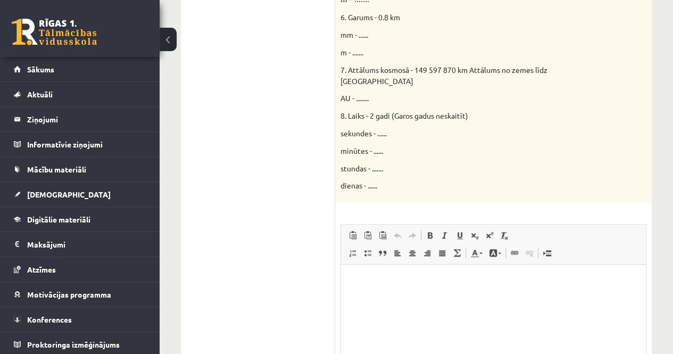
scroll to position [704, 0]
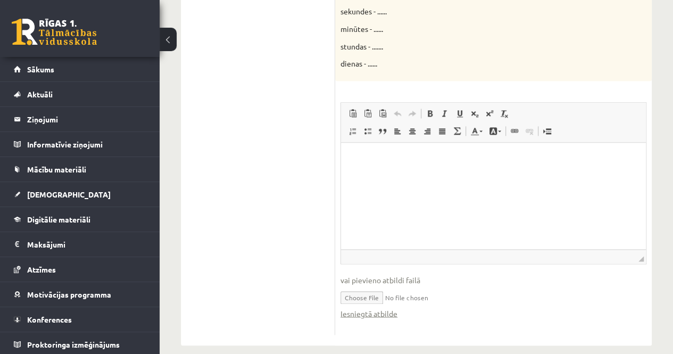
click at [642, 256] on span "◢" at bounding box center [641, 258] width 5 height 5
click at [427, 167] on html at bounding box center [493, 159] width 305 height 32
click at [386, 308] on link "Iesniegtā atbilde" at bounding box center [369, 313] width 57 height 11
click at [402, 168] on html at bounding box center [493, 159] width 305 height 32
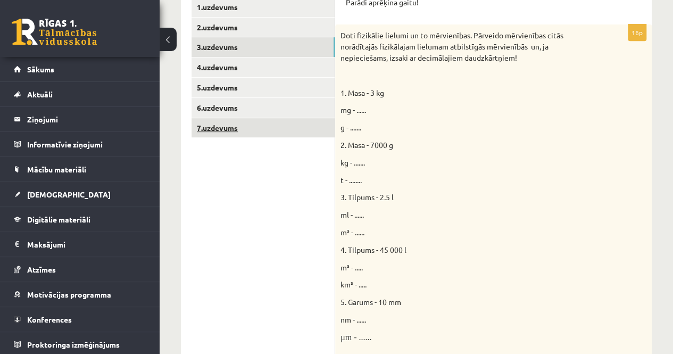
scroll to position [225, 0]
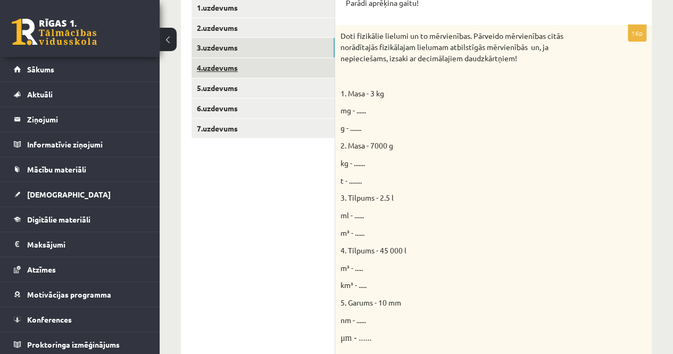
click at [222, 68] on link "4.uzdevums" at bounding box center [263, 68] width 143 height 20
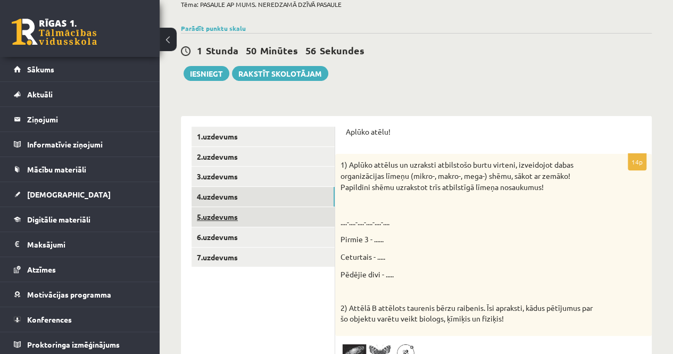
scroll to position [110, 0]
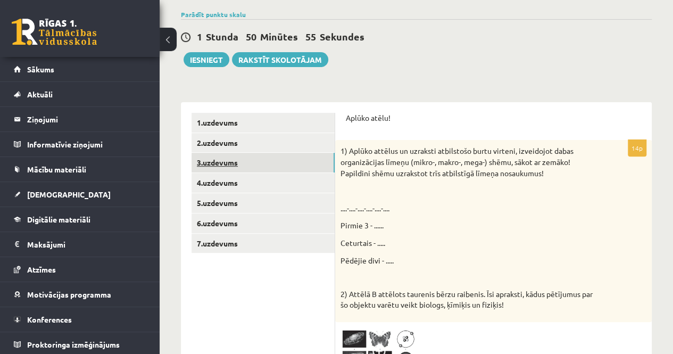
click at [227, 167] on link "3.uzdevums" at bounding box center [263, 163] width 143 height 20
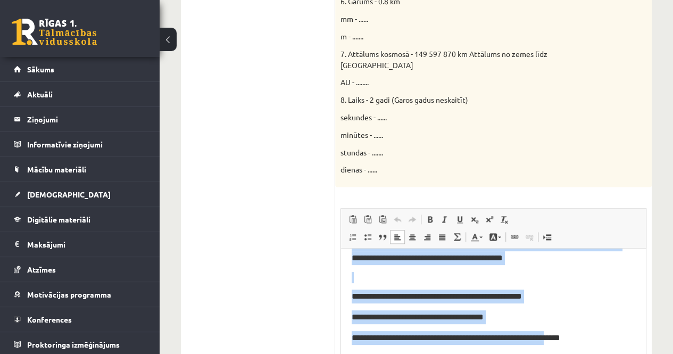
scroll to position [704, 0]
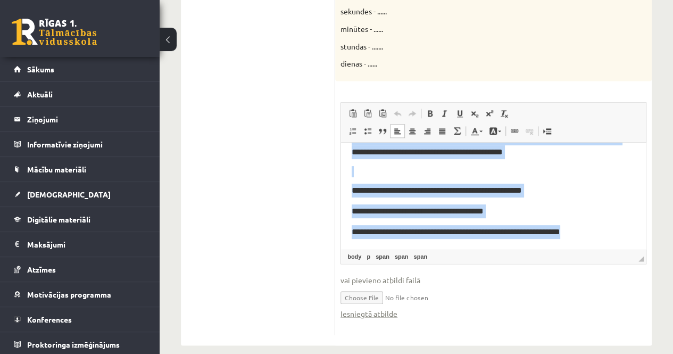
drag, startPoint x: 349, startPoint y: 156, endPoint x: 662, endPoint y: 336, distance: 361.0
click at [646, 249] on html "**********" at bounding box center [493, 99] width 305 height 299
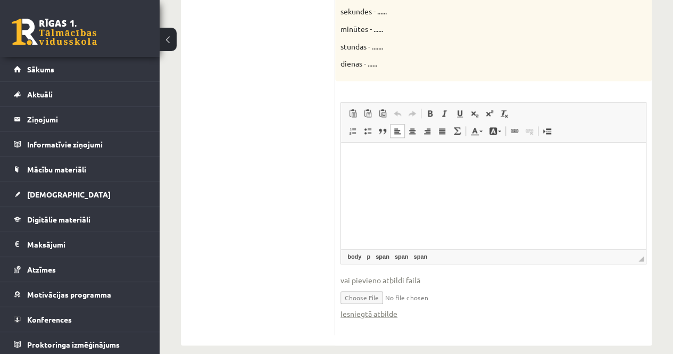
scroll to position [0, 0]
click at [392, 175] on html at bounding box center [493, 159] width 305 height 32
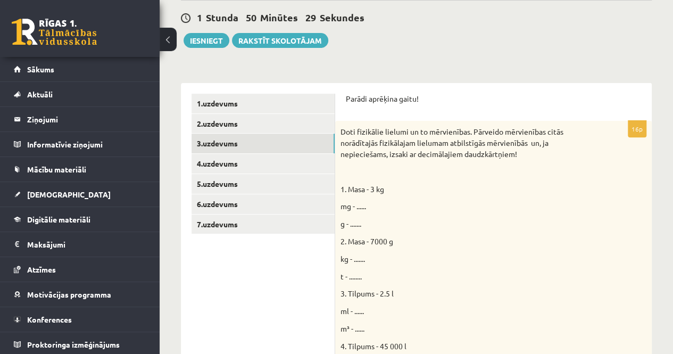
scroll to position [65, 0]
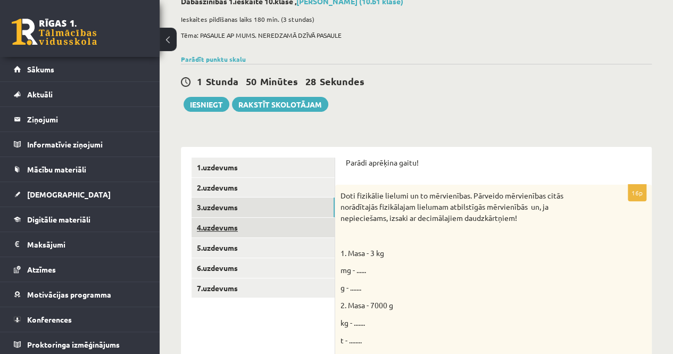
click at [223, 227] on link "4.uzdevums" at bounding box center [263, 228] width 143 height 20
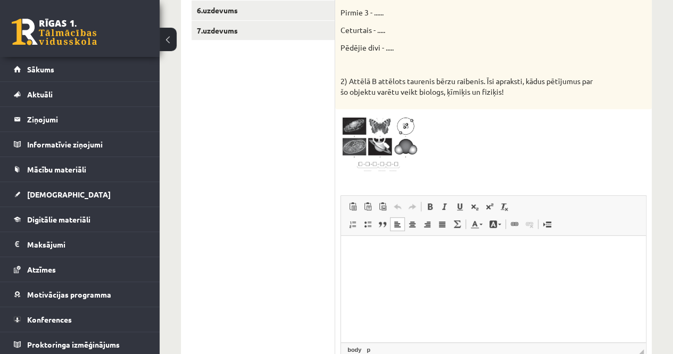
scroll to position [0, 0]
click at [371, 264] on html at bounding box center [493, 252] width 305 height 32
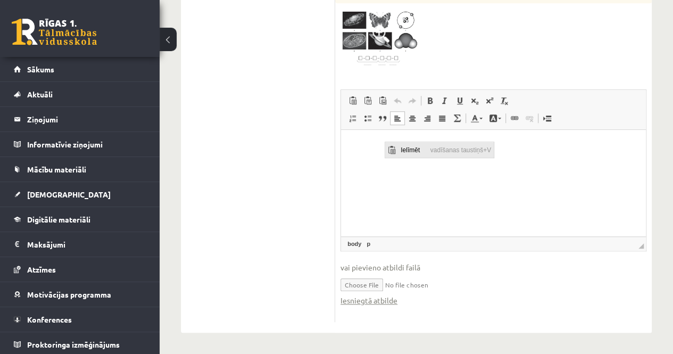
click at [407, 148] on span "Ielīmēt" at bounding box center [413, 149] width 30 height 15
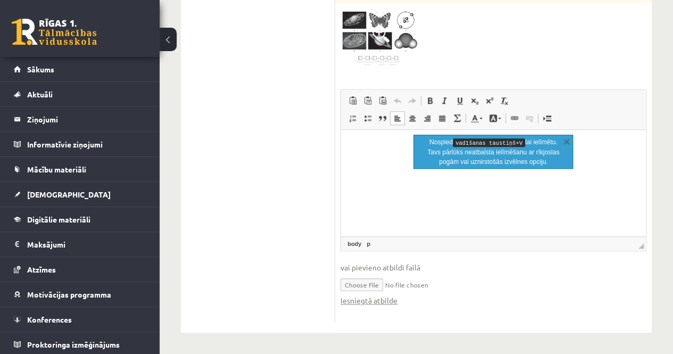
click at [357, 151] on p "Bagātinātā teksta redaktors, wiswyg-editor-user-answer-47024814163400" at bounding box center [494, 146] width 284 height 11
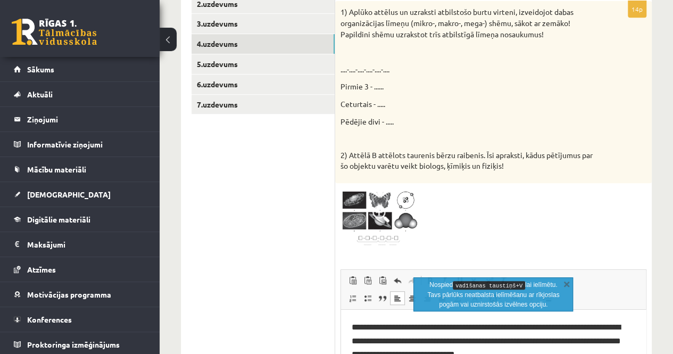
scroll to position [216, 0]
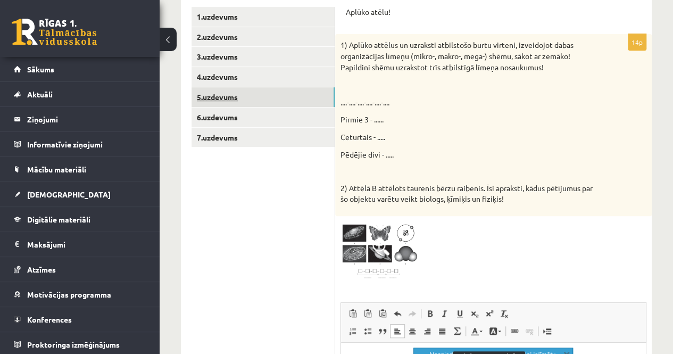
click at [221, 97] on link "5.uzdevums" at bounding box center [263, 97] width 143 height 20
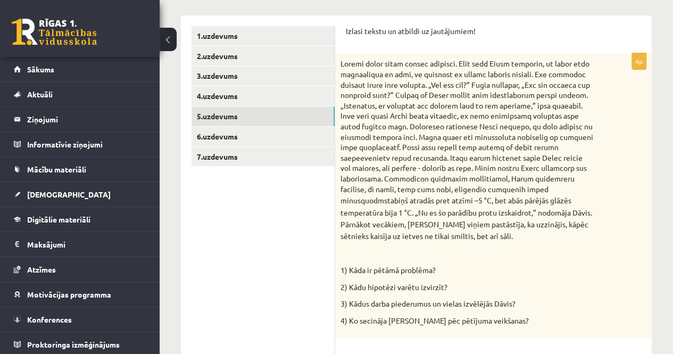
scroll to position [191, 0]
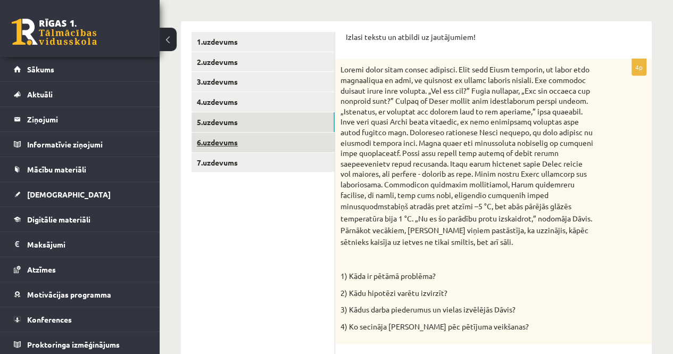
click at [249, 145] on link "6.uzdevums" at bounding box center [263, 143] width 143 height 20
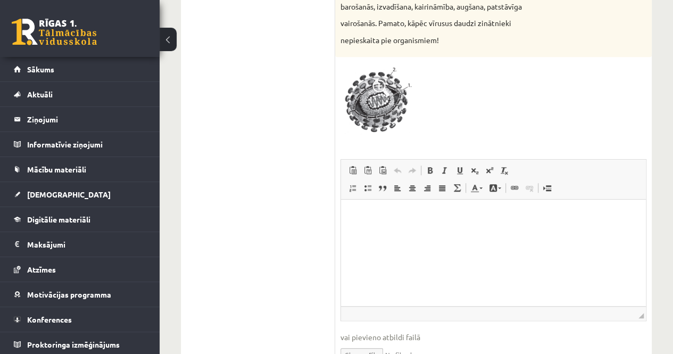
scroll to position [389, 0]
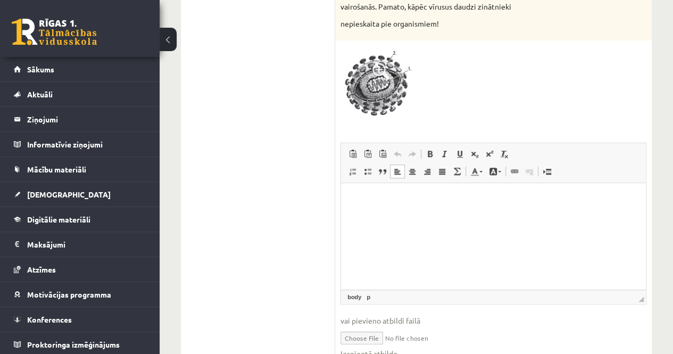
click at [378, 216] on html at bounding box center [493, 199] width 305 height 32
click at [395, 206] on span "Ielīmēt" at bounding box center [404, 206] width 30 height 15
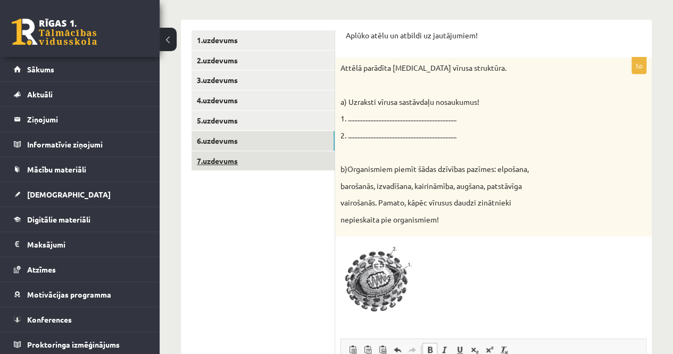
scroll to position [176, 0]
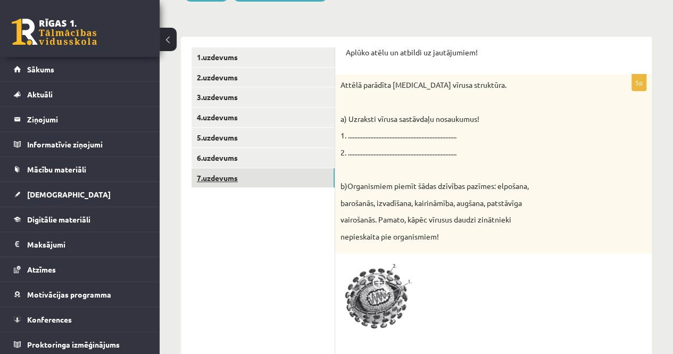
click at [228, 173] on link "7.uzdevums" at bounding box center [263, 178] width 143 height 20
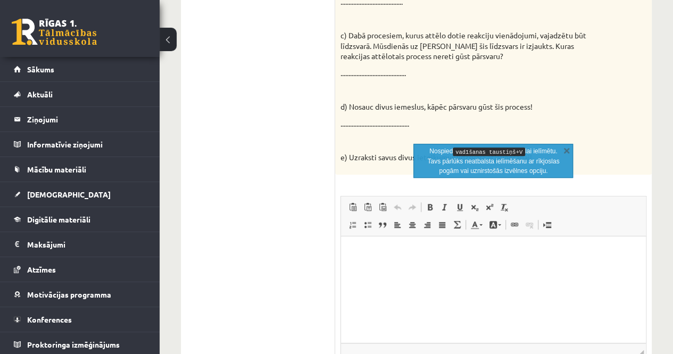
scroll to position [0, 0]
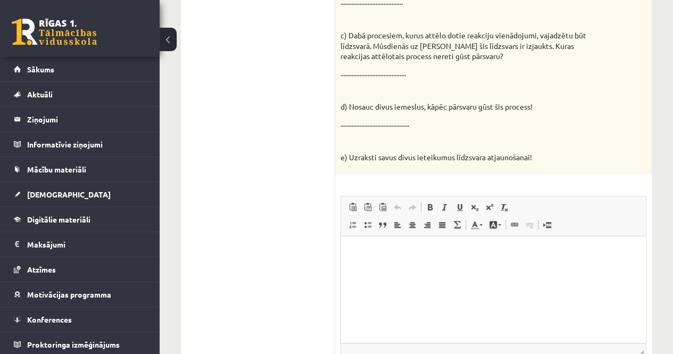
click at [362, 261] on html at bounding box center [493, 252] width 305 height 32
drag, startPoint x: 362, startPoint y: 261, endPoint x: 383, endPoint y: 286, distance: 32.6
click at [383, 268] on html at bounding box center [493, 252] width 305 height 32
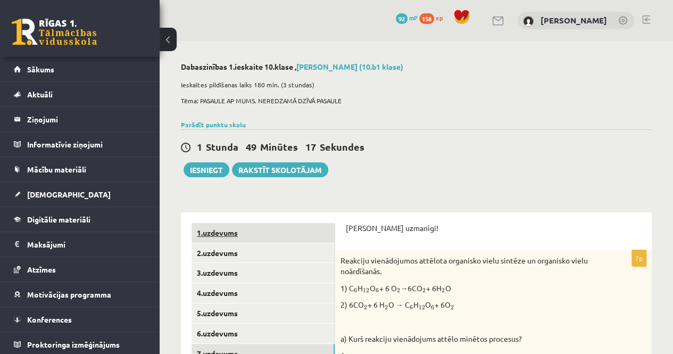
click at [232, 238] on link "1.uzdevums" at bounding box center [263, 233] width 143 height 20
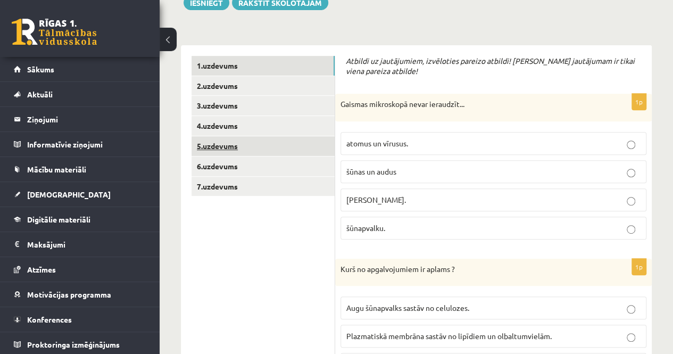
scroll to position [106, 0]
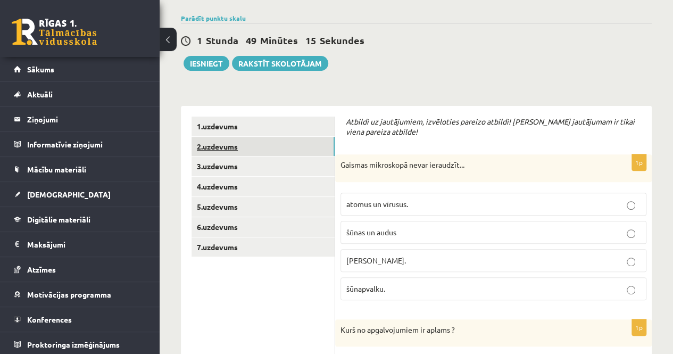
click at [239, 145] on link "2.uzdevums" at bounding box center [263, 147] width 143 height 20
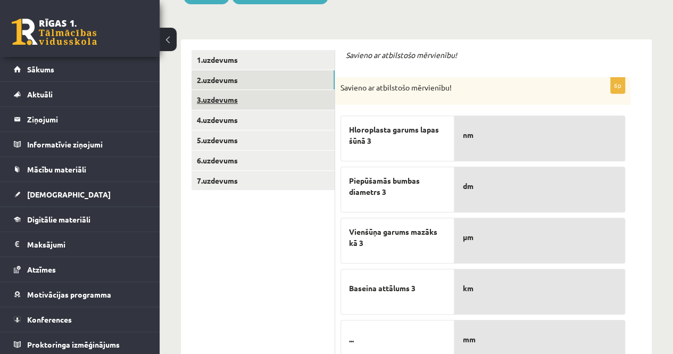
scroll to position [160, 0]
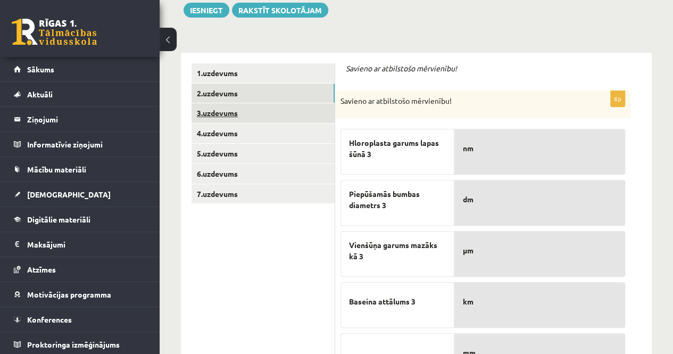
click at [234, 112] on link "3.uzdevums" at bounding box center [263, 113] width 143 height 20
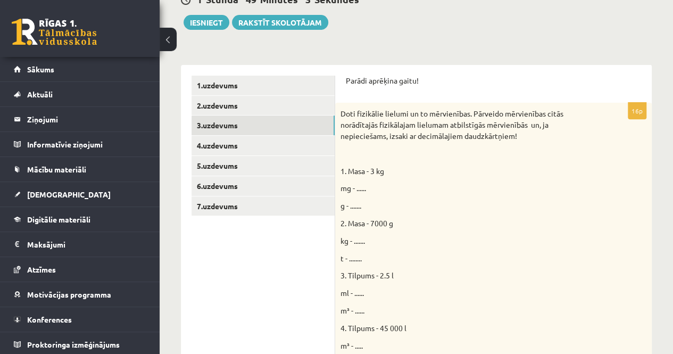
scroll to position [53, 0]
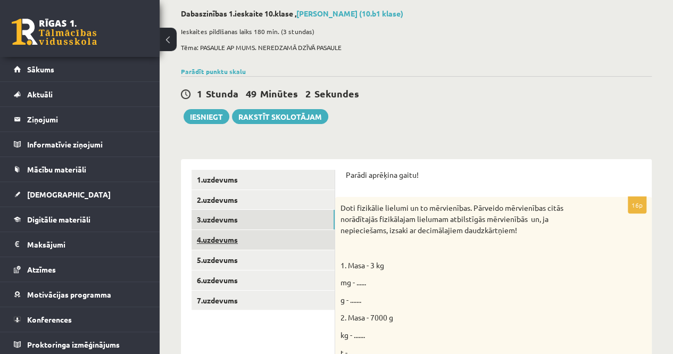
click at [226, 242] on link "4.uzdevums" at bounding box center [263, 240] width 143 height 20
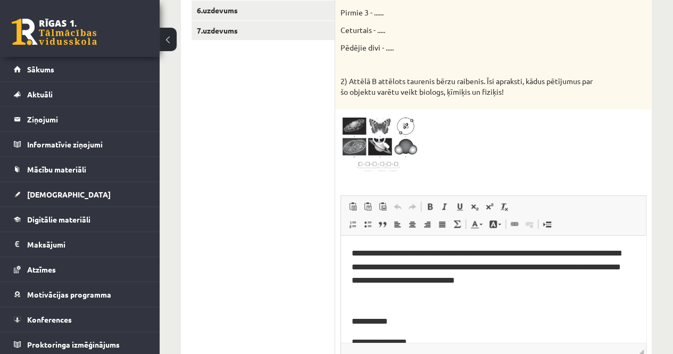
scroll to position [217, 0]
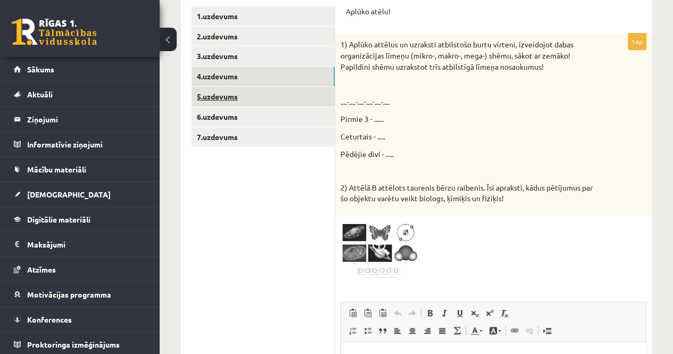
click at [227, 100] on link "5.uzdevums" at bounding box center [263, 97] width 143 height 20
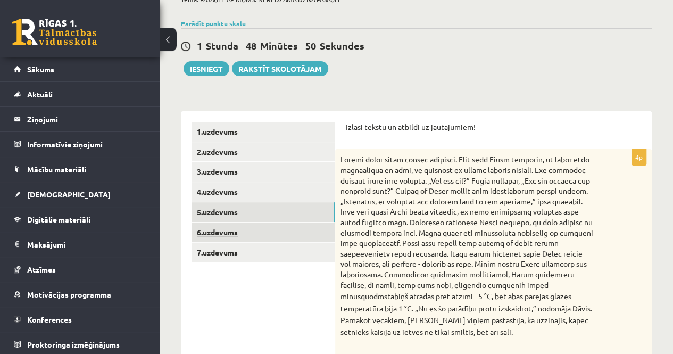
scroll to position [85, 0]
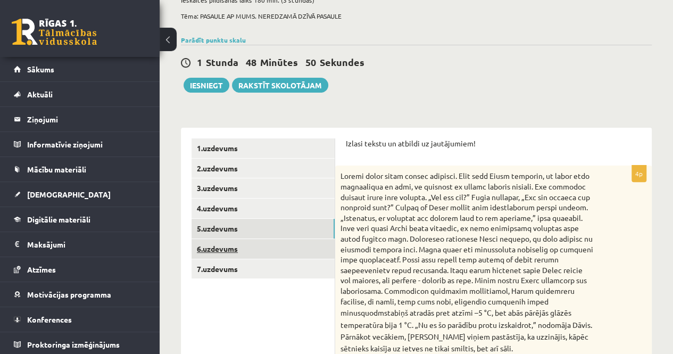
click at [216, 247] on link "6.uzdevums" at bounding box center [263, 249] width 143 height 20
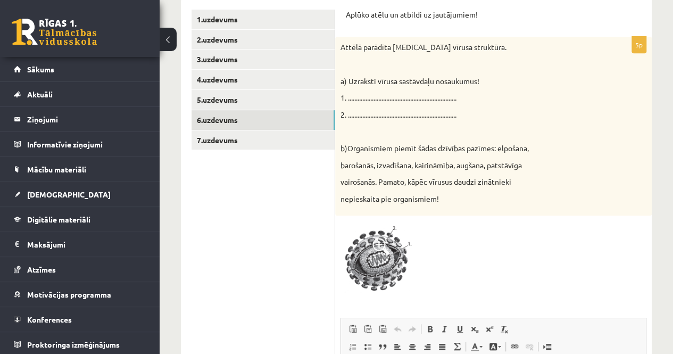
scroll to position [176, 0]
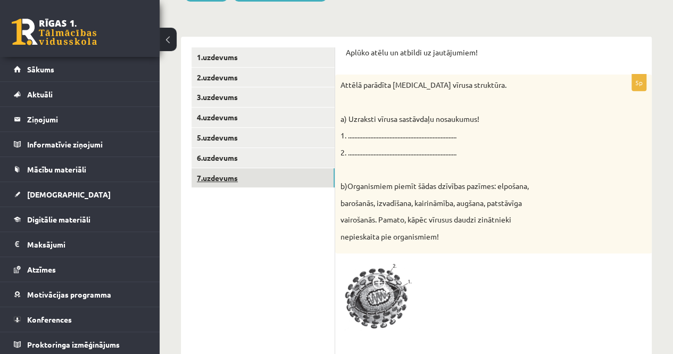
click at [221, 169] on link "7.uzdevums" at bounding box center [263, 178] width 143 height 20
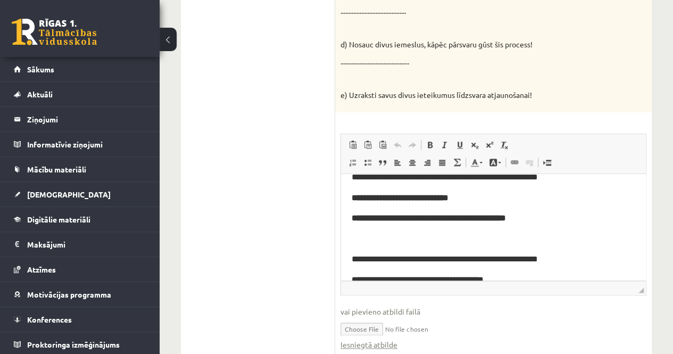
scroll to position [373, 0]
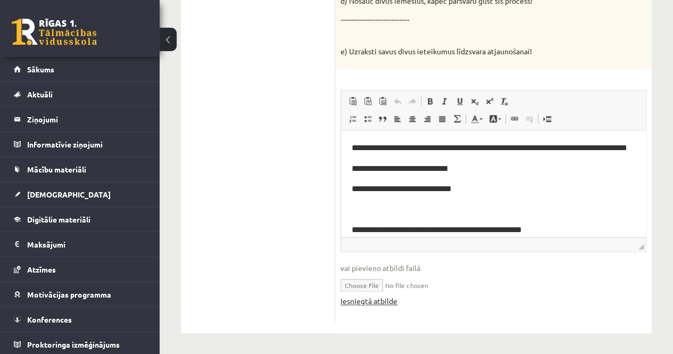
click at [353, 301] on link "Iesniegtā atbilde" at bounding box center [369, 300] width 57 height 11
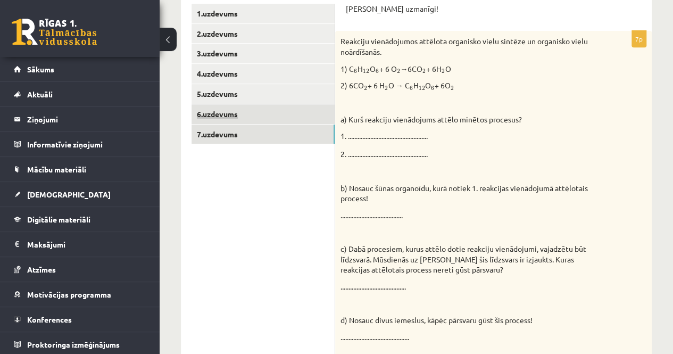
click at [237, 111] on link "6.uzdevums" at bounding box center [263, 114] width 143 height 20
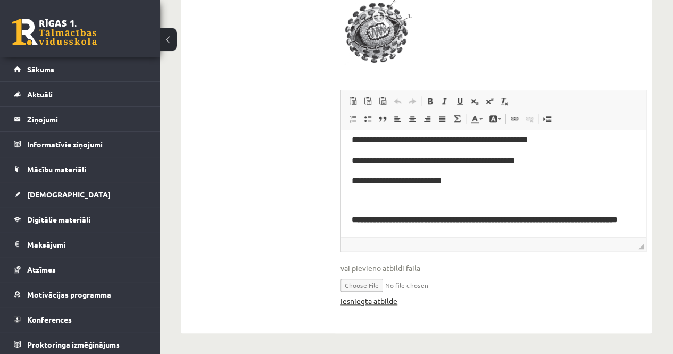
click at [354, 304] on link "Iesniegtā atbilde" at bounding box center [369, 300] width 57 height 11
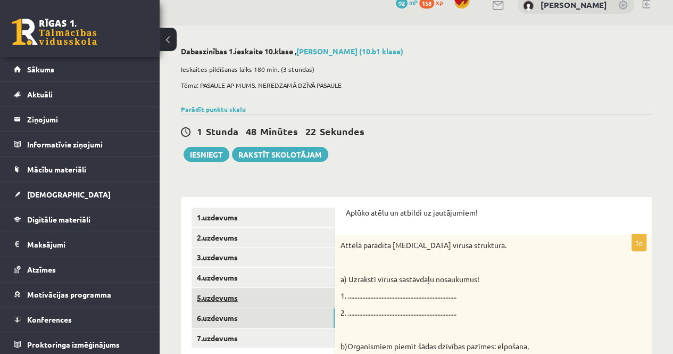
click at [260, 301] on link "5.uzdevums" at bounding box center [263, 298] width 143 height 20
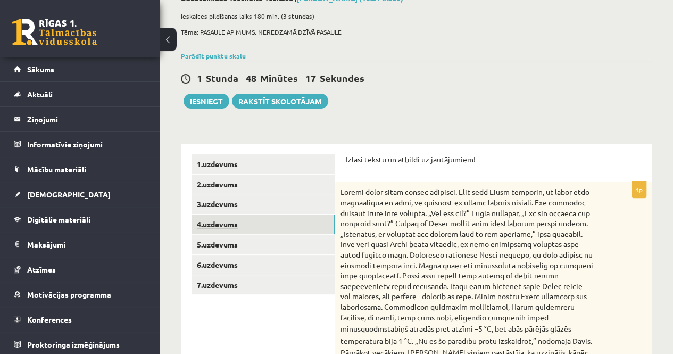
click at [231, 227] on link "4.uzdevums" at bounding box center [263, 224] width 143 height 20
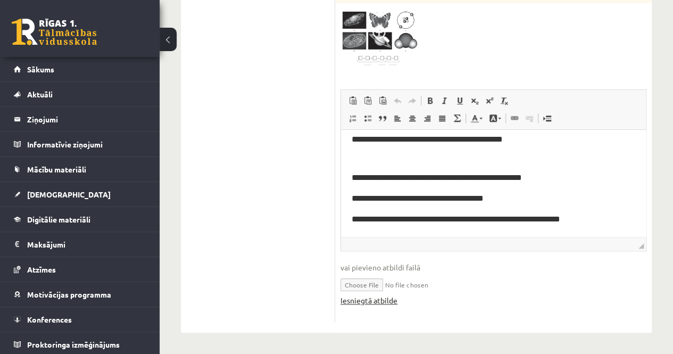
click at [347, 304] on link "Iesniegtā atbilde" at bounding box center [369, 300] width 57 height 11
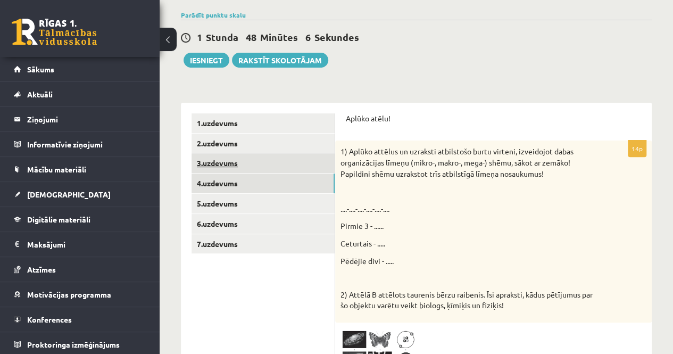
click at [247, 167] on link "3.uzdevums" at bounding box center [263, 163] width 143 height 20
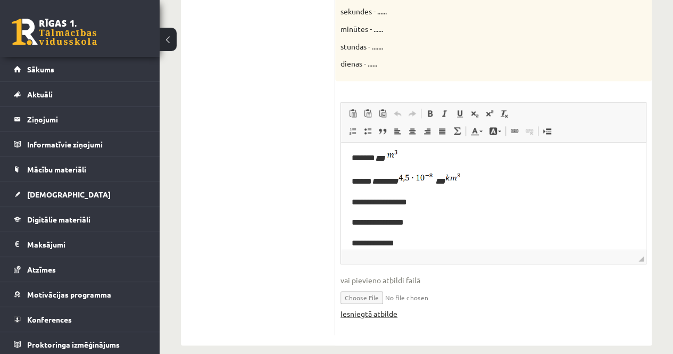
click at [356, 308] on link "Iesniegtā atbilde" at bounding box center [369, 313] width 57 height 11
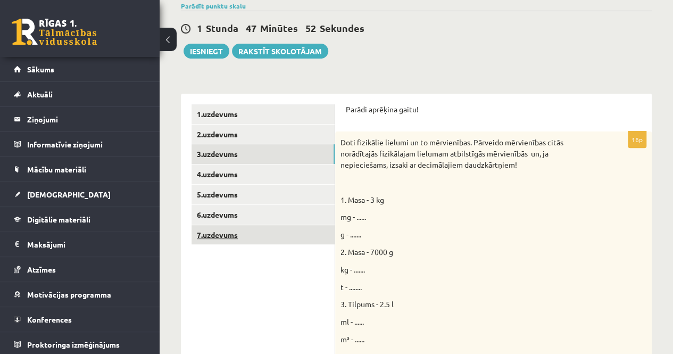
click at [246, 237] on link "7.uzdevums" at bounding box center [263, 235] width 143 height 20
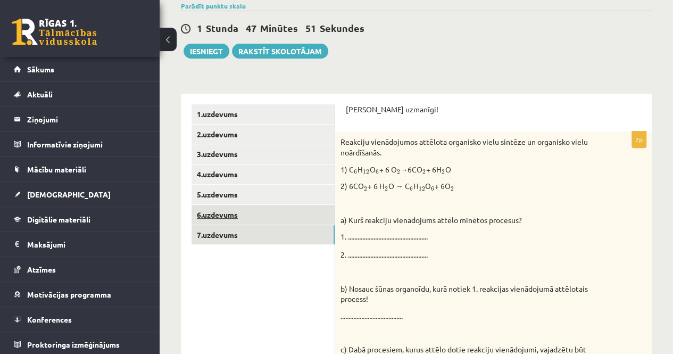
click at [254, 207] on link "6.uzdevums" at bounding box center [263, 215] width 143 height 20
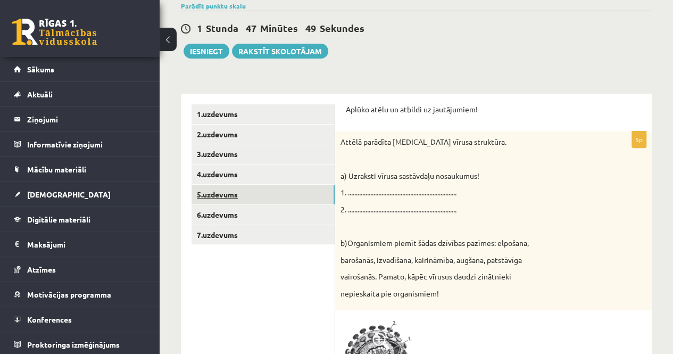
click at [252, 199] on link "5.uzdevums" at bounding box center [263, 195] width 143 height 20
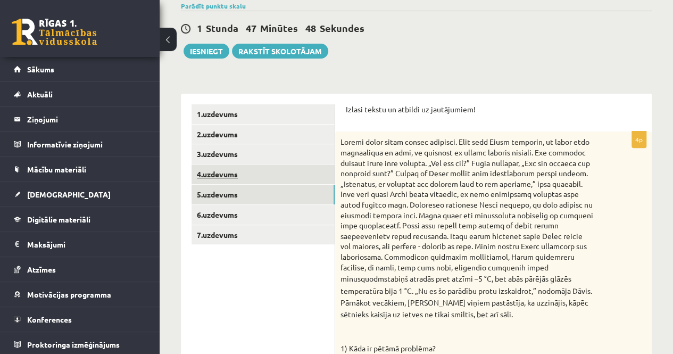
click at [251, 176] on link "4.uzdevums" at bounding box center [263, 174] width 143 height 20
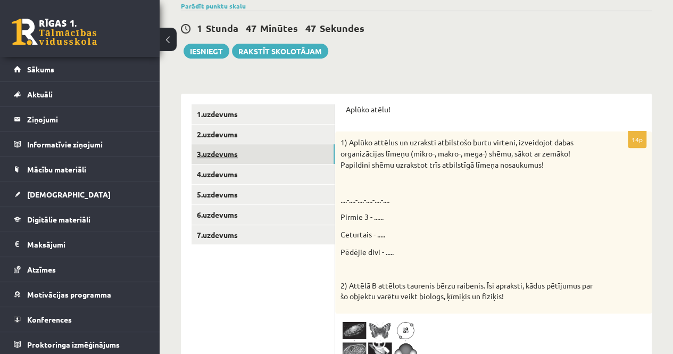
click at [255, 160] on link "3.uzdevums" at bounding box center [263, 154] width 143 height 20
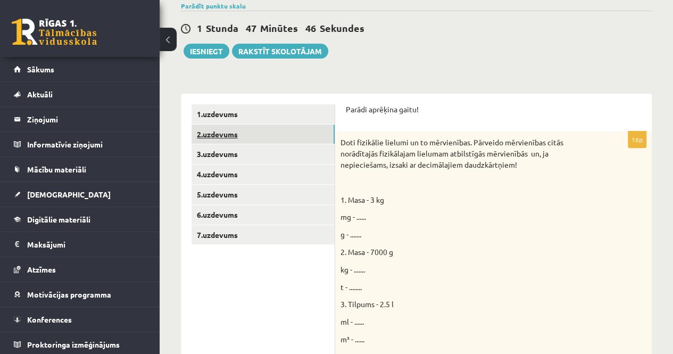
click at [253, 138] on link "2.uzdevums" at bounding box center [263, 135] width 143 height 20
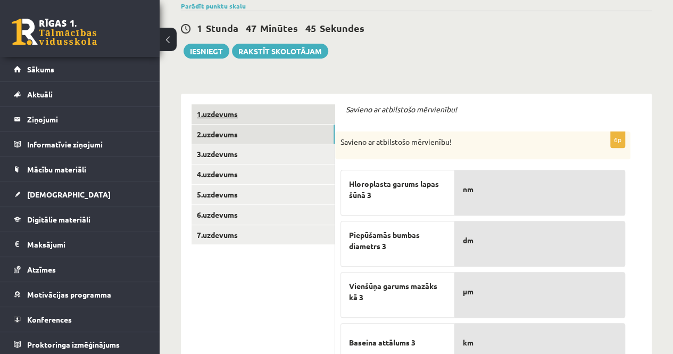
click at [249, 118] on link "1.uzdevums" at bounding box center [263, 114] width 143 height 20
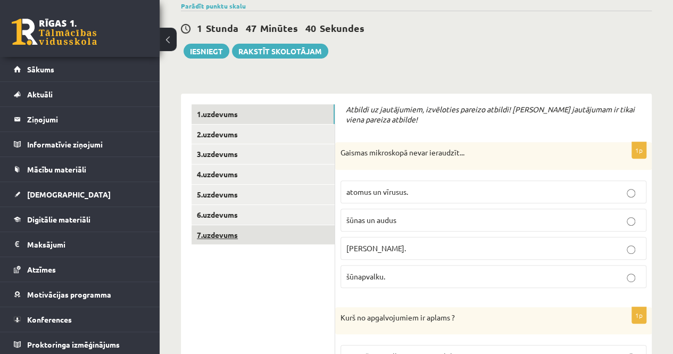
click at [219, 240] on link "7.uzdevums" at bounding box center [263, 235] width 143 height 20
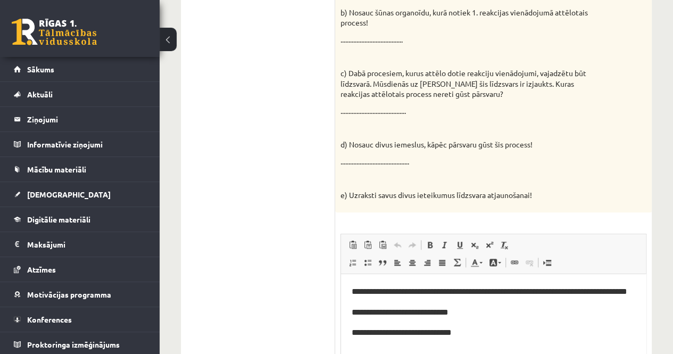
scroll to position [433, 0]
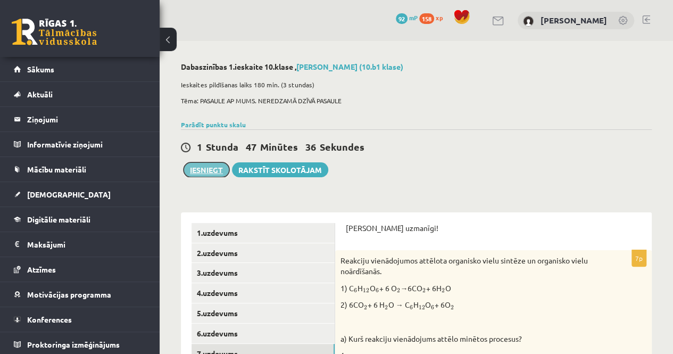
click at [211, 172] on button "Iesniegt" at bounding box center [207, 169] width 46 height 15
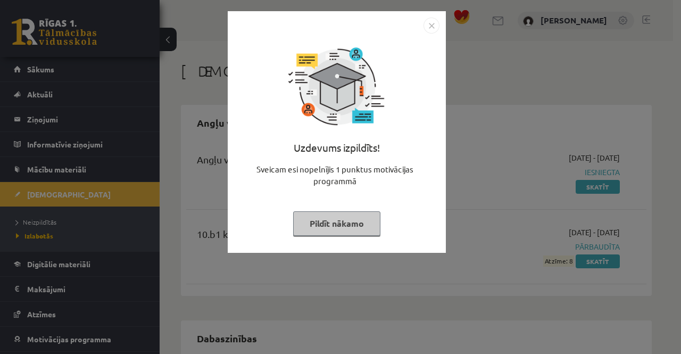
click at [384, 275] on div "Uzdevums izpildīts! Sveicam esi nopelnījis 1 punktus motivācijas programmā Pild…" at bounding box center [340, 177] width 681 height 354
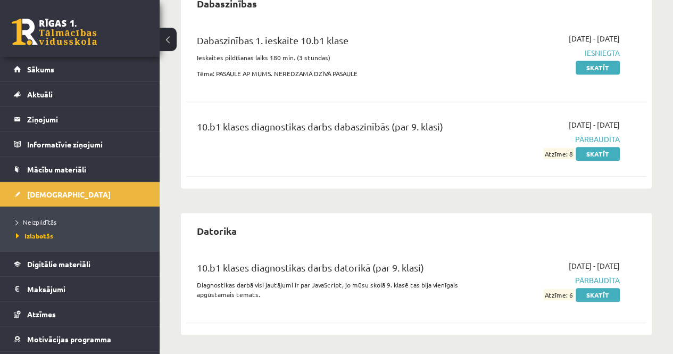
scroll to position [335, 0]
click at [62, 222] on link "Neizpildītās" at bounding box center [82, 222] width 133 height 10
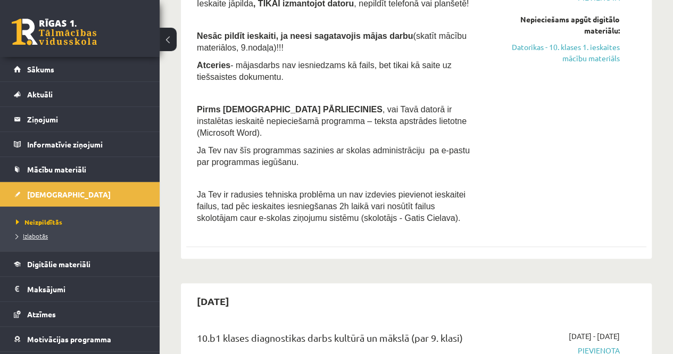
click at [68, 235] on link "Izlabotās" at bounding box center [82, 236] width 133 height 10
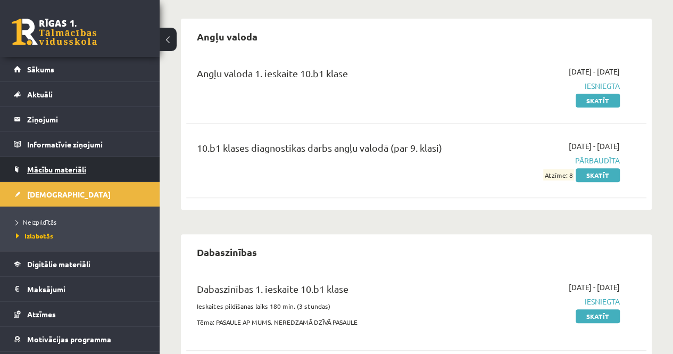
scroll to position [69, 0]
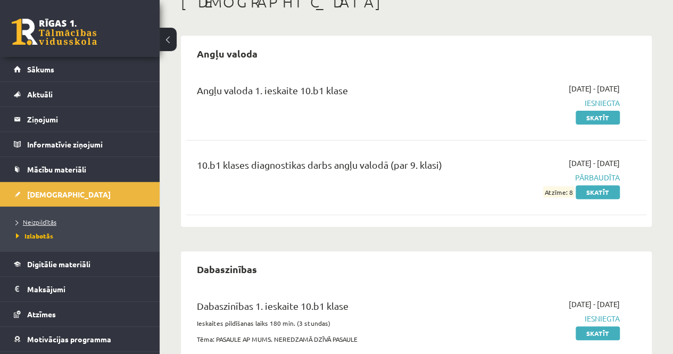
click at [55, 224] on span "Neizpildītās" at bounding box center [36, 222] width 40 height 9
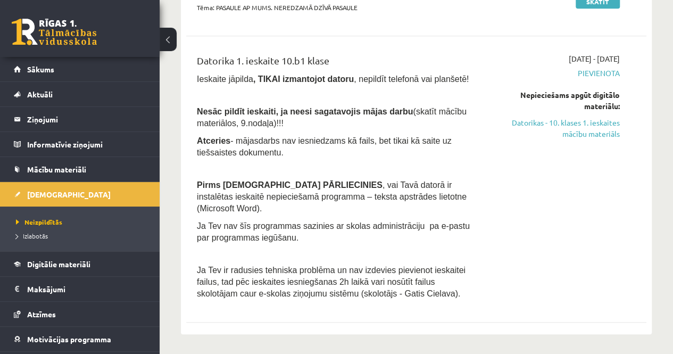
scroll to position [282, 0]
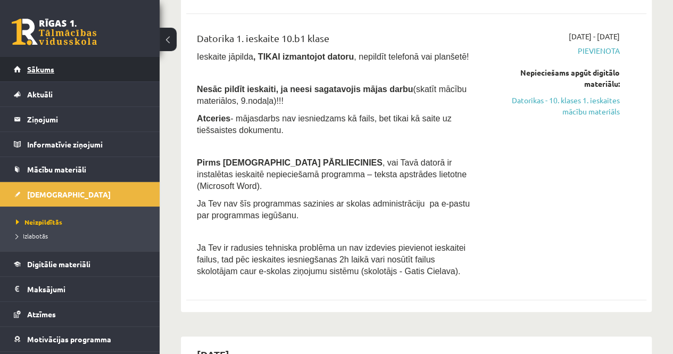
click at [68, 77] on link "Sākums" at bounding box center [80, 69] width 133 height 24
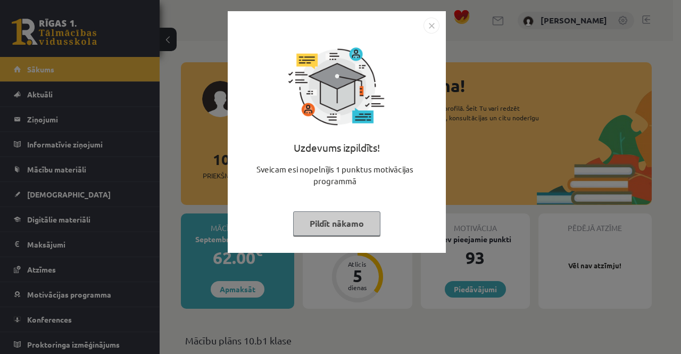
click at [433, 26] on img "Close" at bounding box center [432, 26] width 16 height 16
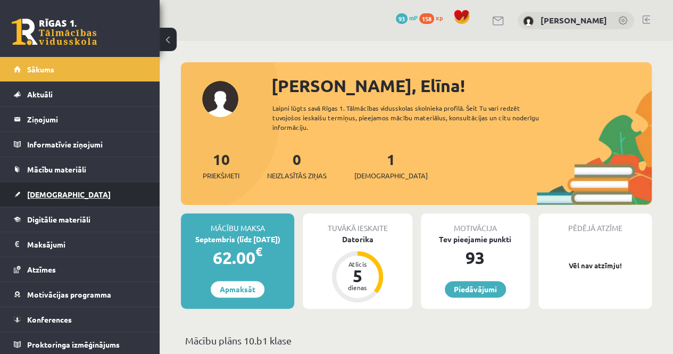
click at [51, 193] on span "[DEMOGRAPHIC_DATA]" at bounding box center [69, 194] width 84 height 10
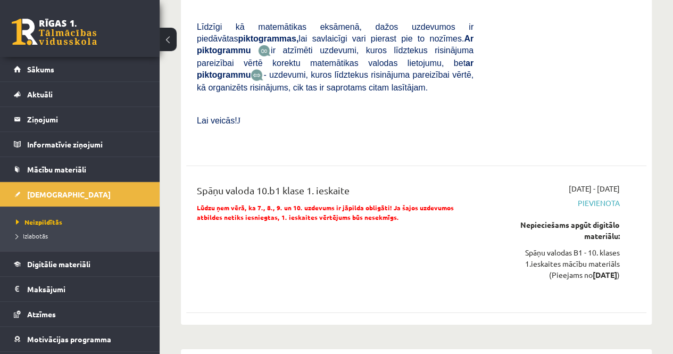
scroll to position [1597, 0]
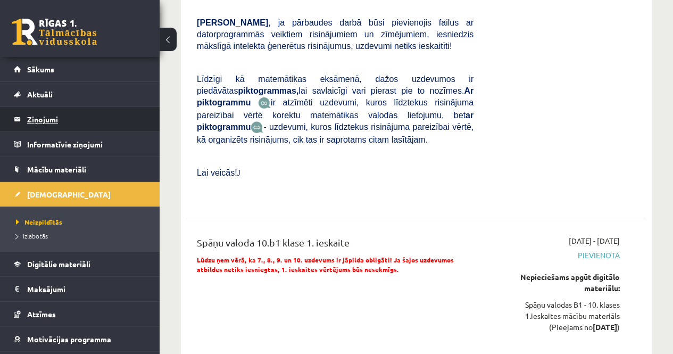
click at [50, 122] on legend "Ziņojumi 0" at bounding box center [86, 119] width 119 height 24
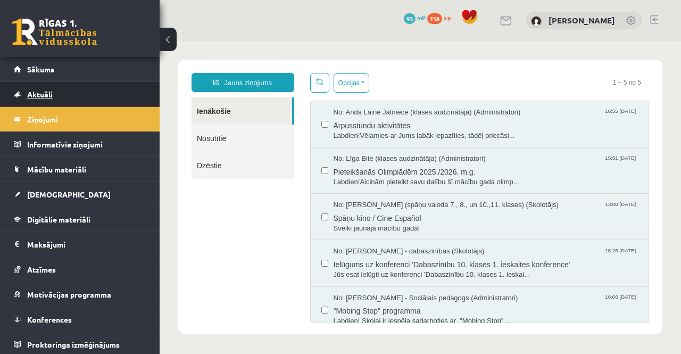
click at [51, 97] on span "Aktuāli" at bounding box center [40, 94] width 26 height 10
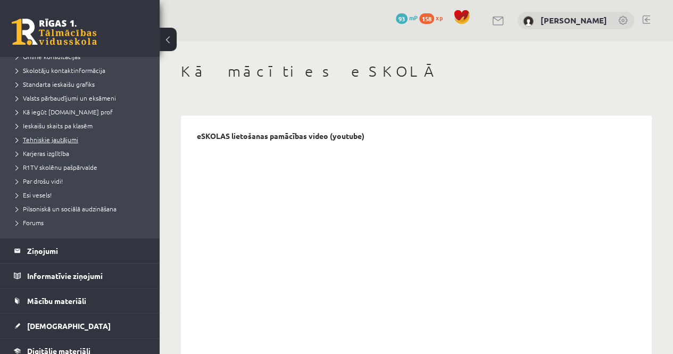
scroll to position [213, 0]
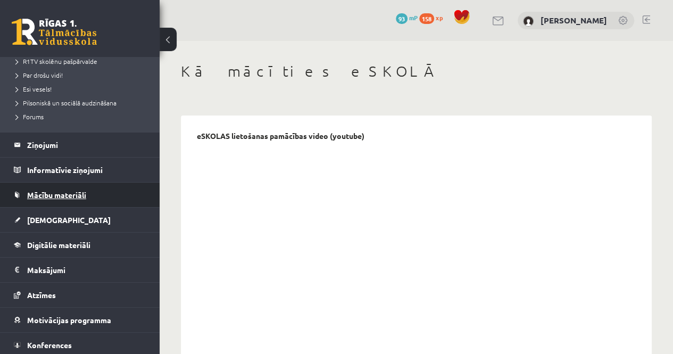
click at [76, 191] on span "Mācību materiāli" at bounding box center [56, 195] width 59 height 10
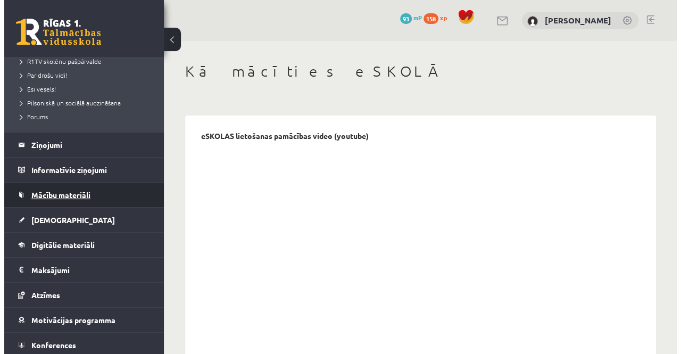
scroll to position [86, 0]
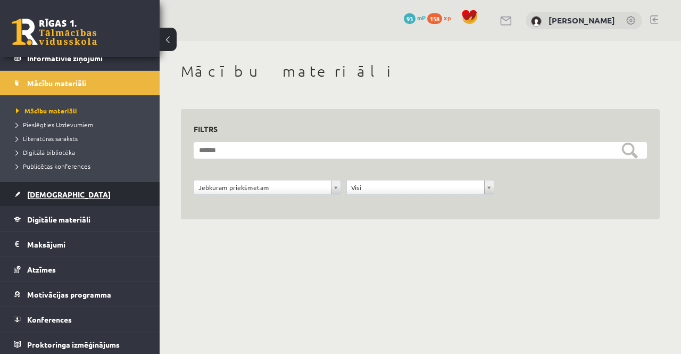
click at [55, 195] on span "[DEMOGRAPHIC_DATA]" at bounding box center [69, 194] width 84 height 10
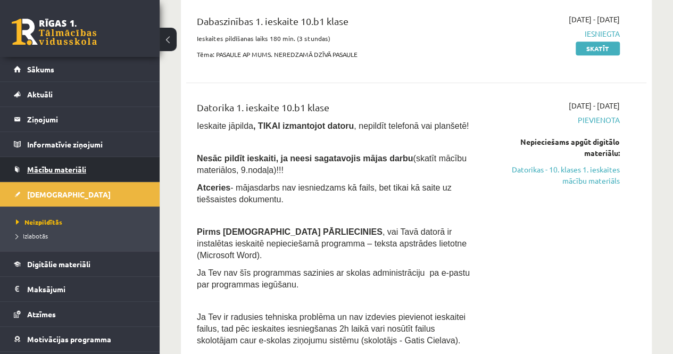
click at [62, 166] on span "Mācību materiāli" at bounding box center [56, 169] width 59 height 10
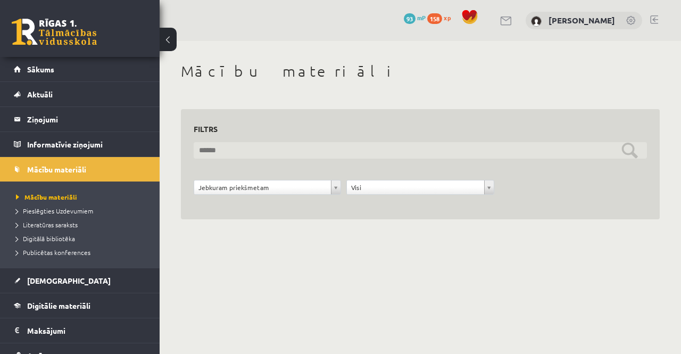
click at [288, 148] on input "text" at bounding box center [420, 150] width 453 height 16
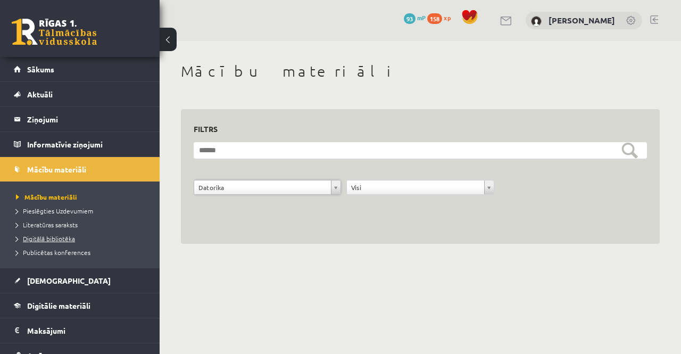
scroll to position [53, 0]
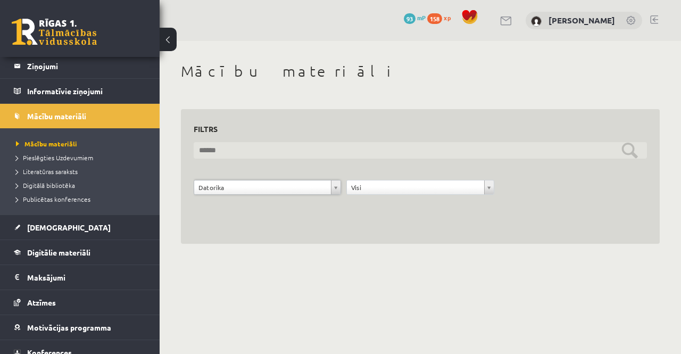
click at [633, 153] on input "text" at bounding box center [420, 150] width 453 height 16
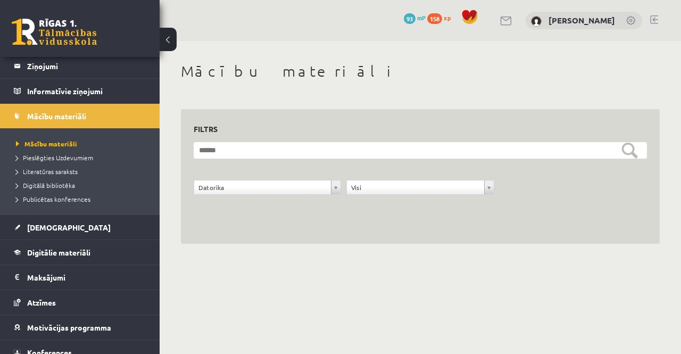
click at [218, 167] on form "**********" at bounding box center [420, 174] width 453 height 64
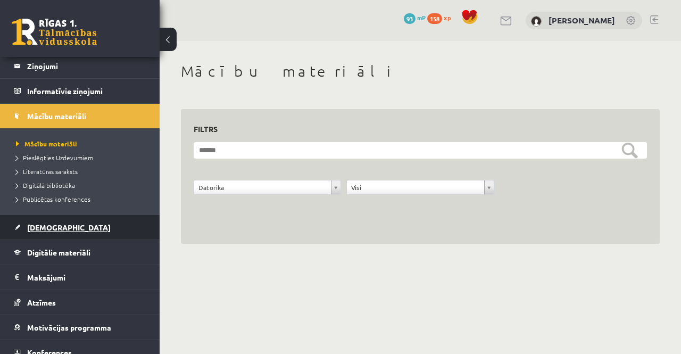
click at [50, 220] on link "[DEMOGRAPHIC_DATA]" at bounding box center [80, 227] width 133 height 24
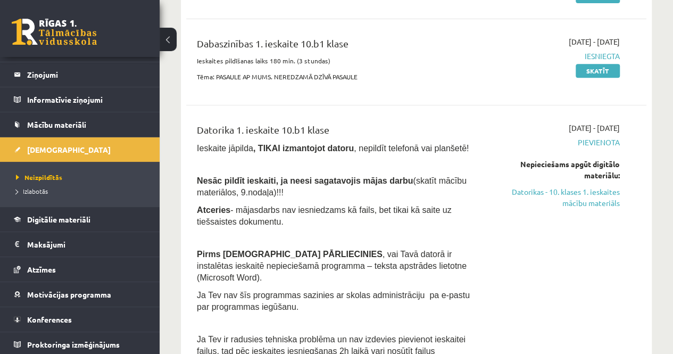
scroll to position [213, 0]
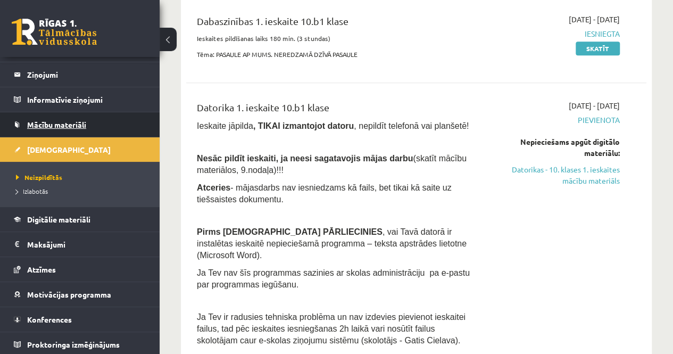
click at [56, 122] on span "Mācību materiāli" at bounding box center [56, 125] width 59 height 10
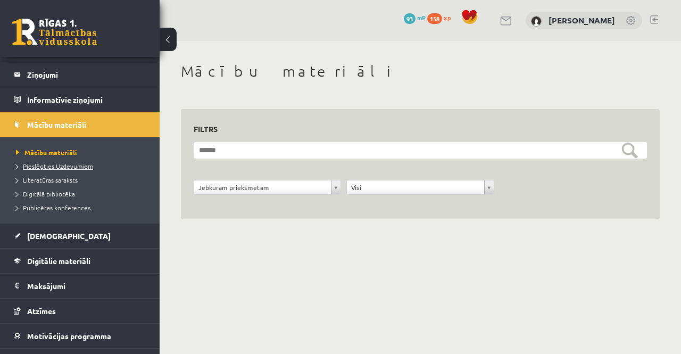
click at [65, 167] on span "Pieslēgties Uzdevumiem" at bounding box center [54, 166] width 77 height 9
click at [60, 191] on span "Digitālā bibliotēka" at bounding box center [45, 193] width 59 height 9
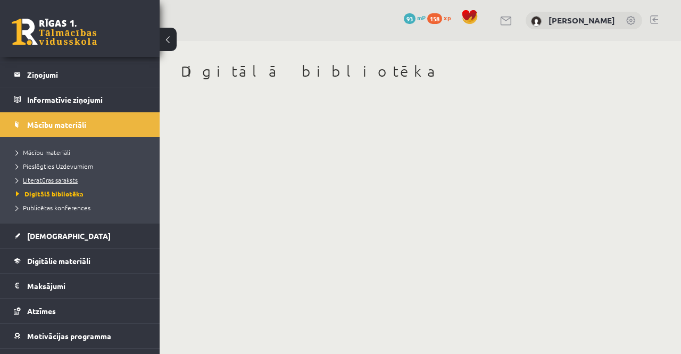
click at [57, 182] on span "Literatūras saraksts" at bounding box center [47, 180] width 62 height 9
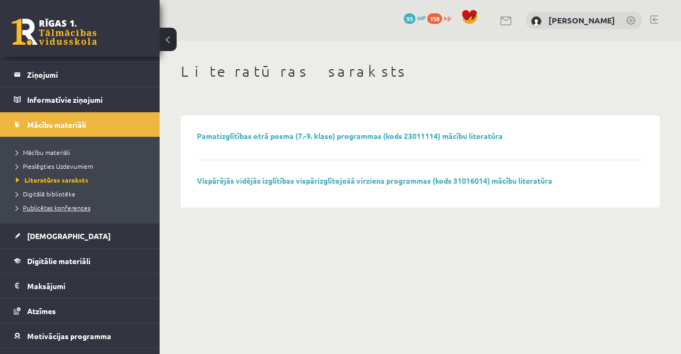
click at [34, 206] on span "Publicētas konferences" at bounding box center [53, 207] width 75 height 9
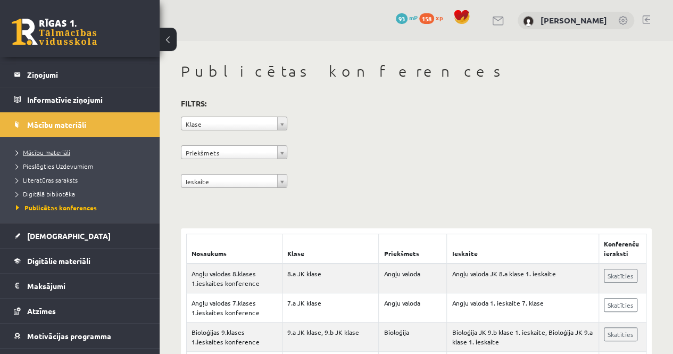
click at [36, 147] on link "Mācību materiāli" at bounding box center [82, 152] width 133 height 10
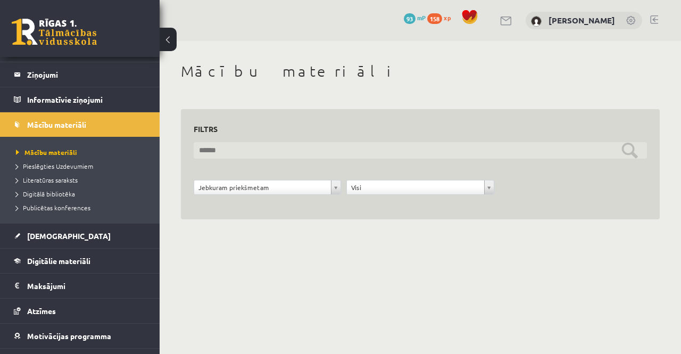
click at [259, 145] on input "text" at bounding box center [420, 150] width 453 height 16
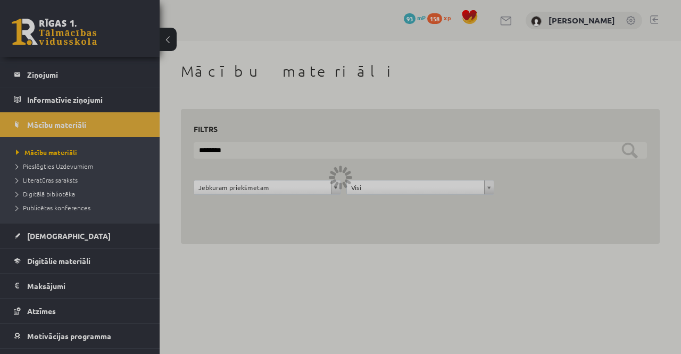
type input "********"
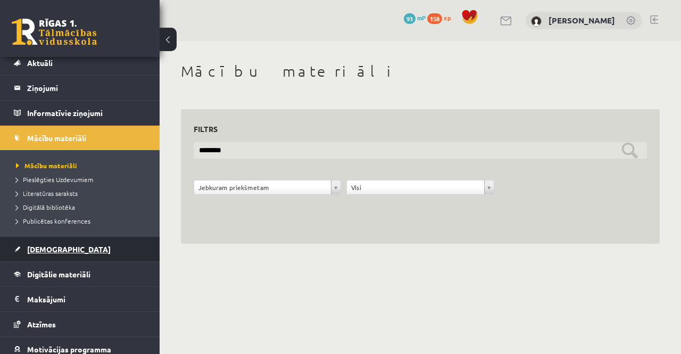
scroll to position [53, 0]
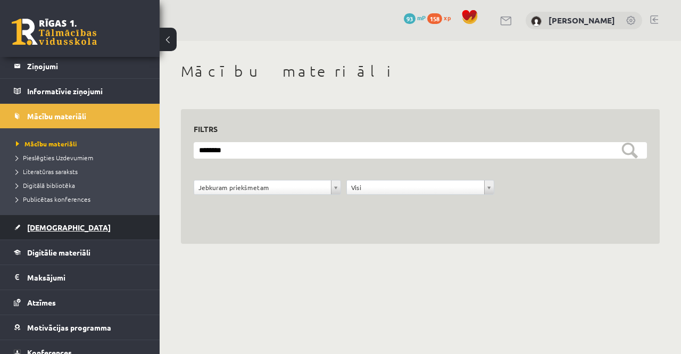
click at [61, 227] on link "[DEMOGRAPHIC_DATA]" at bounding box center [80, 227] width 133 height 24
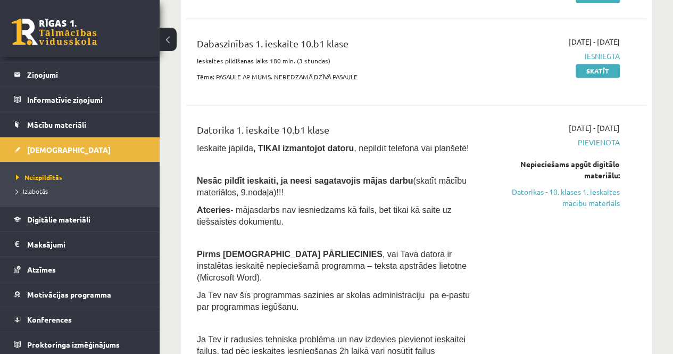
scroll to position [213, 0]
